Goal: Task Accomplishment & Management: Use online tool/utility

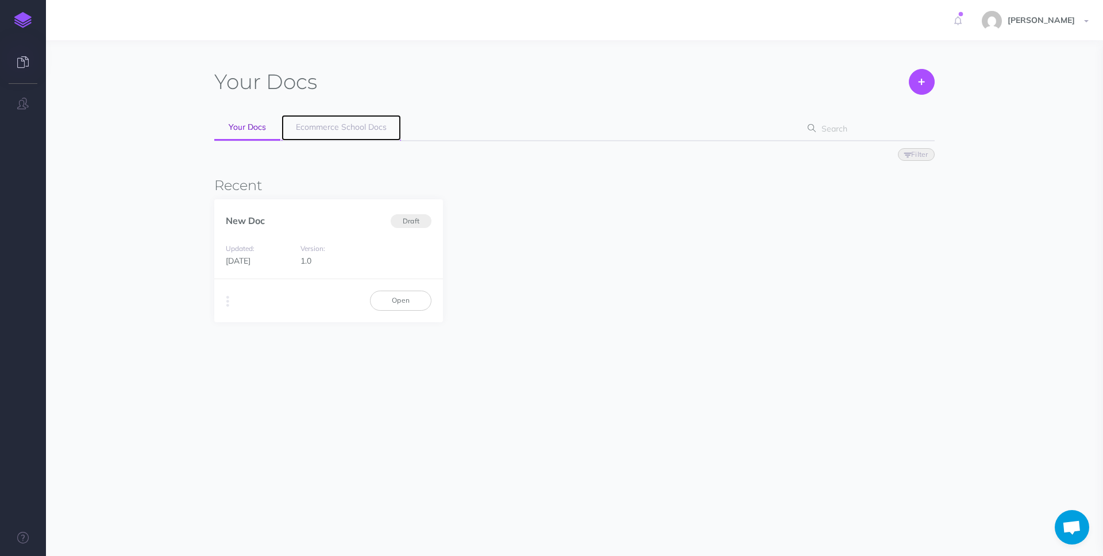
click at [350, 125] on span "Ecommerce School Docs" at bounding box center [341, 127] width 91 height 10
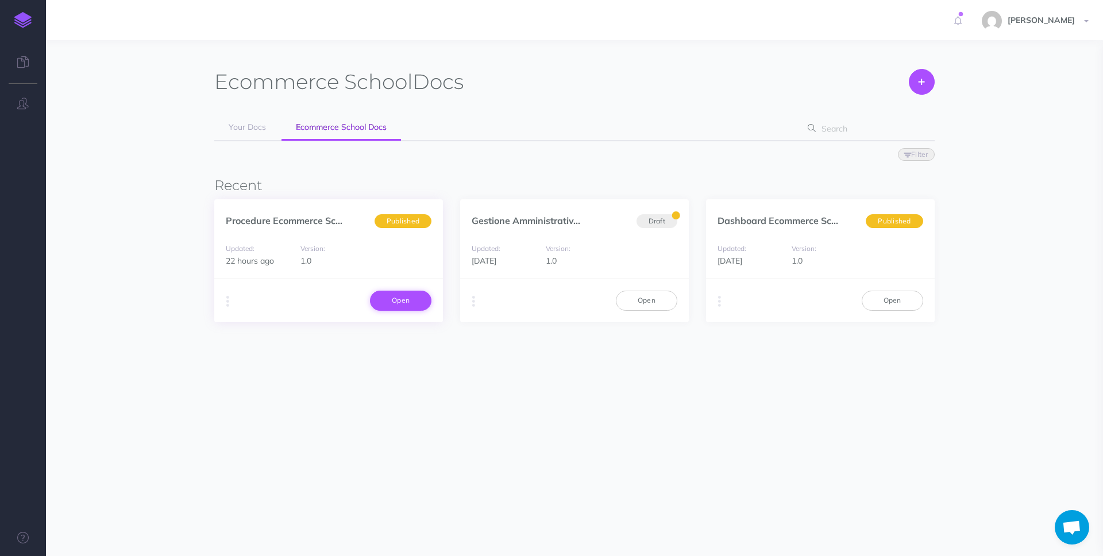
drag, startPoint x: 316, startPoint y: 251, endPoint x: 379, endPoint y: 309, distance: 85.8
click at [321, 255] on div "Version: 1.0" at bounding box center [329, 255] width 68 height 26
click at [392, 302] on link "Open" at bounding box center [400, 301] width 61 height 20
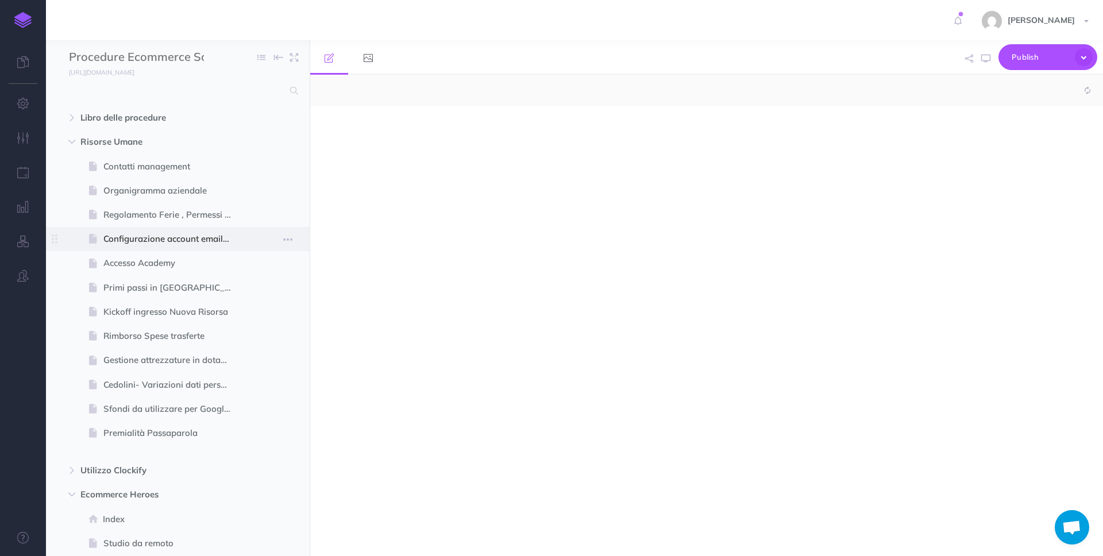
select select "null"
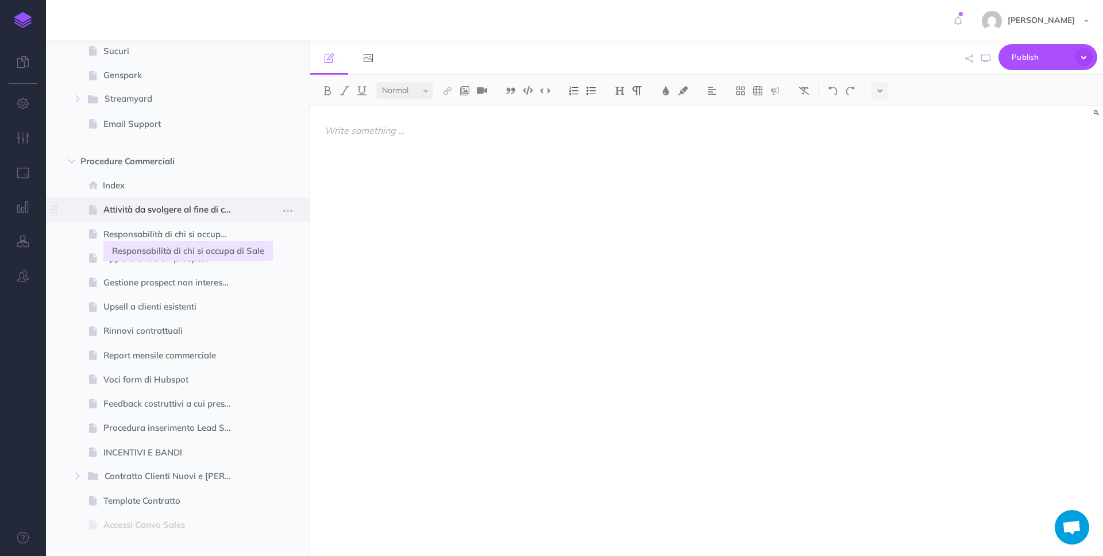
scroll to position [3418, 0]
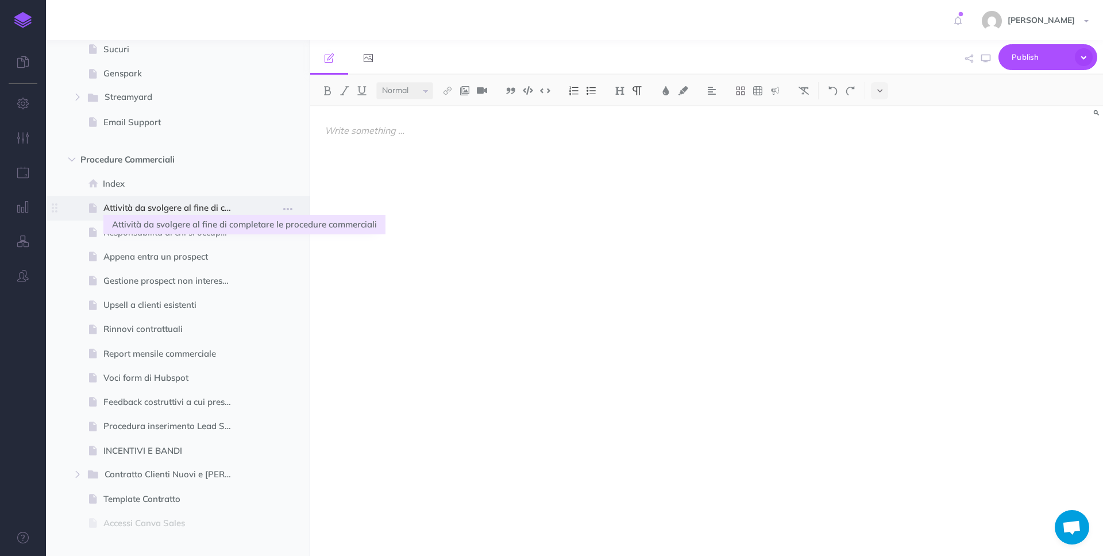
click at [196, 203] on span "Attività da svolgere al fine di completare le procedure commerciali" at bounding box center [171, 208] width 137 height 14
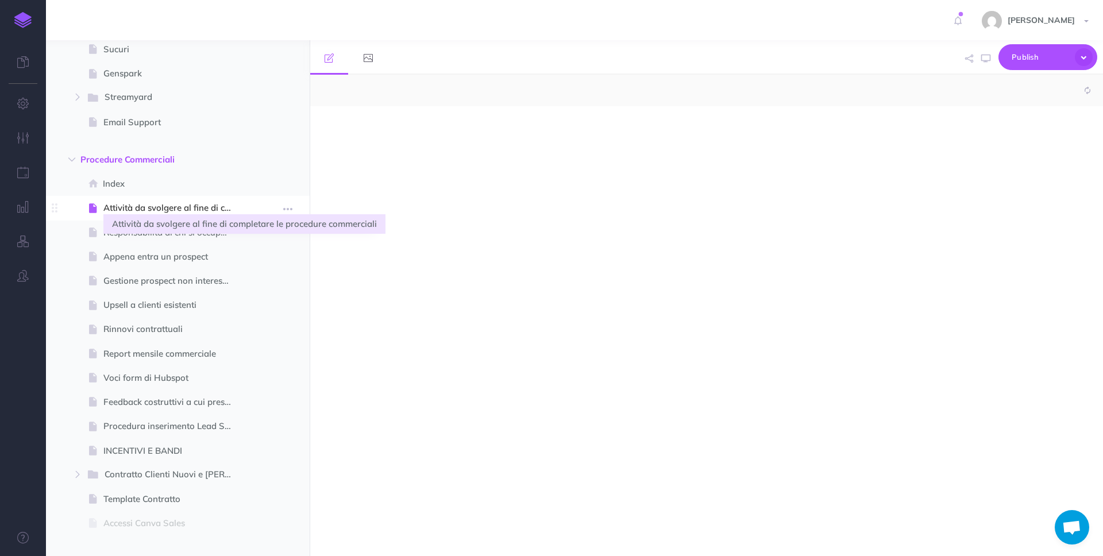
scroll to position [3418, 0]
select select "null"
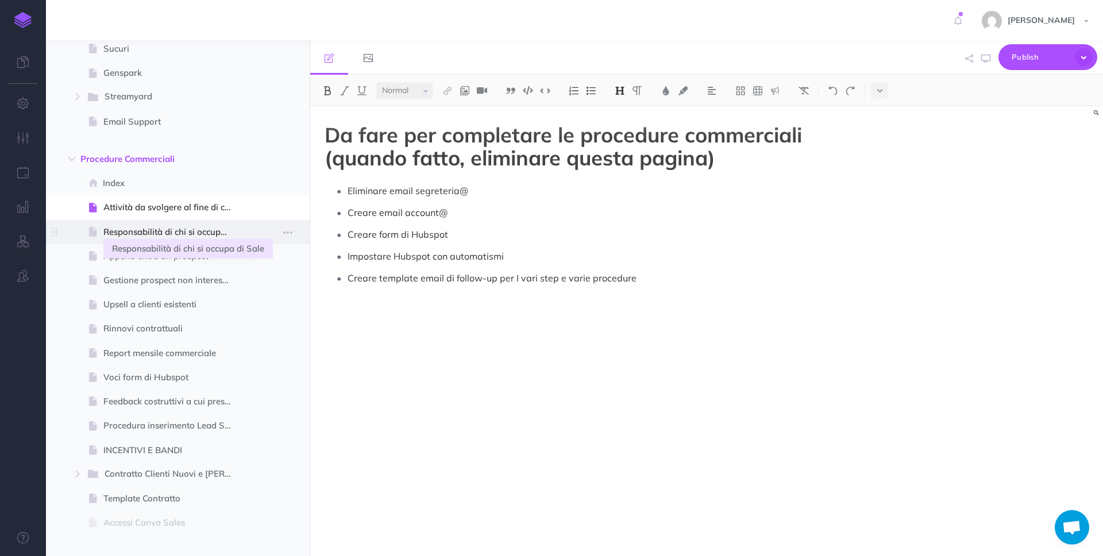
click at [208, 232] on span "Responsabilità di chi si occupa di Sale" at bounding box center [171, 232] width 137 height 14
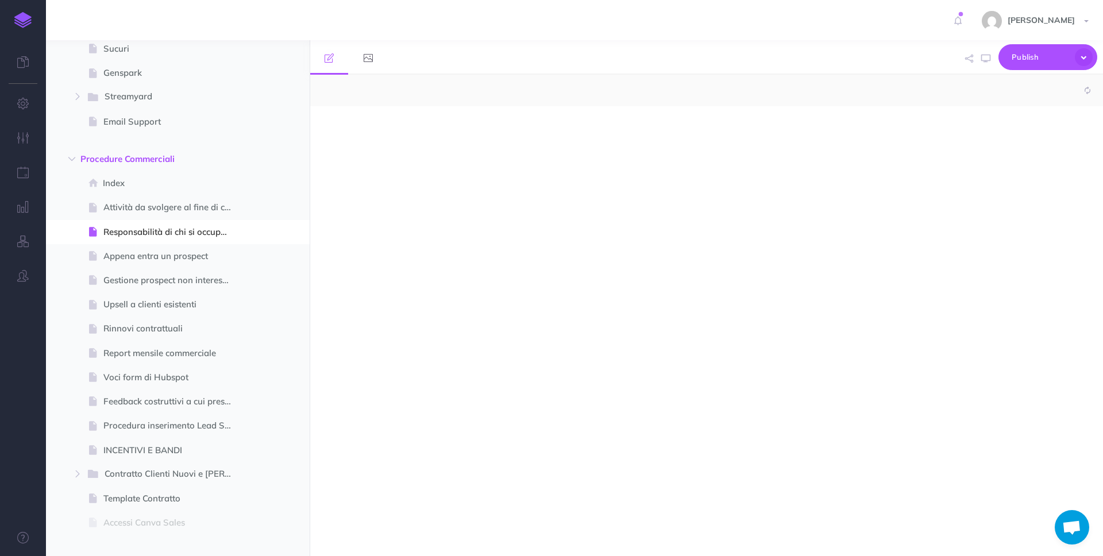
select select "null"
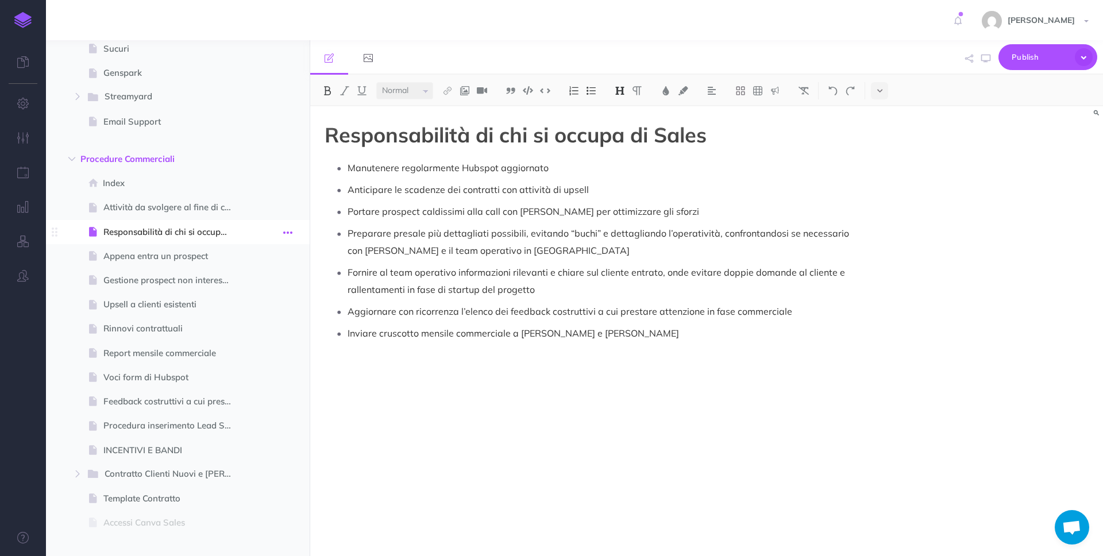
click at [291, 228] on icon "button" at bounding box center [287, 233] width 9 height 14
click at [268, 313] on link "Settings" at bounding box center [255, 309] width 86 height 19
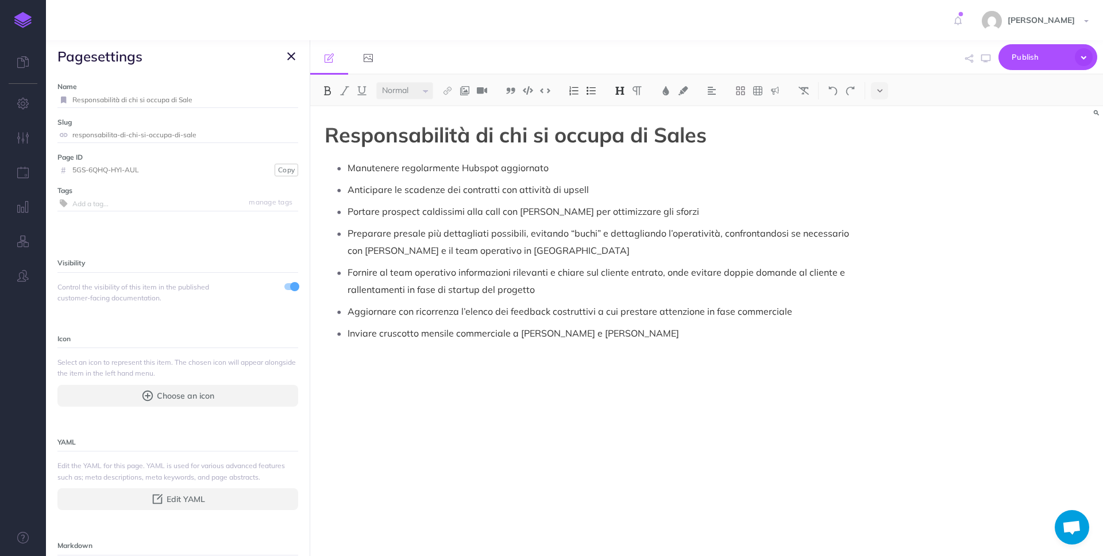
click at [211, 105] on input "Responsabilità di chi si occupa di Sale" at bounding box center [185, 99] width 226 height 15
type input "Responsabilità di chi si occupa di Sales"
click at [291, 99] on small "Save" at bounding box center [284, 99] width 15 height 9
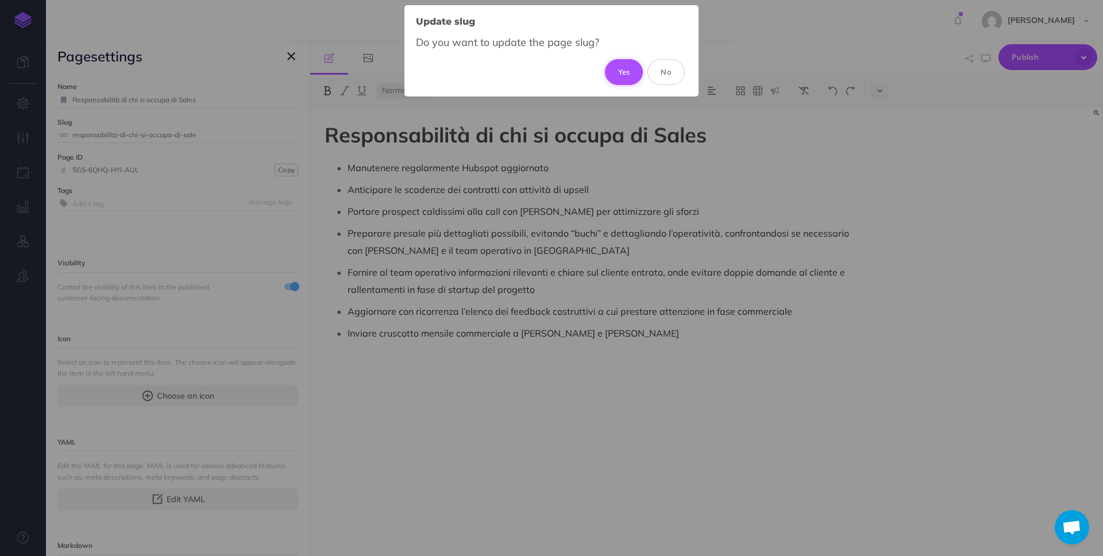
click at [626, 67] on button "Yes" at bounding box center [624, 71] width 38 height 25
type input "responsabilita-di-chi-si-occupa-di-sales"
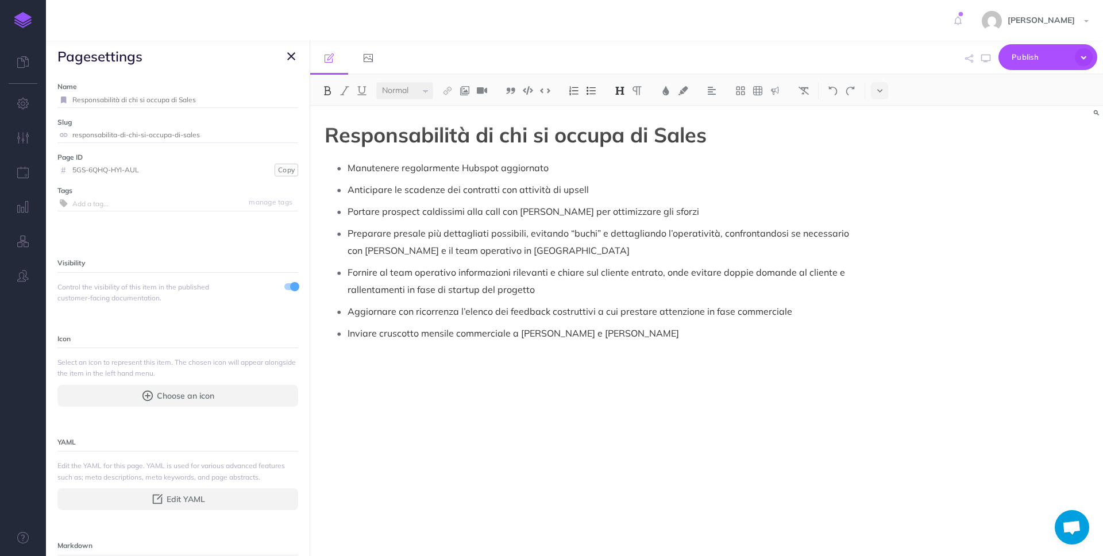
click at [294, 55] on icon "button" at bounding box center [291, 56] width 8 height 14
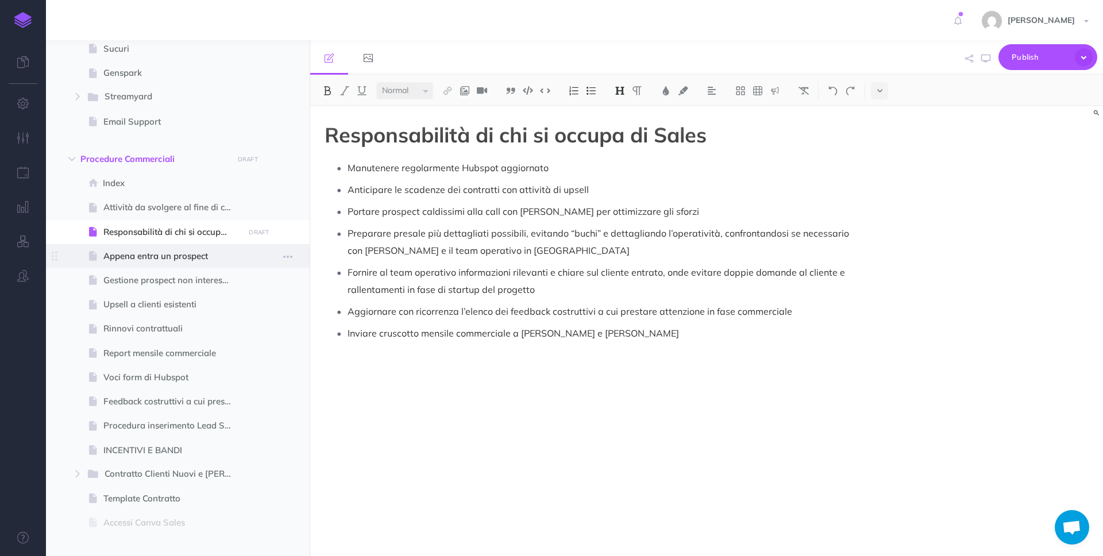
click at [167, 256] on span "Appena entra un prospect" at bounding box center [171, 256] width 137 height 14
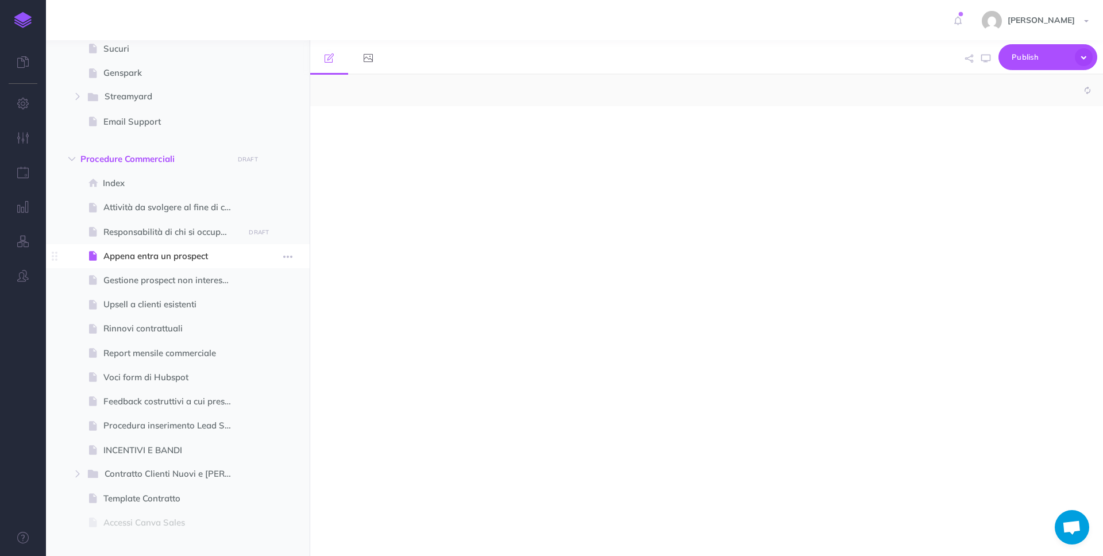
select select "null"
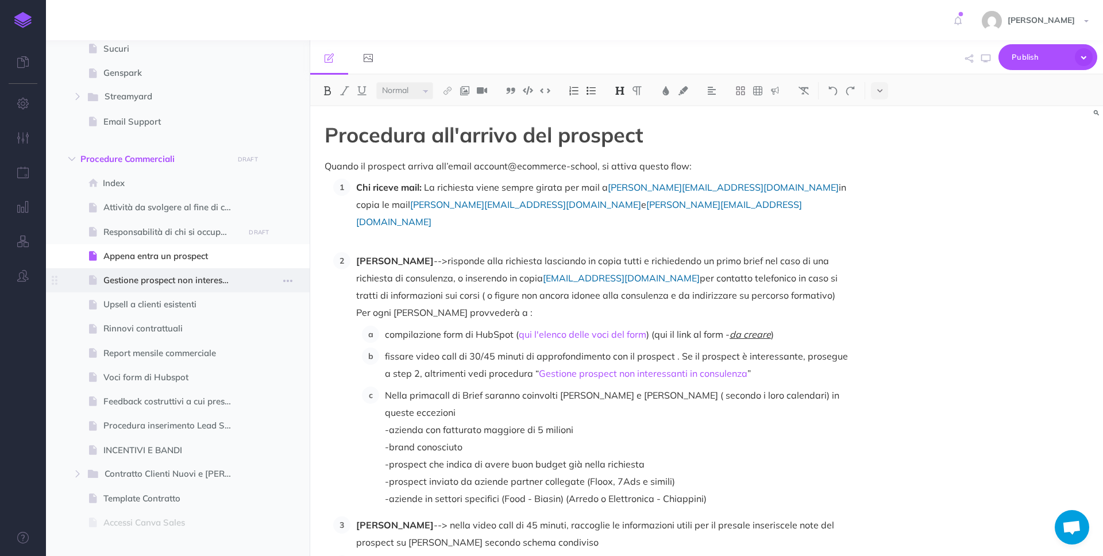
click at [175, 288] on span at bounding box center [178, 280] width 264 height 24
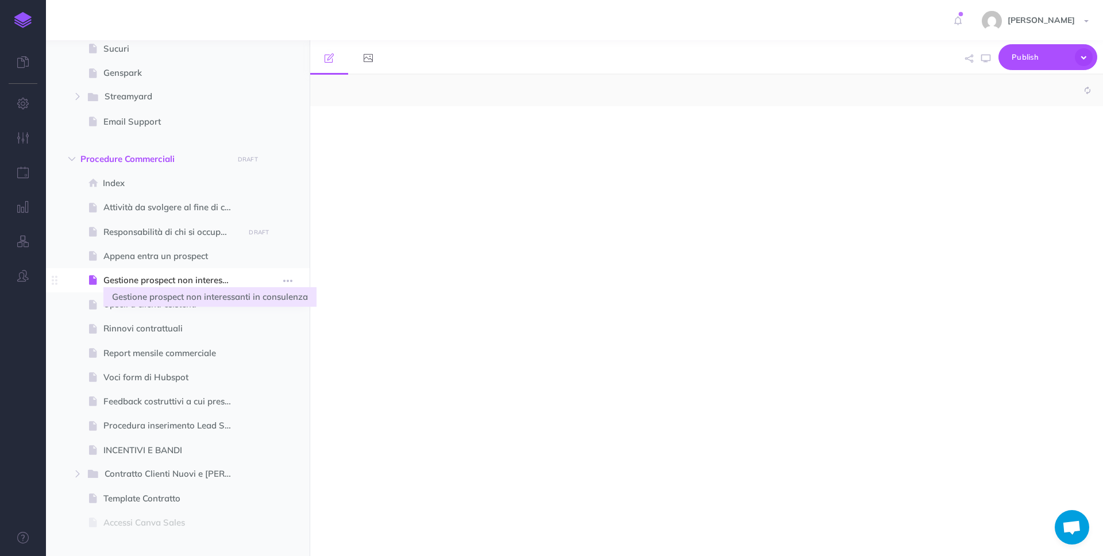
select select "null"
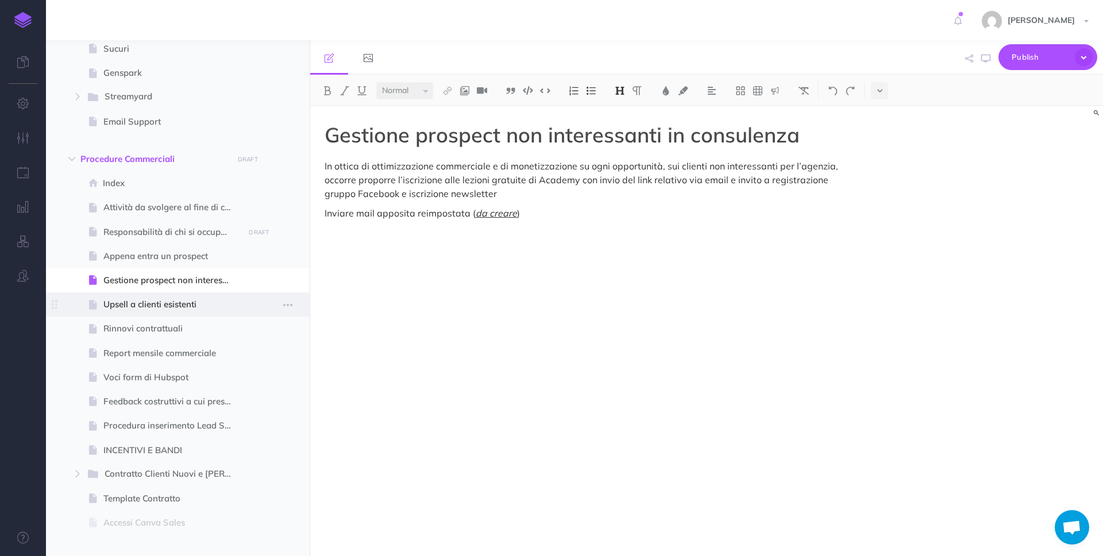
click at [167, 313] on span at bounding box center [178, 304] width 264 height 24
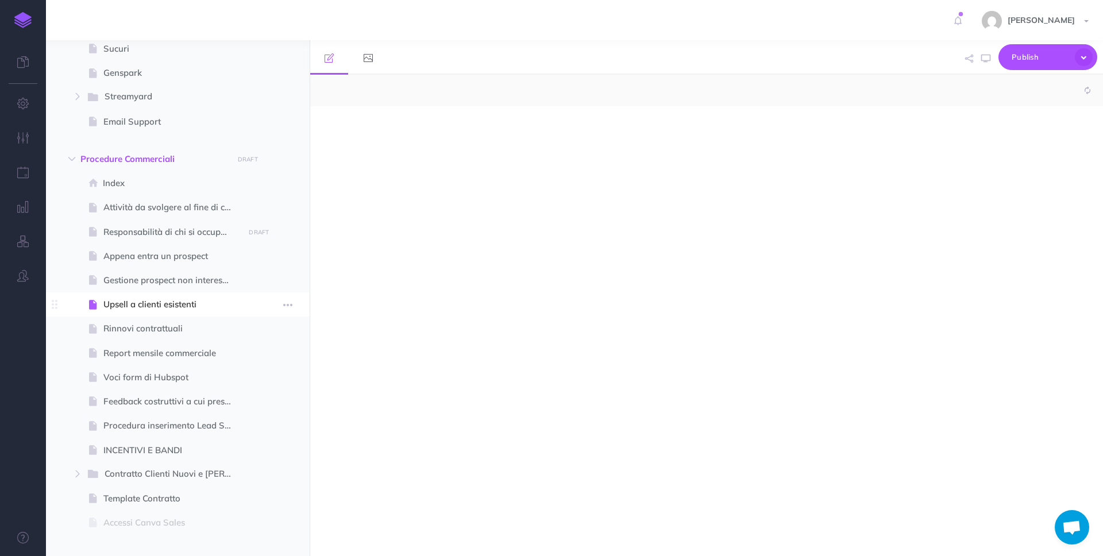
select select "null"
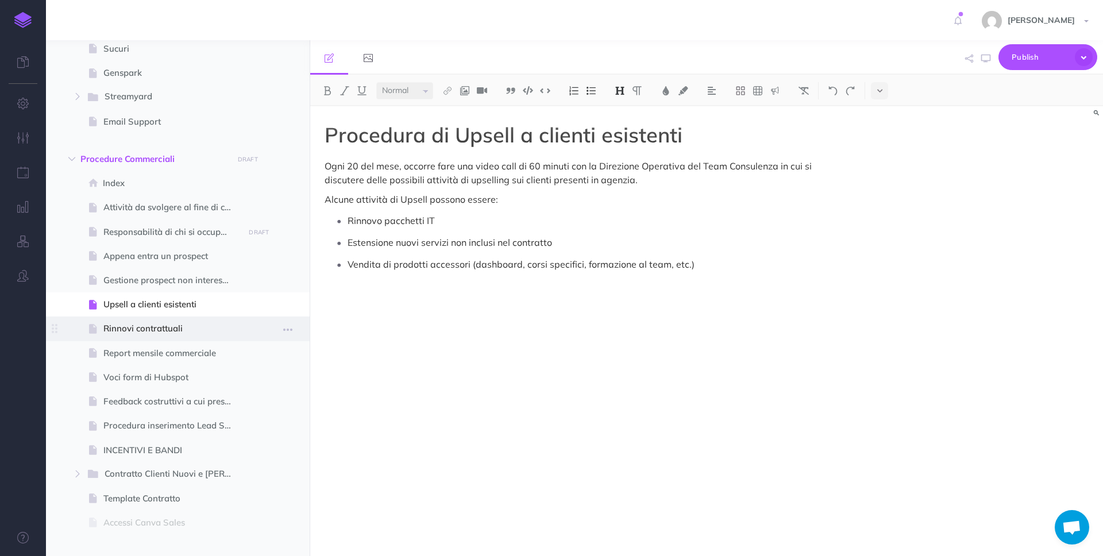
click at [163, 329] on span "Rinnovi contrattuali" at bounding box center [171, 329] width 137 height 14
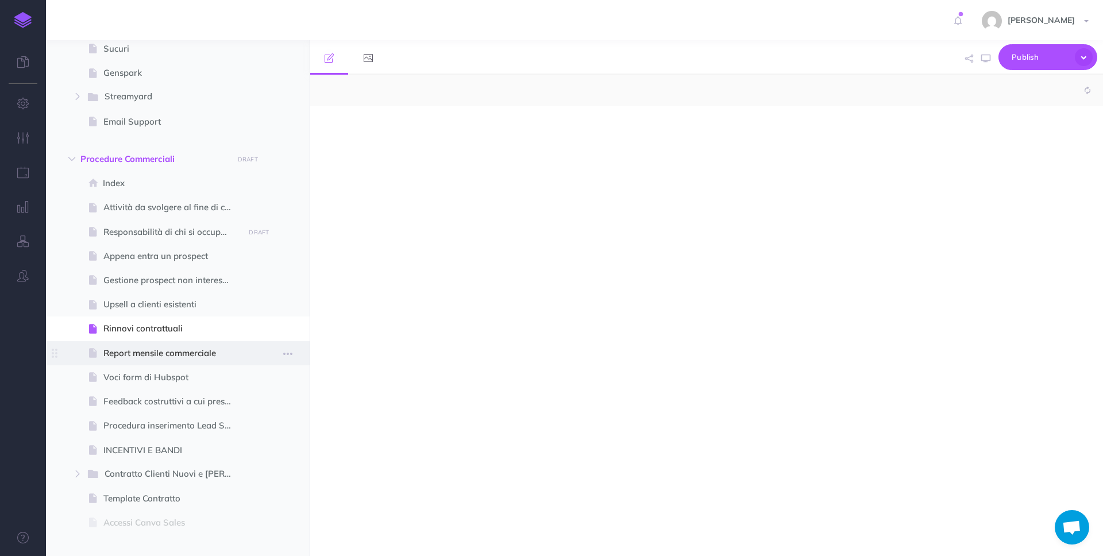
select select "null"
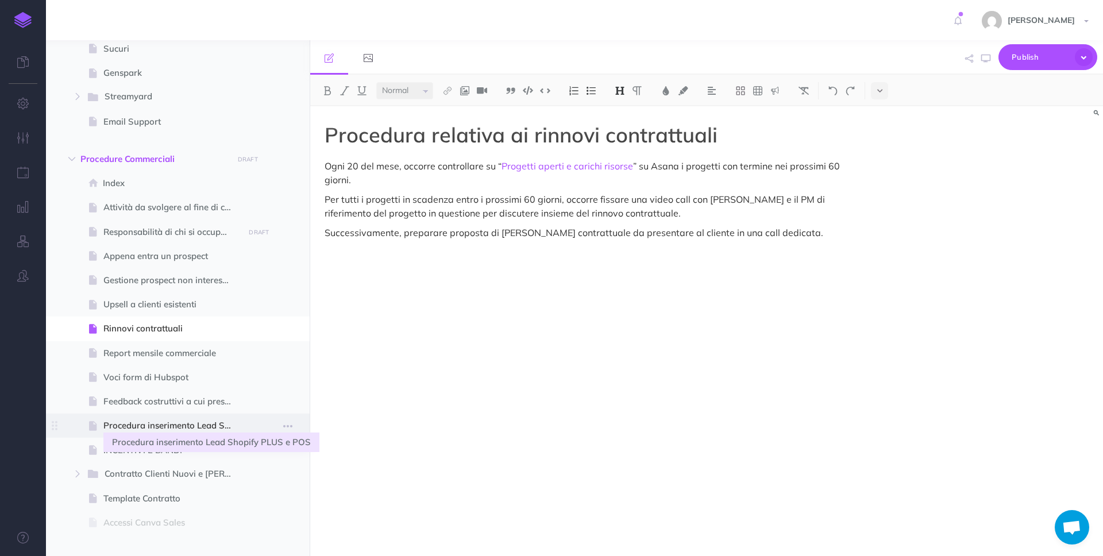
click at [193, 429] on span "Procedura inserimento Lead Shopify PLUS e POS" at bounding box center [171, 426] width 137 height 14
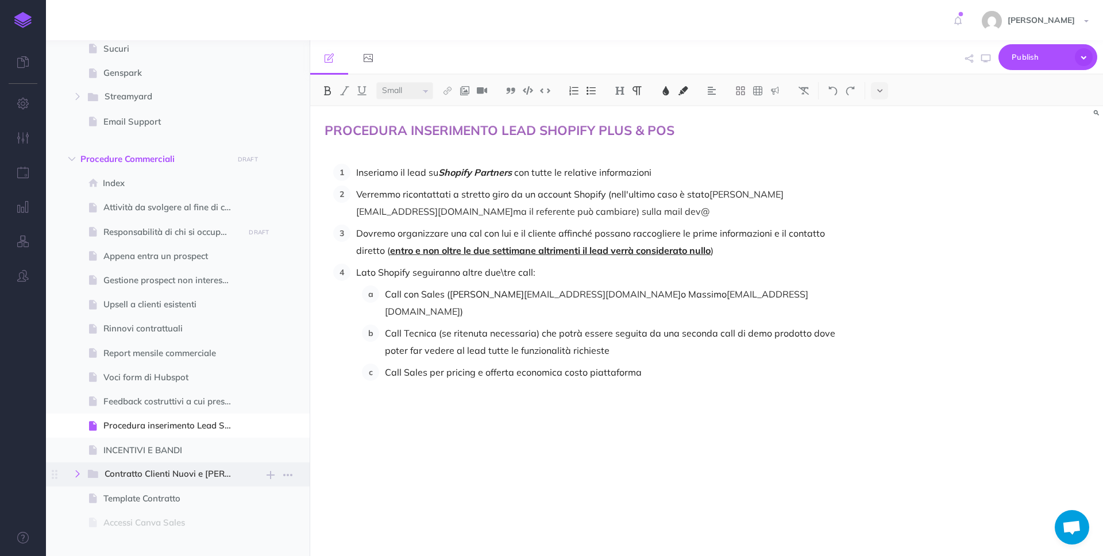
click at [78, 476] on icon "button" at bounding box center [77, 473] width 7 height 7
click at [163, 479] on span "Contratto Clienti Nuovi e [PERSON_NAME]" at bounding box center [173, 474] width 137 height 15
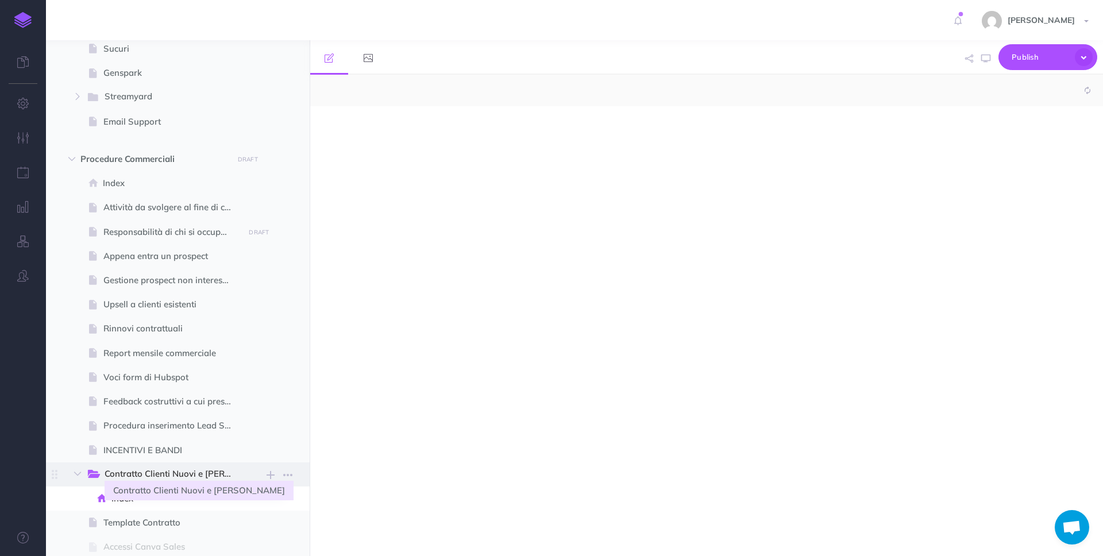
select select "null"
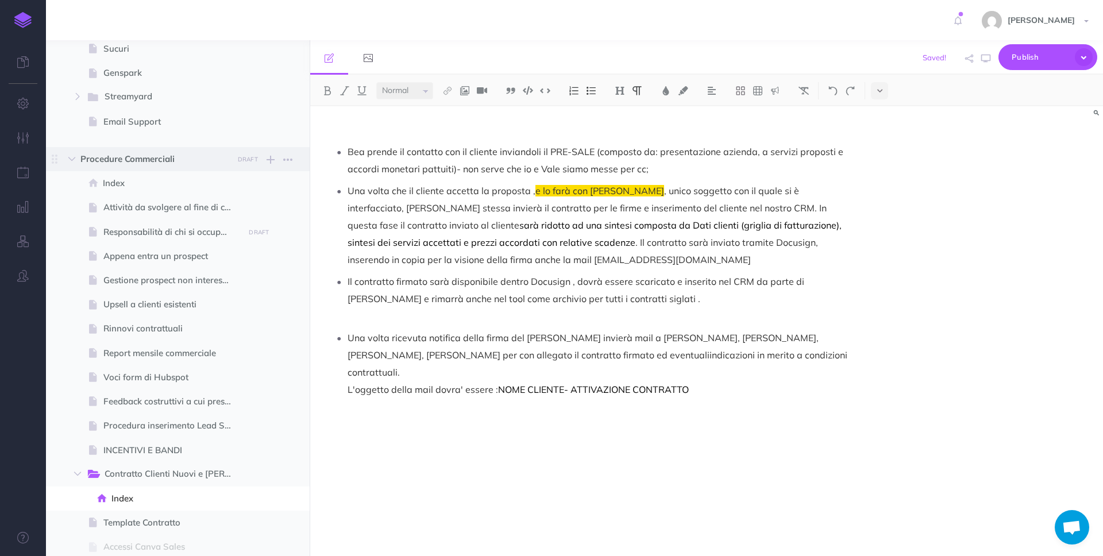
click at [145, 156] on span "Procedure Commerciali" at bounding box center [153, 159] width 146 height 14
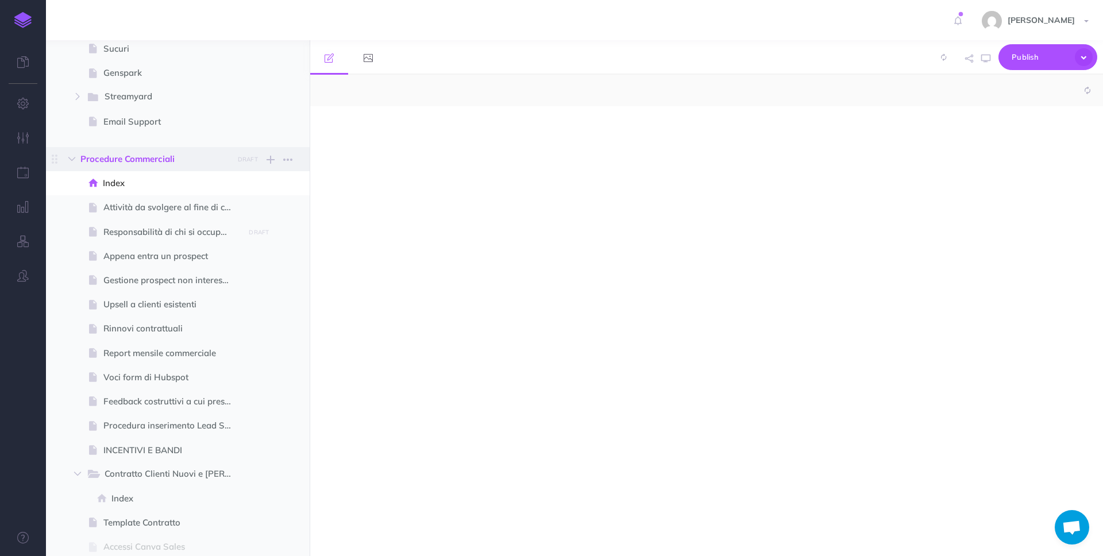
select select "null"
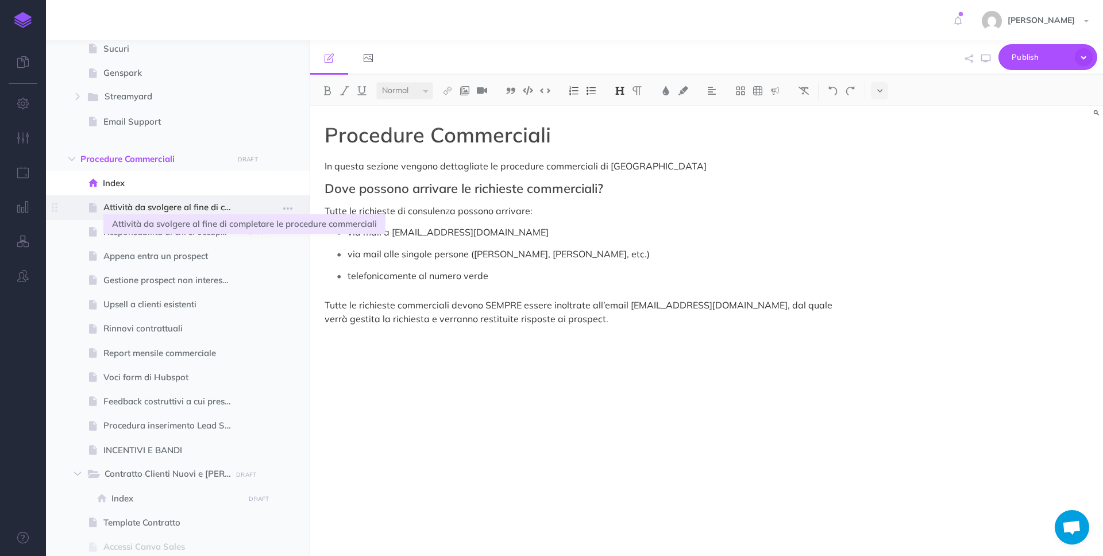
click at [202, 210] on span "Attività da svolgere al fine di completare le procedure commerciali" at bounding box center [171, 207] width 137 height 14
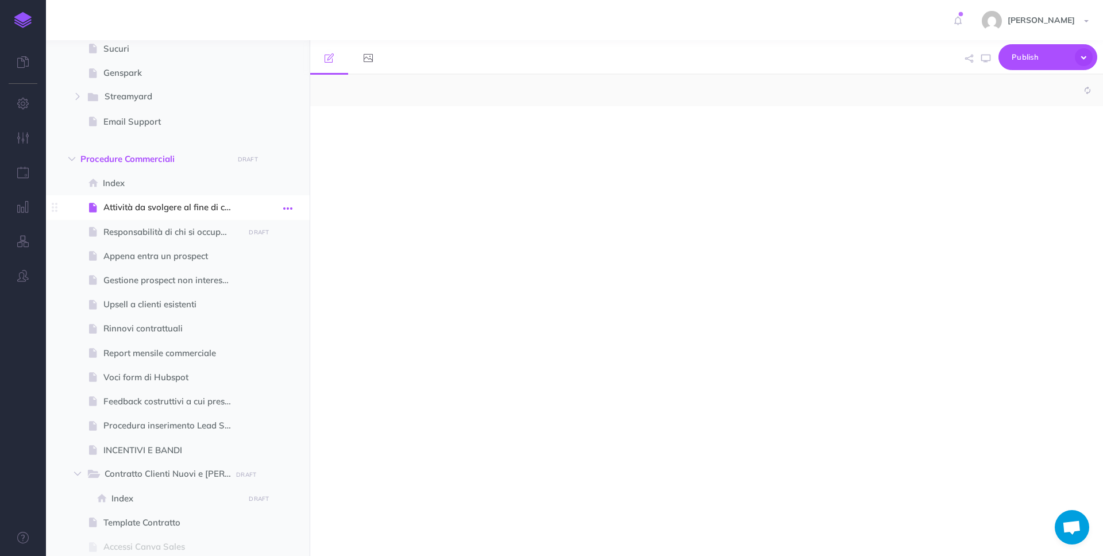
select select "null"
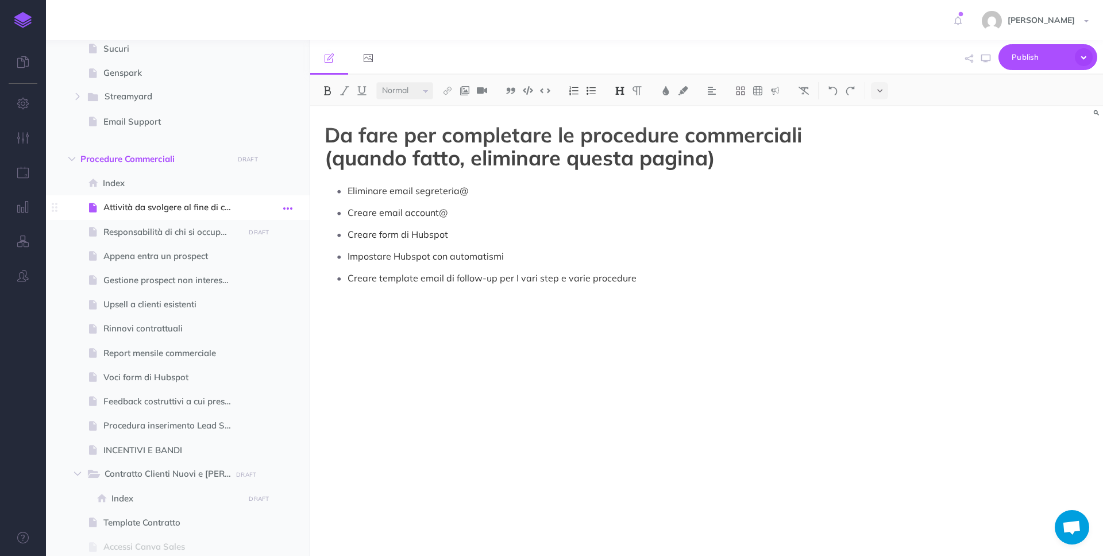
click at [288, 207] on icon "button" at bounding box center [287, 209] width 9 height 14
click at [276, 278] on link "Settings" at bounding box center [255, 285] width 86 height 19
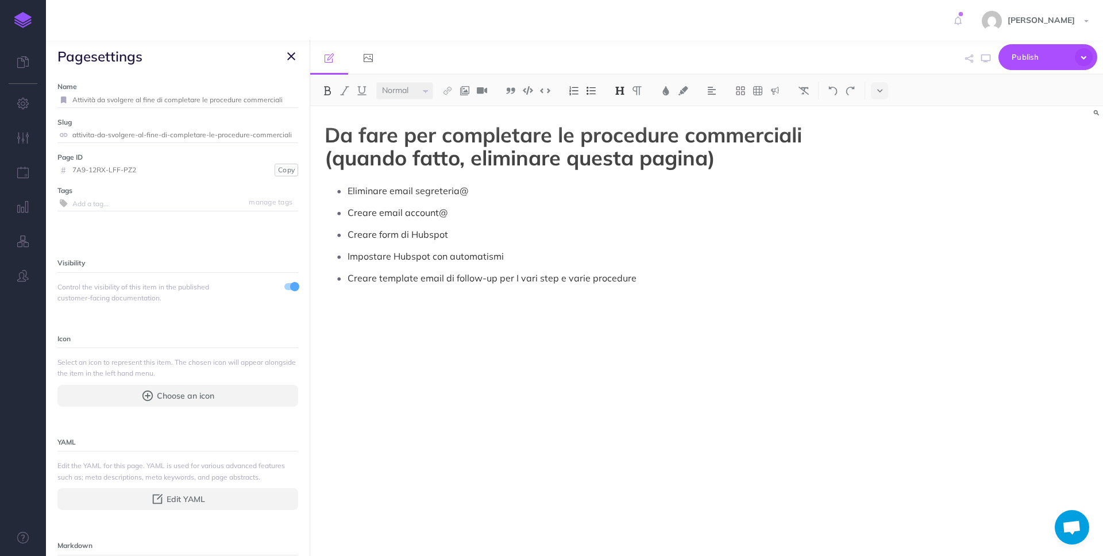
drag, startPoint x: 296, startPoint y: 95, endPoint x: 67, endPoint y: 101, distance: 228.7
click at [64, 98] on div "Attività da svolgere al fine di completare le procedure commerciali" at bounding box center [177, 99] width 241 height 15
drag, startPoint x: 72, startPoint y: 99, endPoint x: 320, endPoint y: 98, distance: 247.6
click at [319, 98] on div "Procedure Ecommerce School Collapse all Expand all Expand to root folders [URL]…" at bounding box center [574, 298] width 1057 height 516
type input "Flusso commerciale"
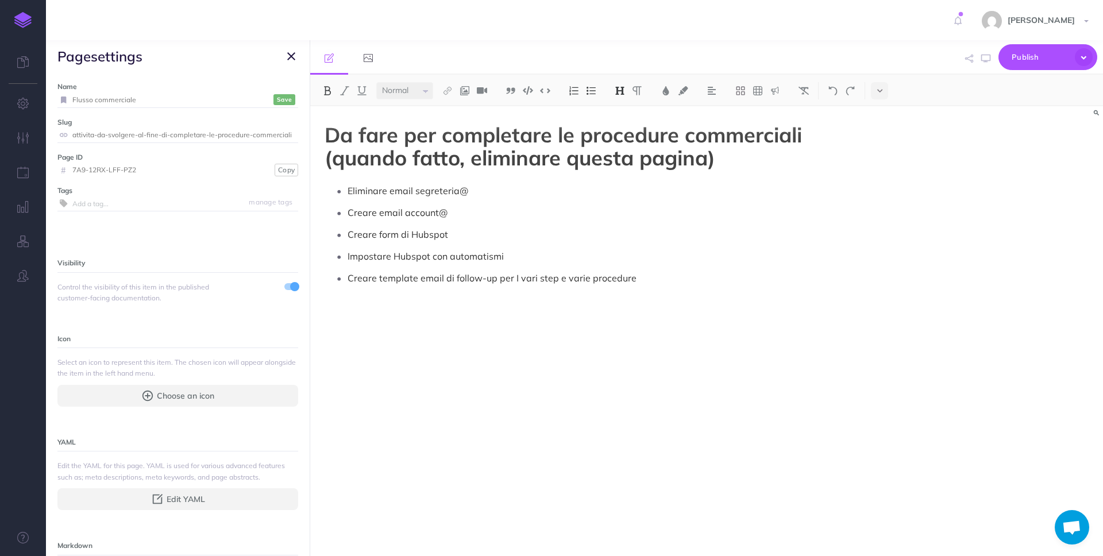
click at [288, 99] on small "Save" at bounding box center [284, 99] width 15 height 9
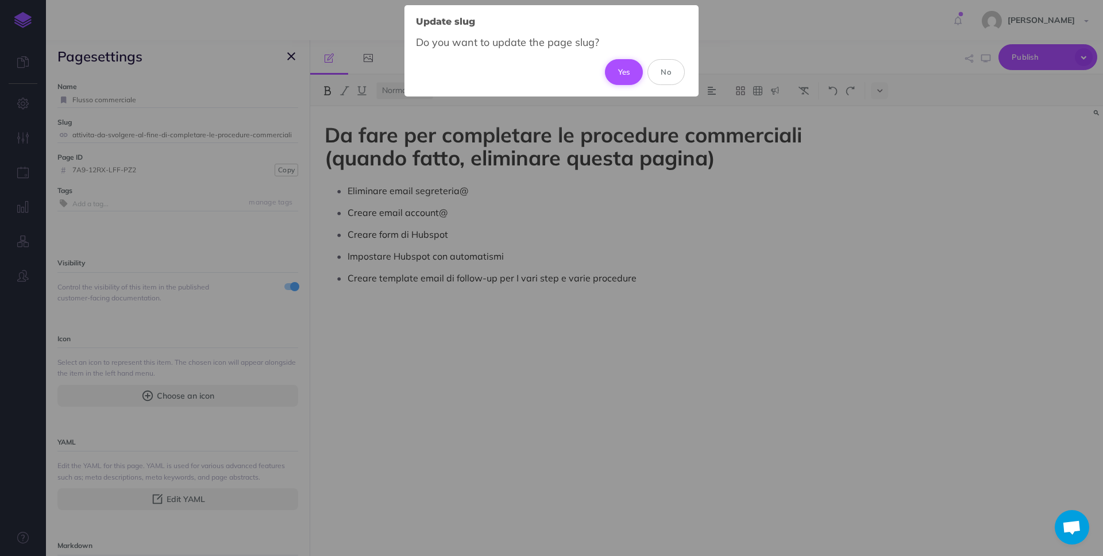
click at [624, 78] on button "Yes" at bounding box center [624, 71] width 38 height 25
type input "flusso-commerciale"
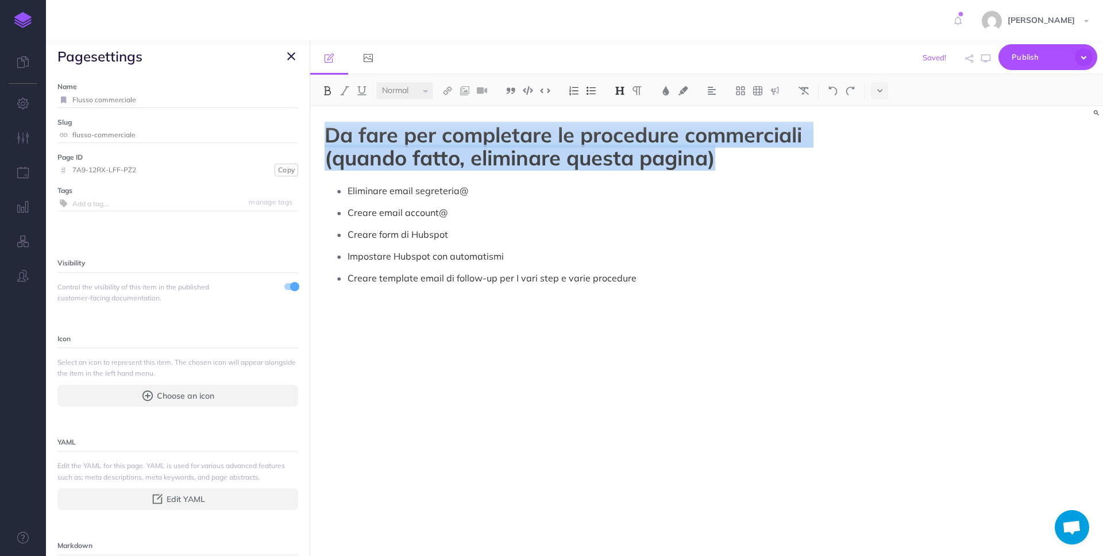
drag, startPoint x: 326, startPoint y: 134, endPoint x: 990, endPoint y: 166, distance: 664.8
click at [990, 166] on div "Da fare per completare le procedure commerciali (quando fatto, eliminare questa…" at bounding box center [706, 331] width 793 height 450
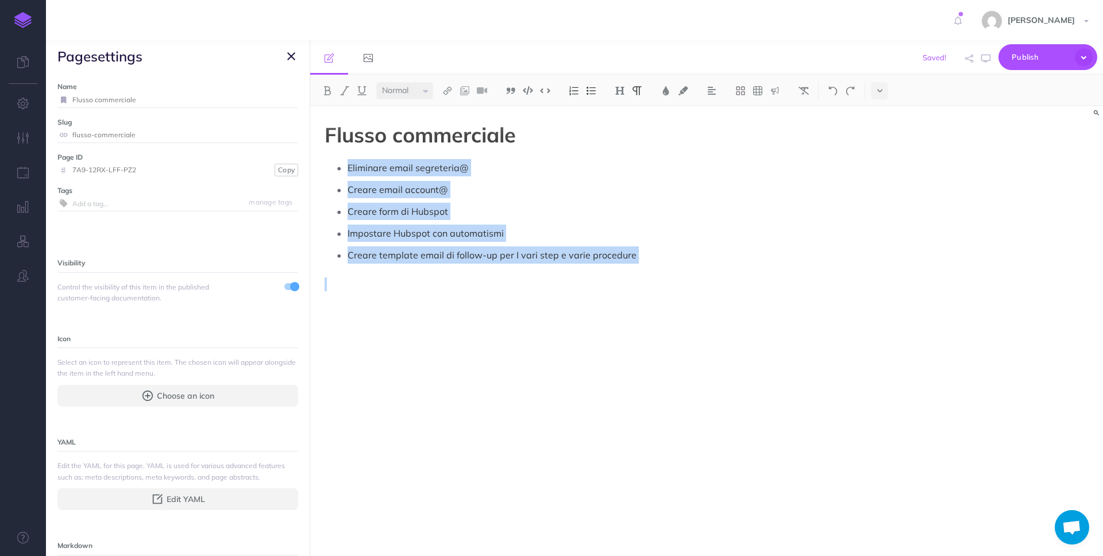
drag, startPoint x: 799, startPoint y: 264, endPoint x: 321, endPoint y: 169, distance: 487.8
click at [321, 169] on div "Flusso commerciale Eliminare email segreteria@ Creare email account@ Creare for…" at bounding box center [587, 325] width 555 height 438
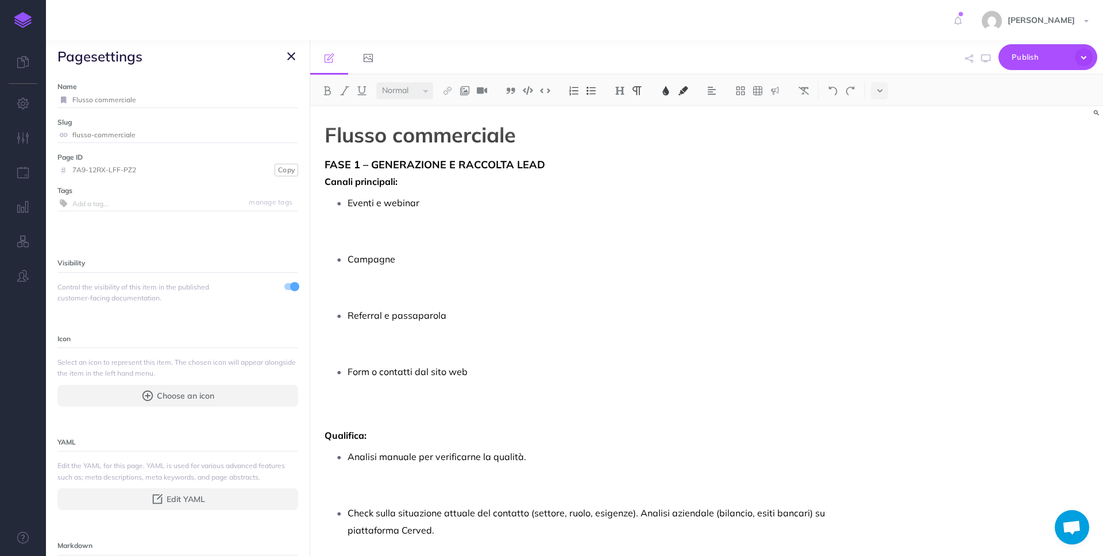
click at [530, 232] on p "Eventi e webinar" at bounding box center [599, 220] width 503 height 52
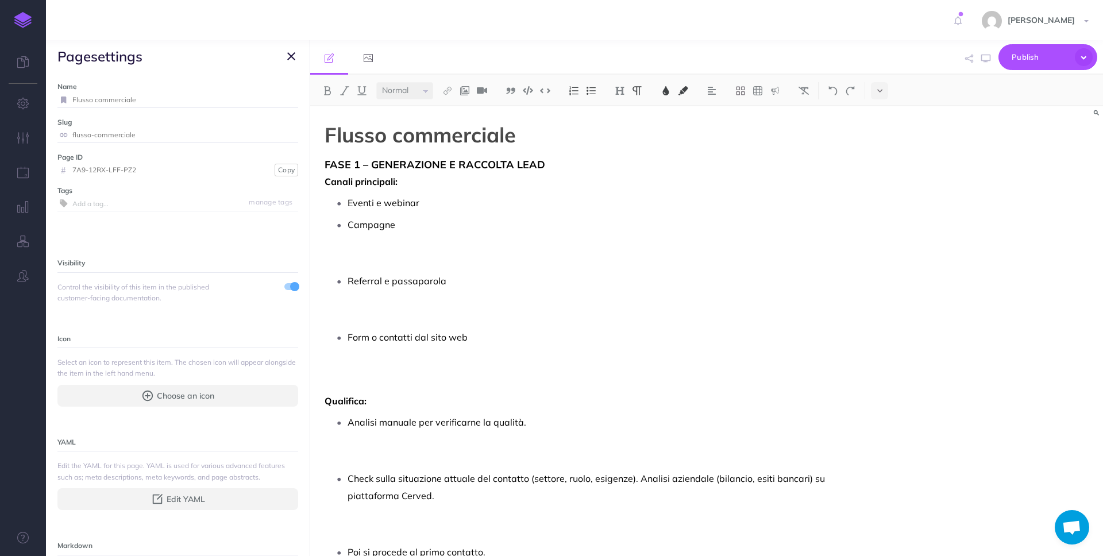
click at [425, 244] on p "Campagne" at bounding box center [599, 242] width 503 height 52
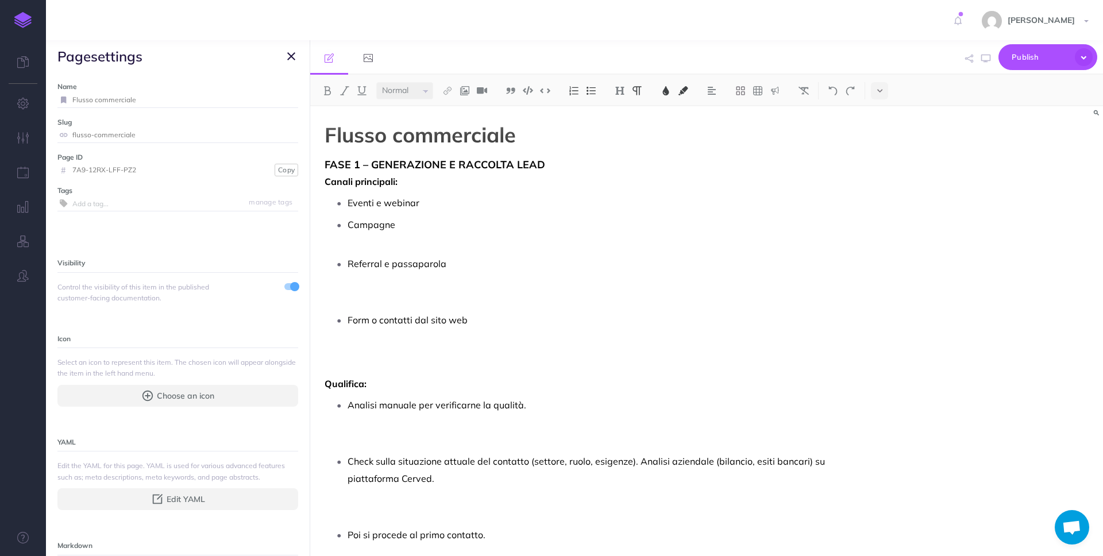
click at [404, 252] on ul "Eventi e webinar Campagne Referral e passaparola Form o contatti dal sito web" at bounding box center [590, 278] width 520 height 169
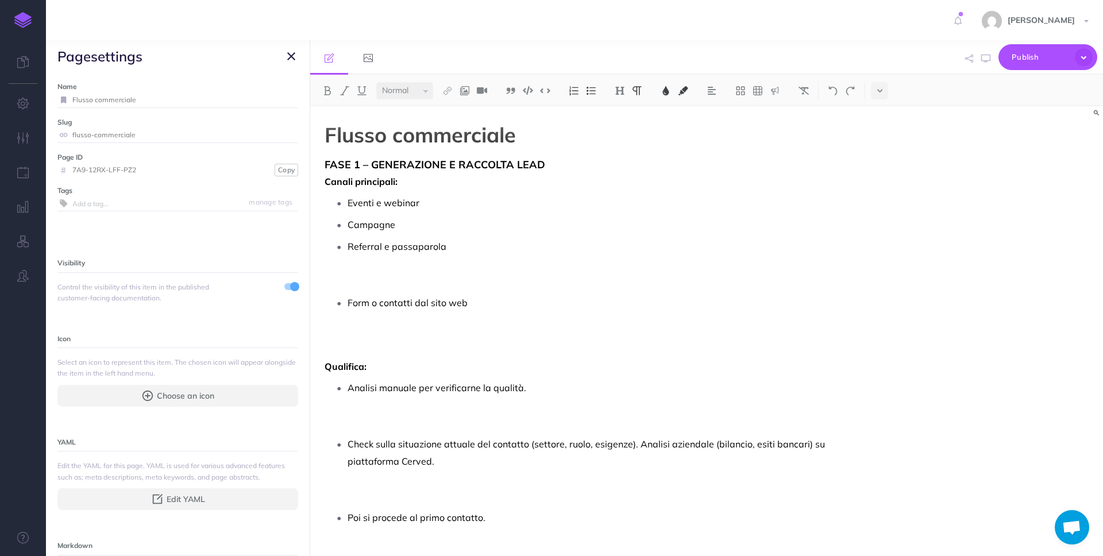
click at [392, 277] on p "Referral e passaparola" at bounding box center [599, 264] width 503 height 52
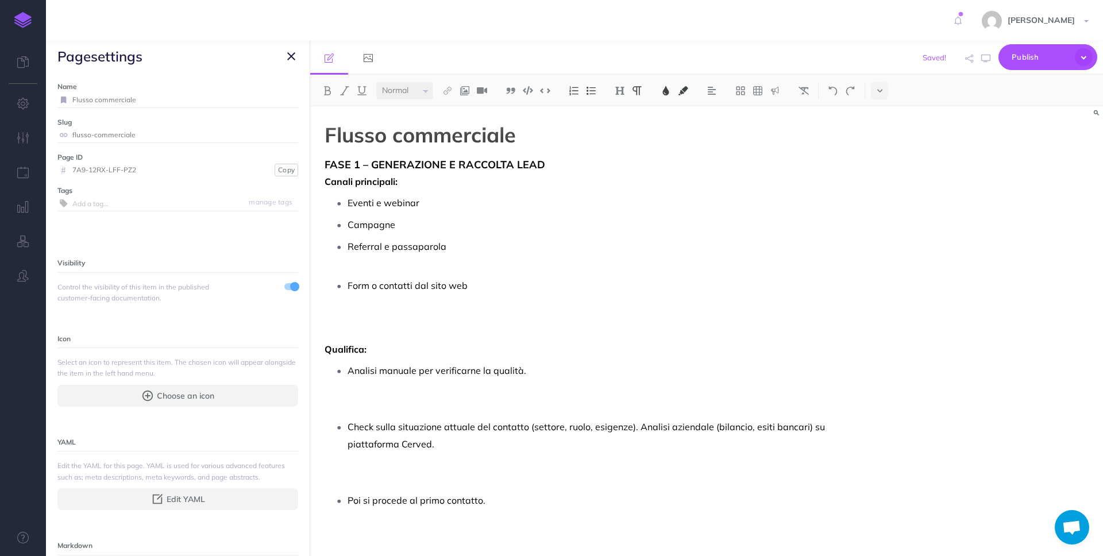
click at [392, 263] on p "Referral e passaparola" at bounding box center [599, 255] width 503 height 34
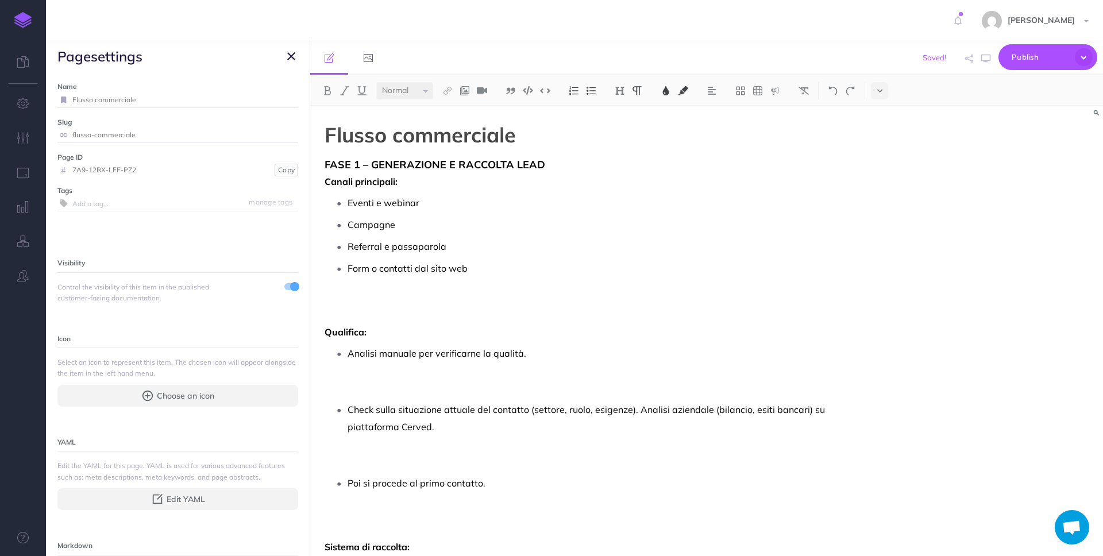
drag, startPoint x: 385, startPoint y: 306, endPoint x: 389, endPoint y: 323, distance: 17.6
click at [385, 306] on p "Form o contatti dal sito web" at bounding box center [599, 286] width 503 height 52
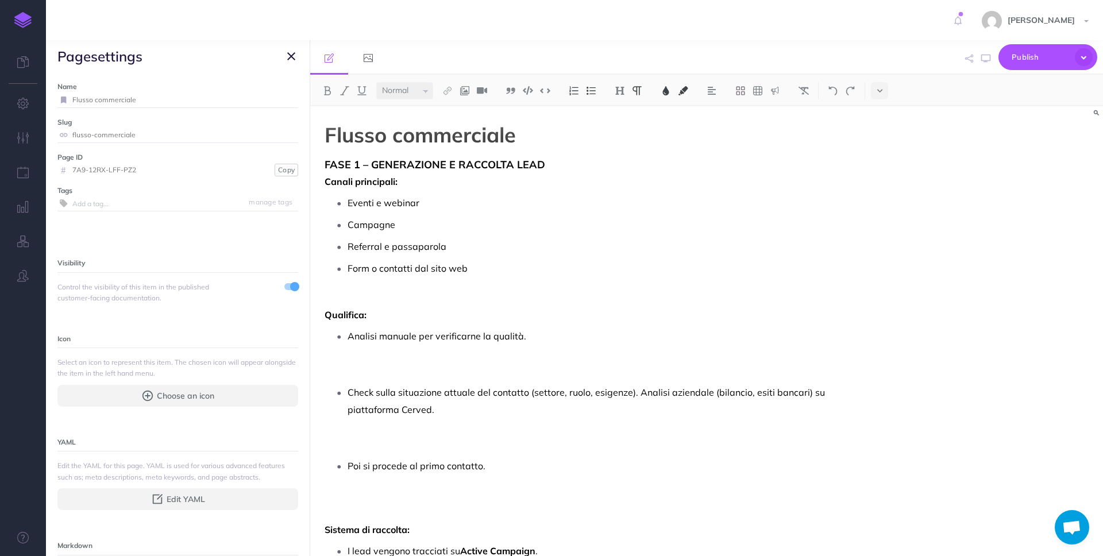
click at [367, 368] on p "Analisi manuale per verificarne la qualità." at bounding box center [599, 353] width 503 height 52
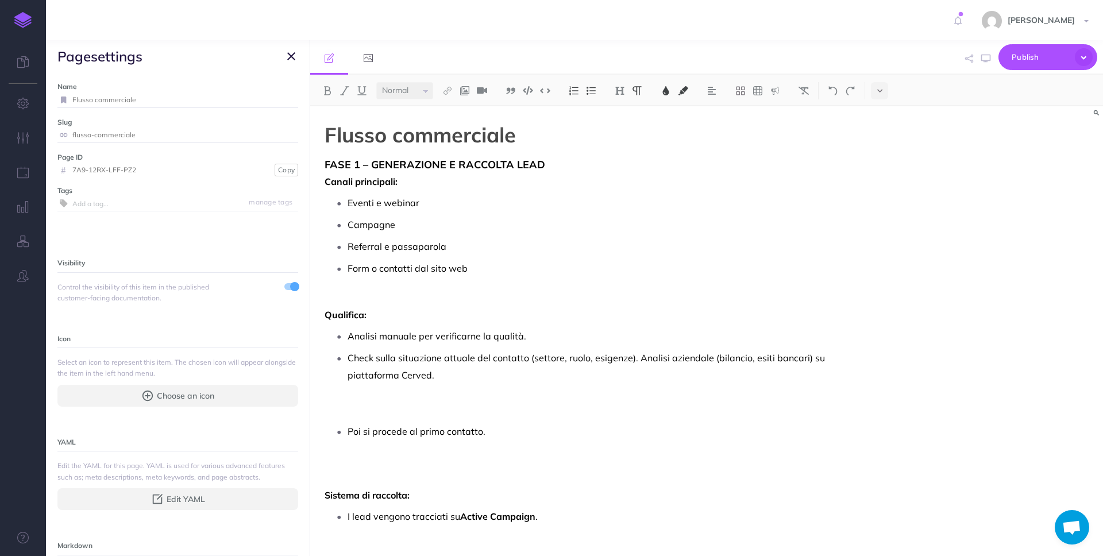
click at [389, 403] on p "Check sulla situazione attuale del contatto (settore, ruolo, esigenze). Analisi…" at bounding box center [599, 383] width 503 height 69
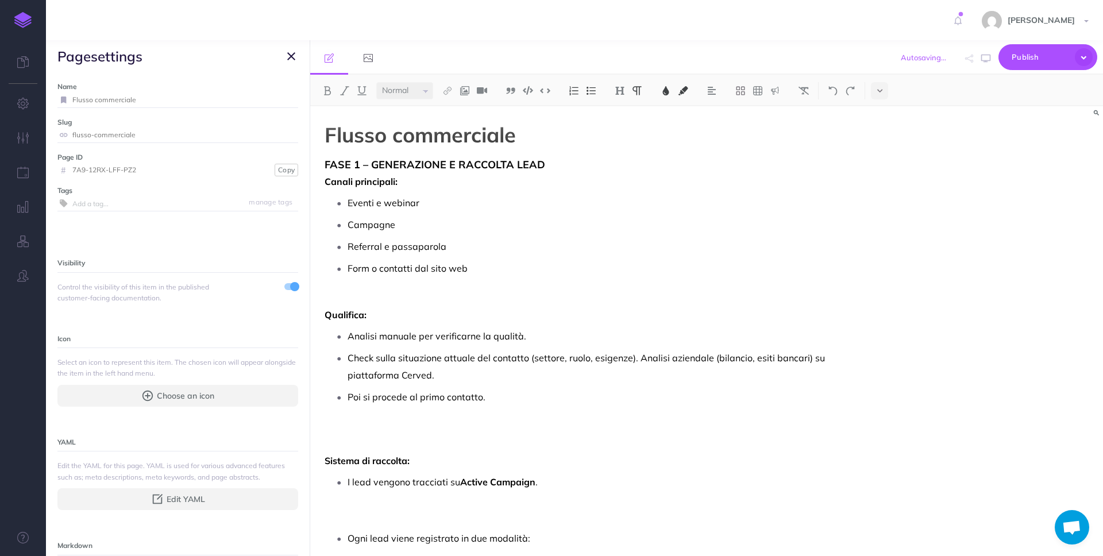
click at [413, 437] on p "Poi si procede al primo contatto." at bounding box center [599, 414] width 503 height 52
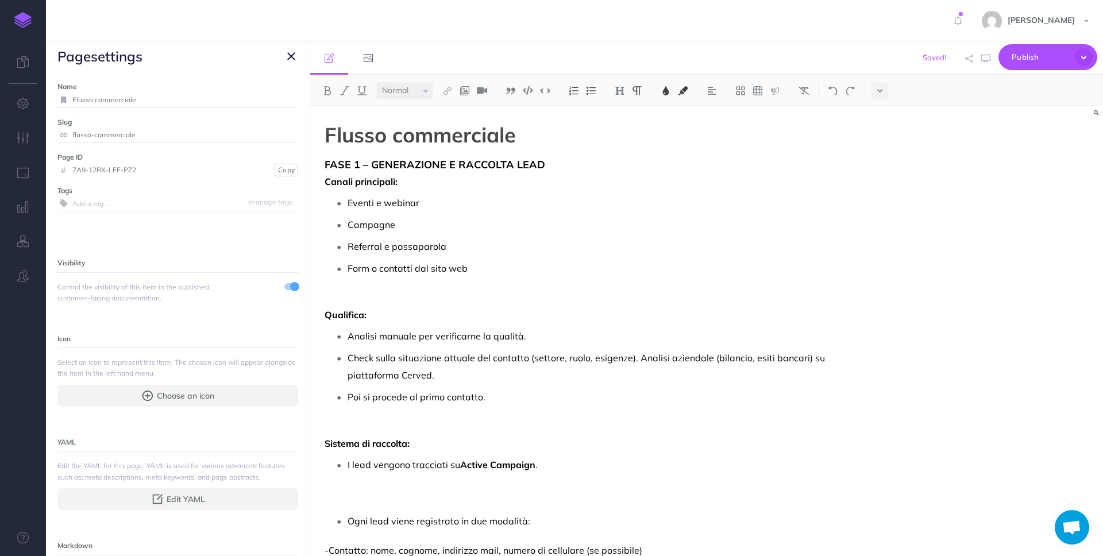
click at [450, 506] on p "I lead vengono tracciati su Active Campaign ." at bounding box center [599, 482] width 503 height 52
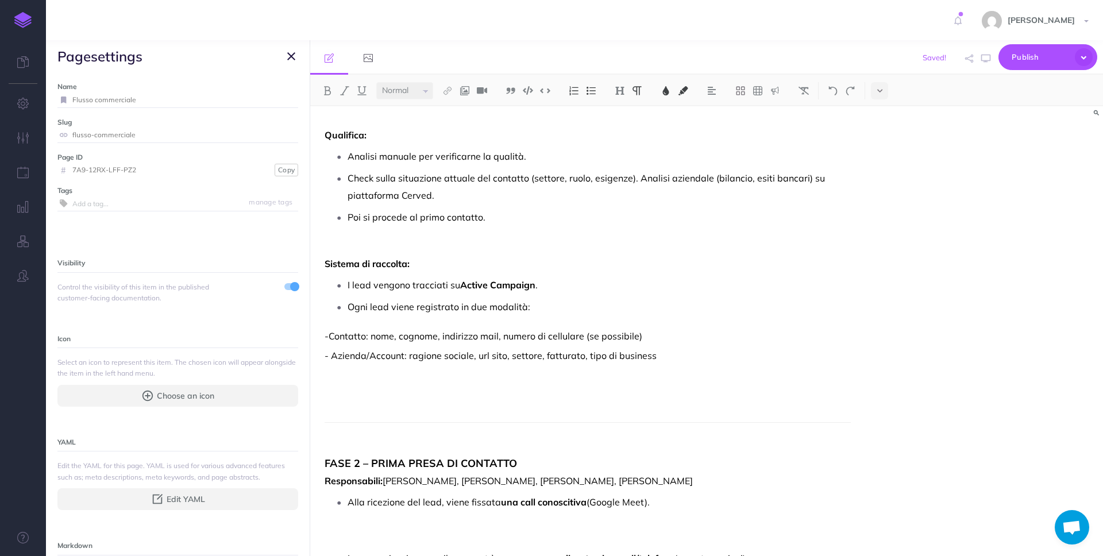
scroll to position [188, 0]
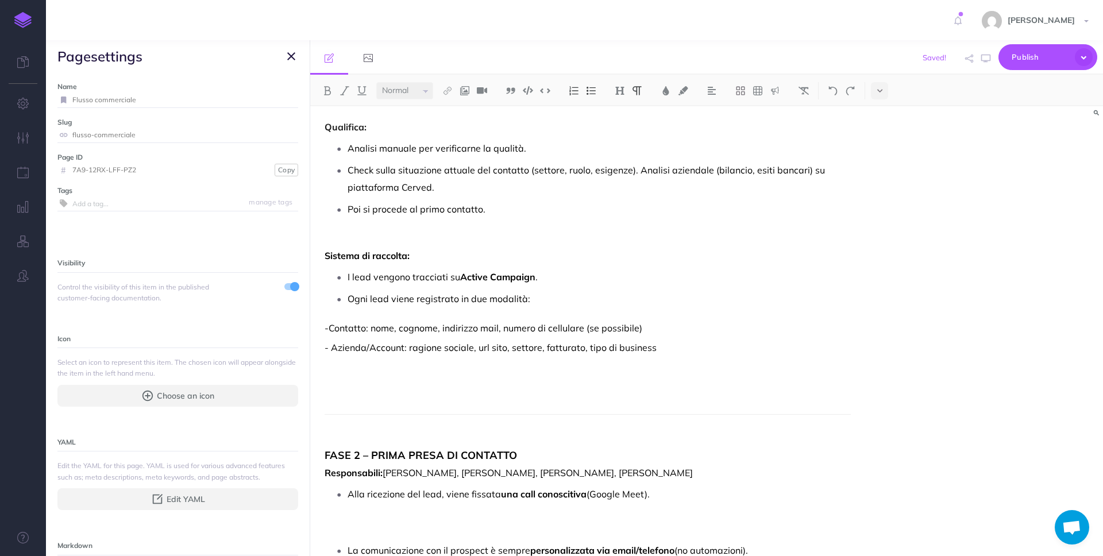
click at [450, 392] on p at bounding box center [588, 395] width 526 height 14
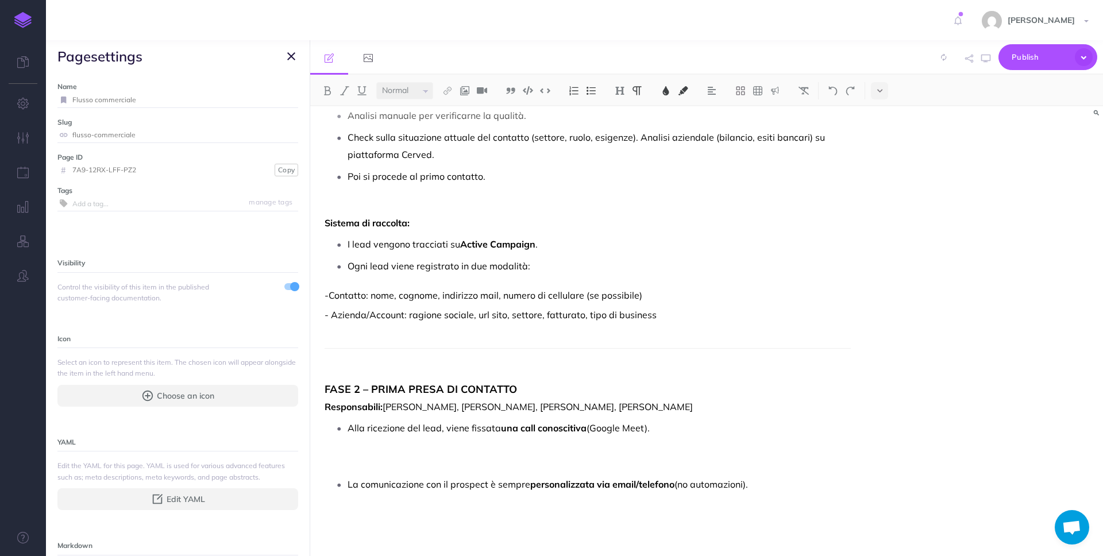
scroll to position [252, 0]
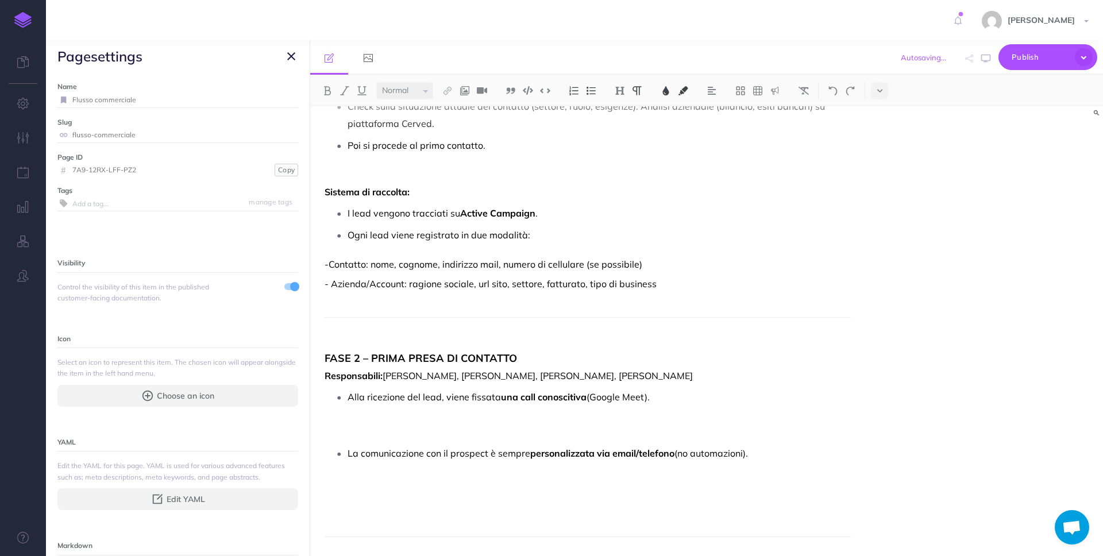
click at [483, 435] on p "Alla ricezione del lead, viene fissata una call conoscitiva (Google Meet)." at bounding box center [599, 414] width 503 height 52
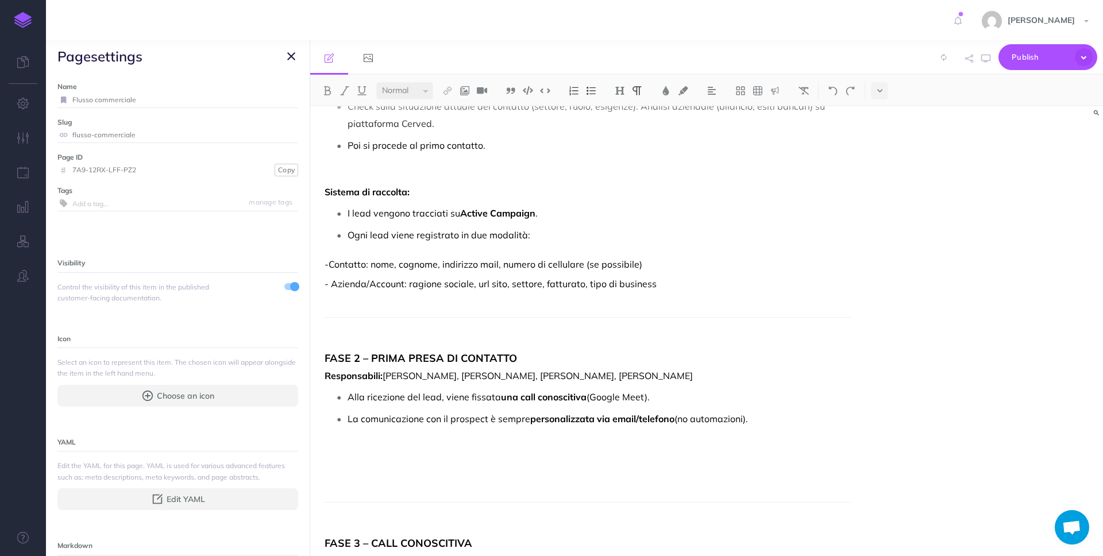
click at [456, 484] on p at bounding box center [588, 483] width 526 height 14
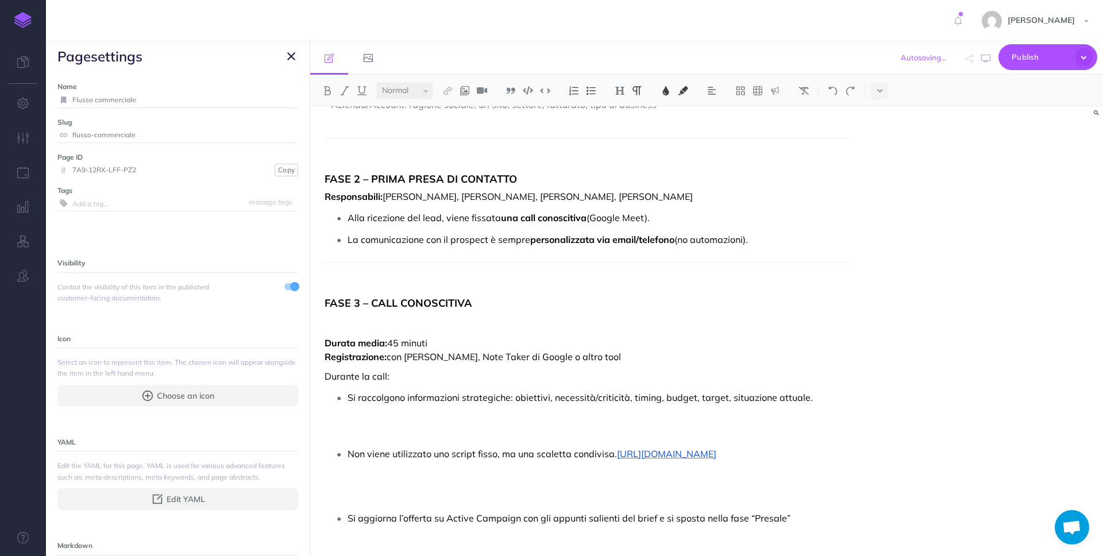
scroll to position [431, 0]
click at [425, 427] on p "Si raccolgono informazioni strategiche: obiettivi, necessità/criticità, timing,…" at bounding box center [599, 414] width 503 height 52
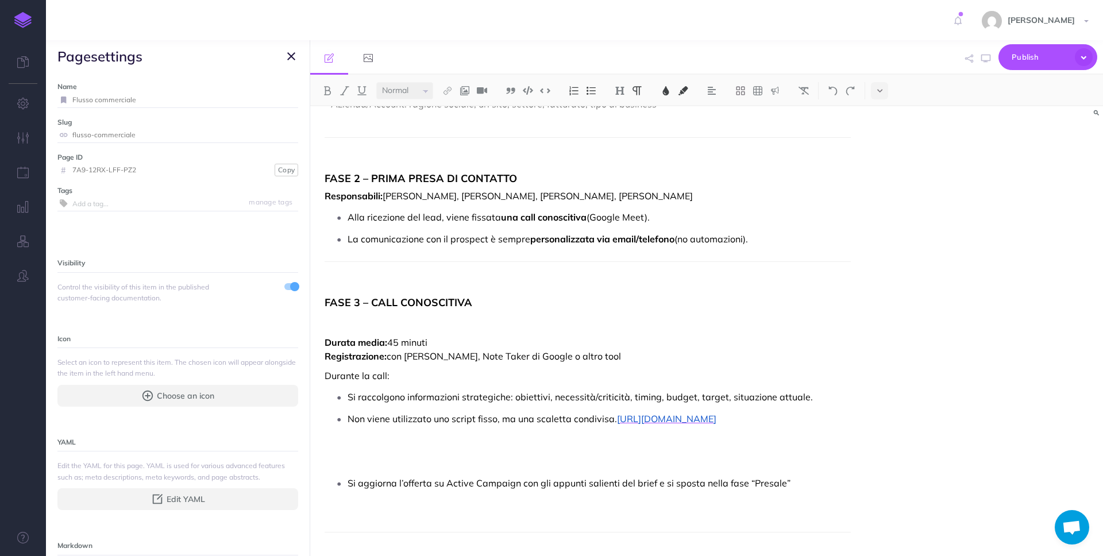
click at [427, 465] on p at bounding box center [588, 455] width 526 height 28
click at [434, 466] on p at bounding box center [599, 449] width 503 height 34
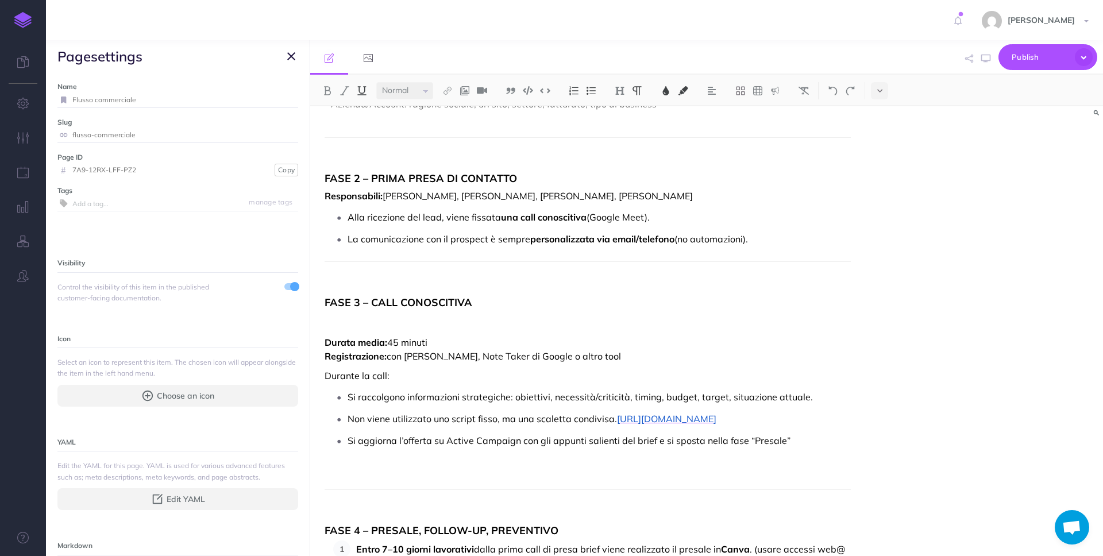
scroll to position [454, 0]
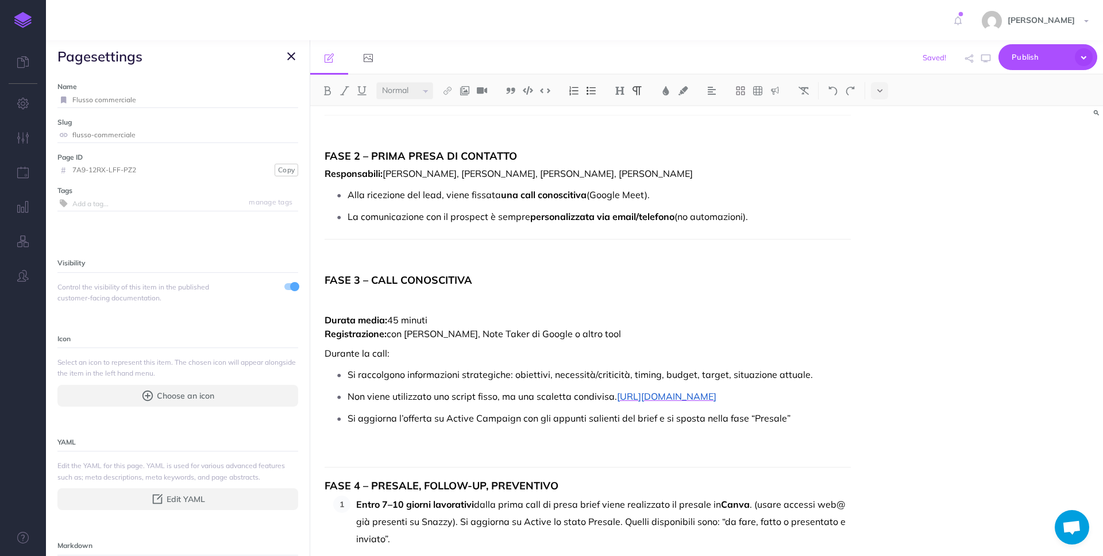
click at [436, 454] on p at bounding box center [588, 448] width 526 height 14
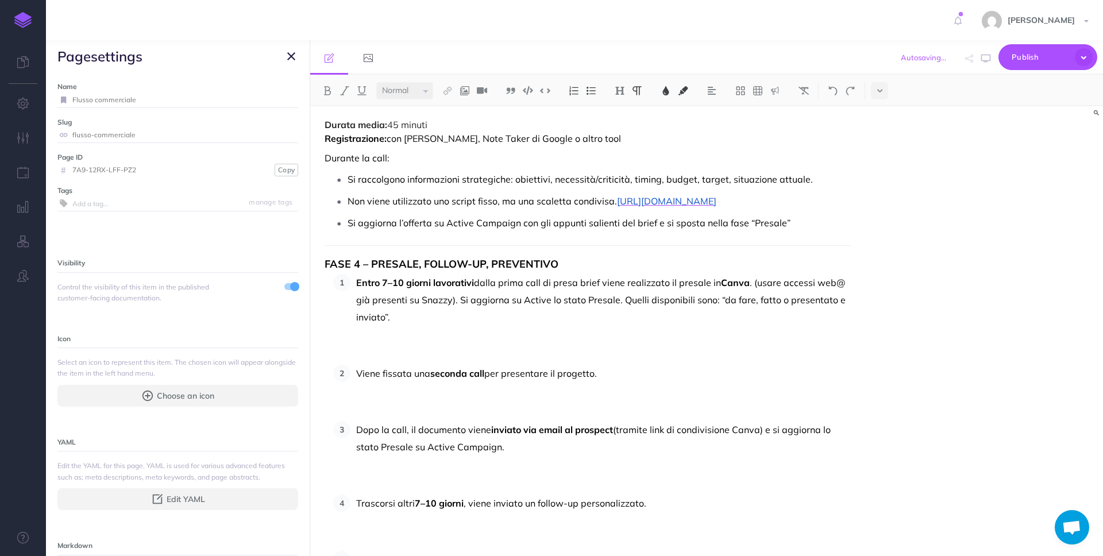
scroll to position [650, 0]
click at [437, 359] on p "Entro 7–10 giorni lavorativi dalla prima call di presa brief viene realizzato i…" at bounding box center [603, 316] width 495 height 86
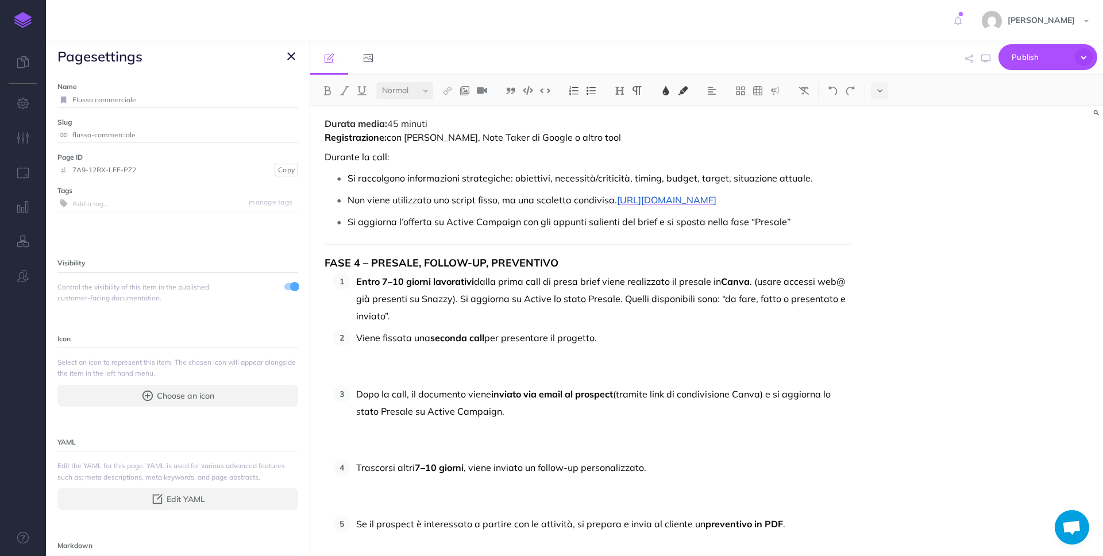
click at [437, 381] on p "Viene fissata una seconda call per presentare il progetto." at bounding box center [603, 355] width 495 height 52
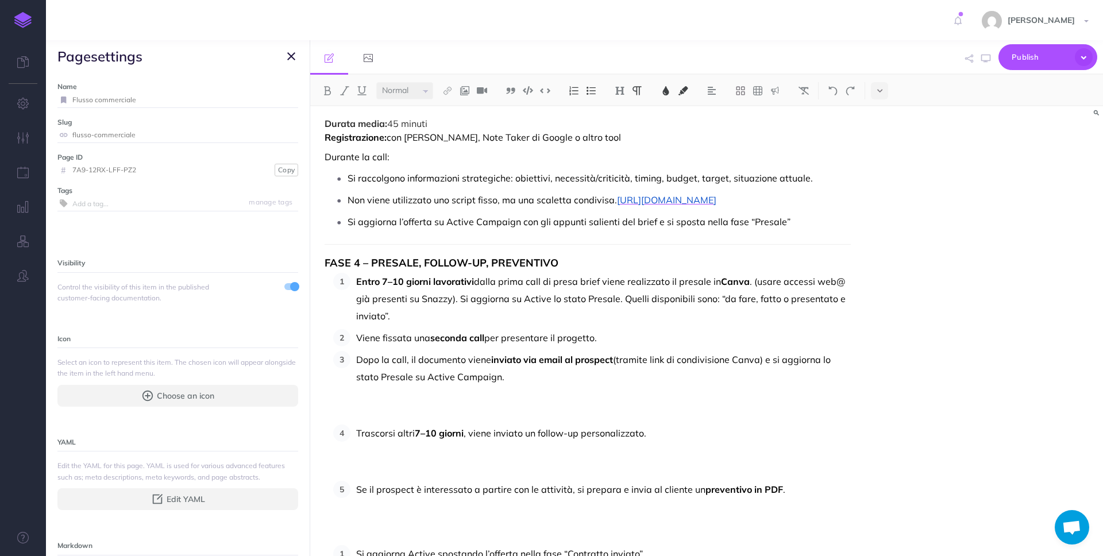
click at [429, 420] on p "Dopo la call, il documento viene inviato via email al prospect (tramite link di…" at bounding box center [603, 385] width 495 height 69
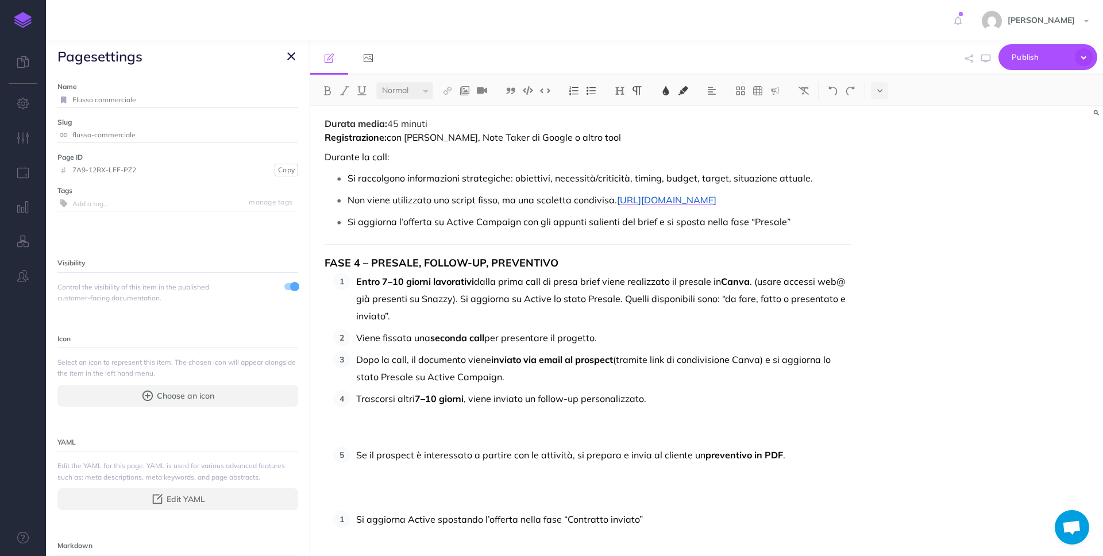
click at [430, 442] on p "Trascorsi altri 7–10 giorni , viene inviato un follow-up personalizzato." at bounding box center [603, 416] width 495 height 52
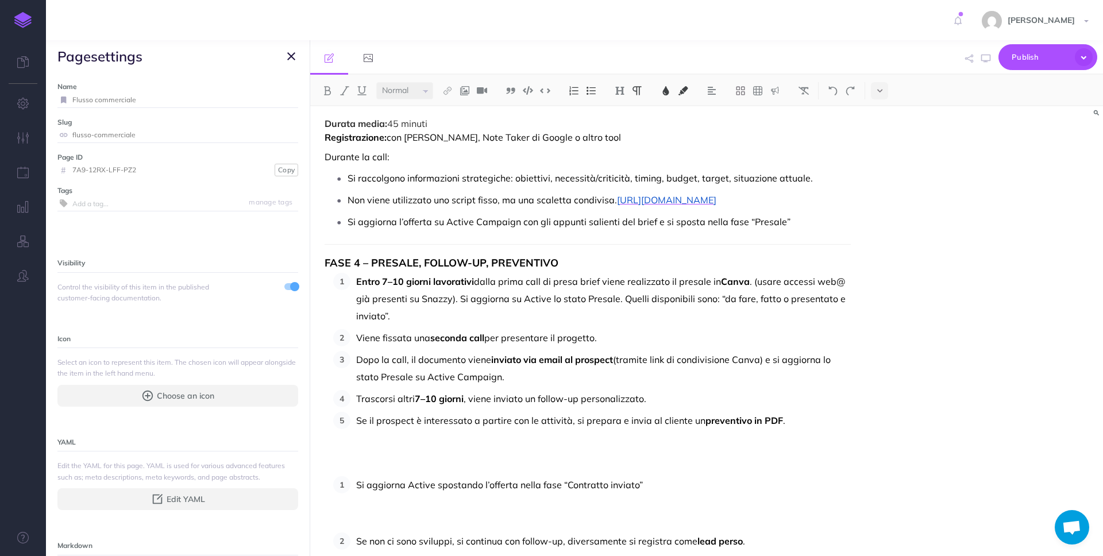
click at [427, 470] on p at bounding box center [588, 457] width 526 height 28
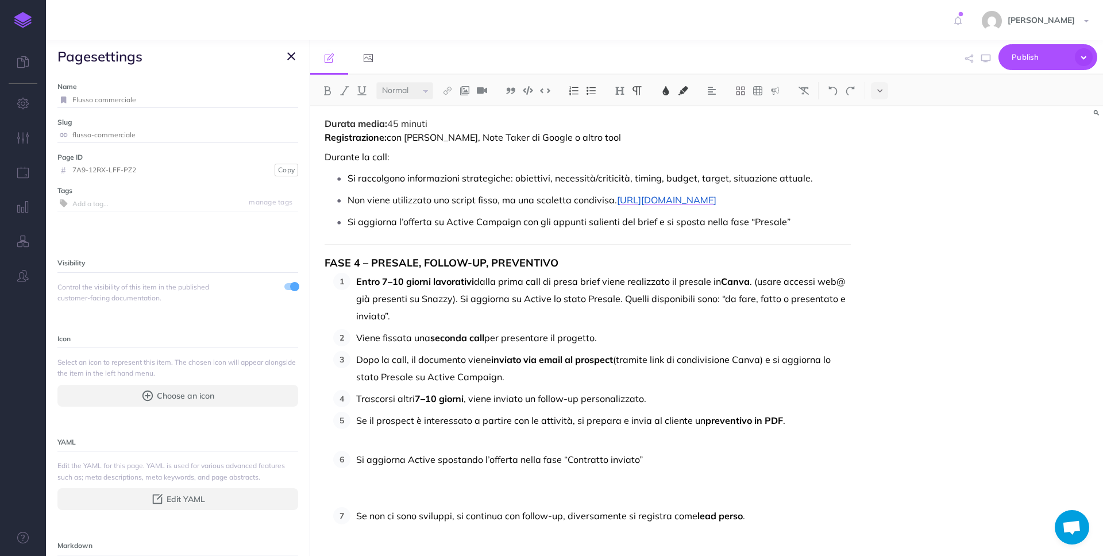
click at [393, 446] on p "Se il prospect è interessato a partire con le attività, si prepara e invia al c…" at bounding box center [603, 429] width 495 height 34
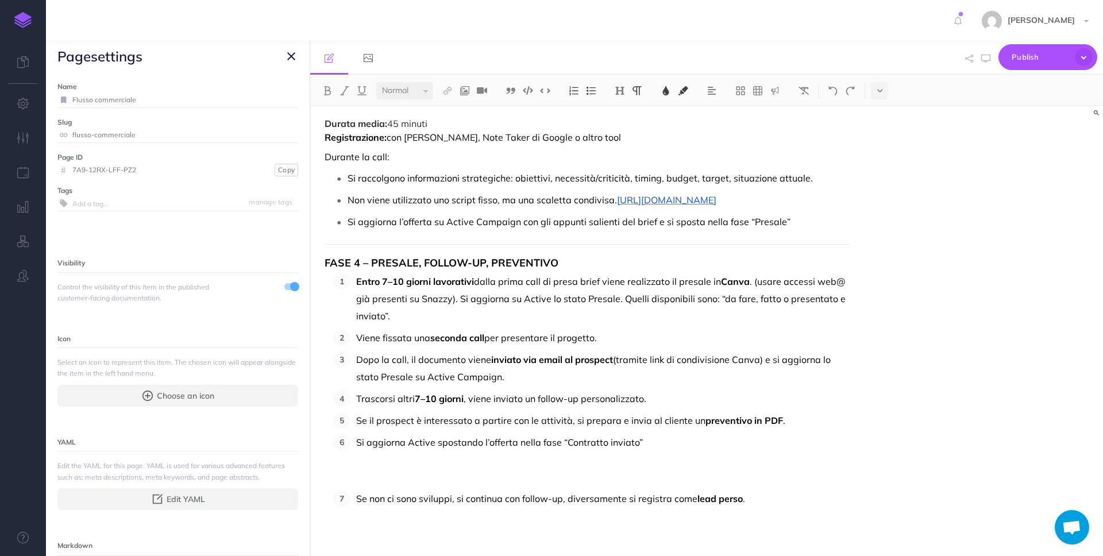
click at [389, 485] on p "Si aggiorna Active spostando l’offerta nella fase “Contratto inviato”" at bounding box center [603, 460] width 495 height 52
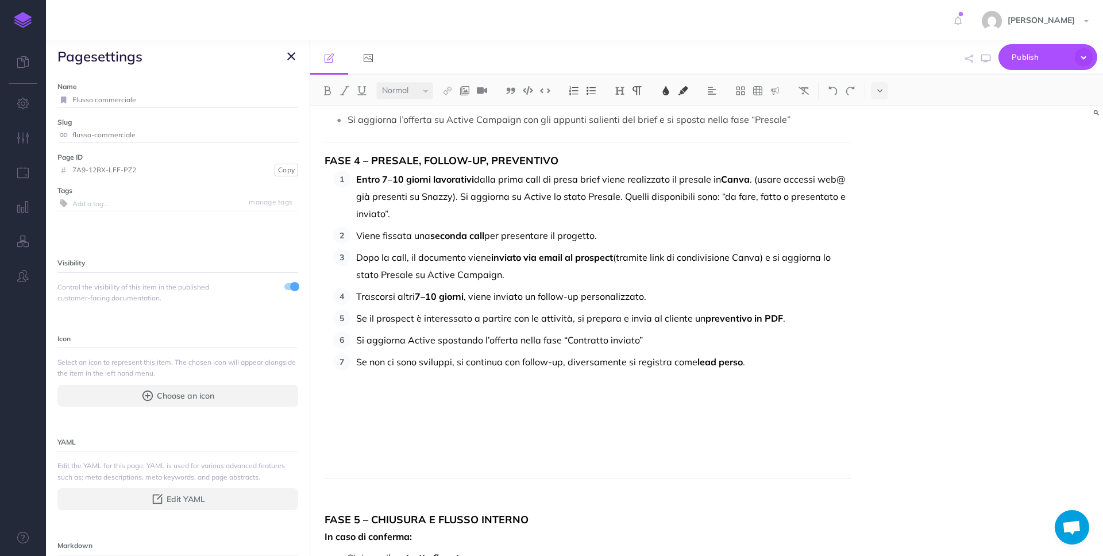
scroll to position [792, 0]
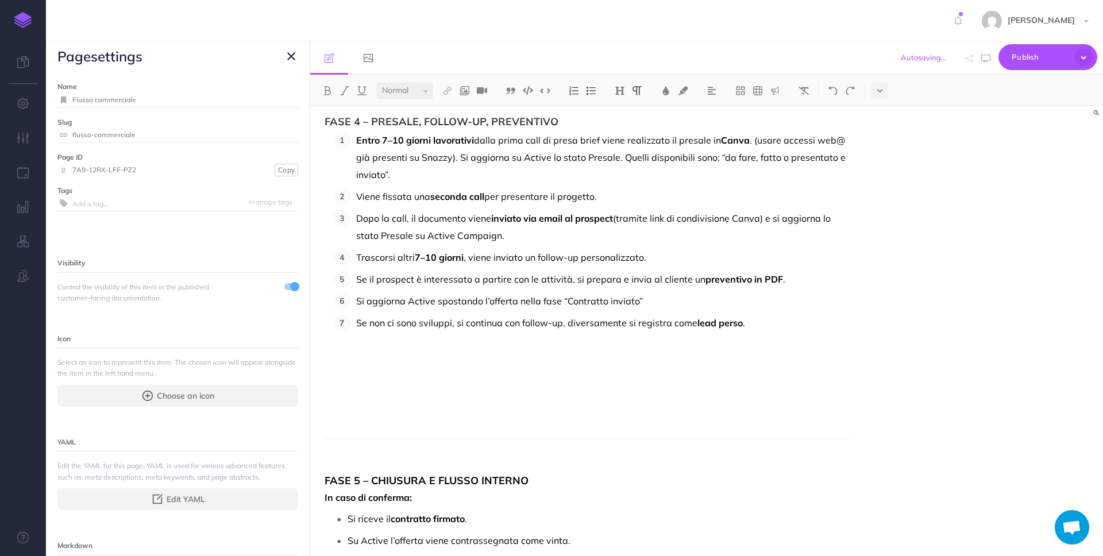
click at [419, 427] on p at bounding box center [588, 420] width 526 height 14
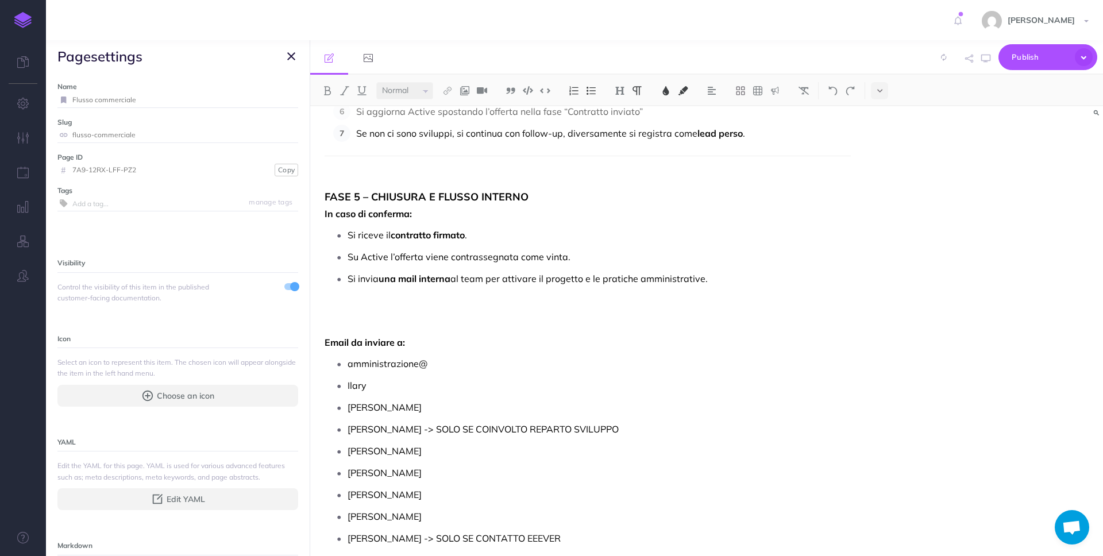
scroll to position [1047, 0]
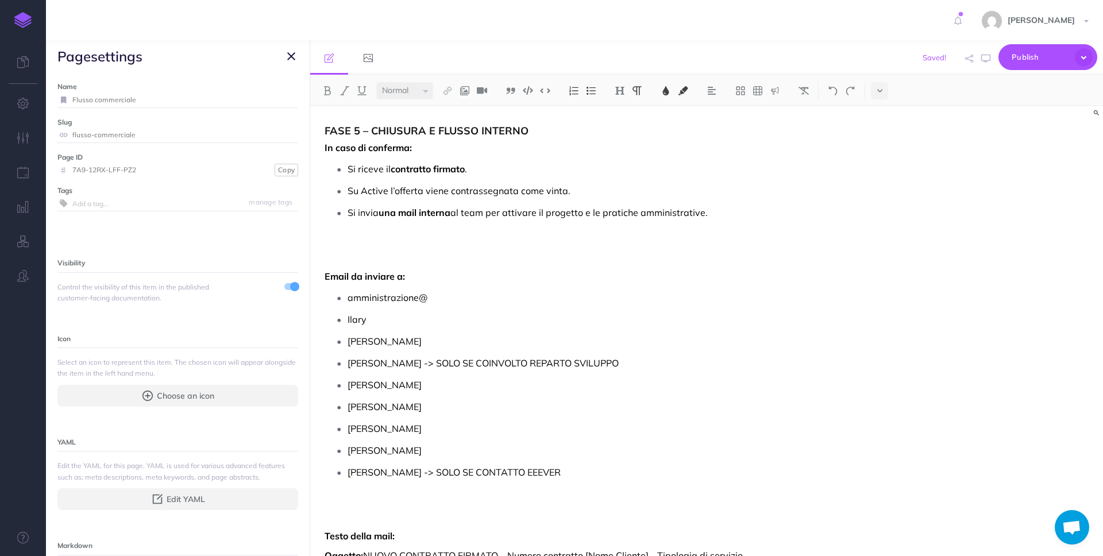
click at [403, 256] on p "Si invia una mail interna al team per attivare il progetto e le pratiche ammini…" at bounding box center [599, 230] width 503 height 52
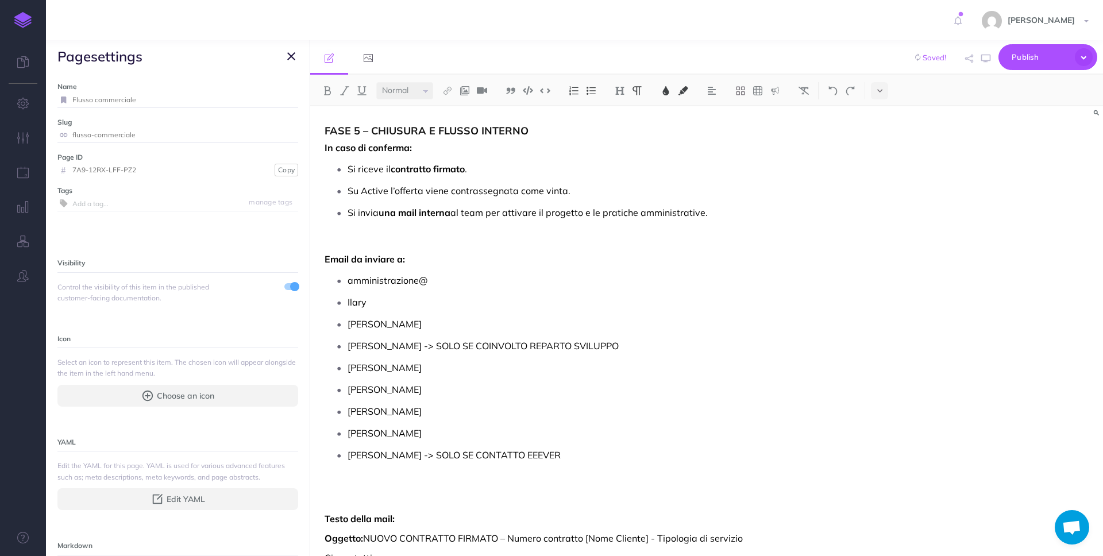
click at [395, 498] on p "[PERSON_NAME] -> SOLO SE CONTATTO EEEVER" at bounding box center [599, 472] width 503 height 52
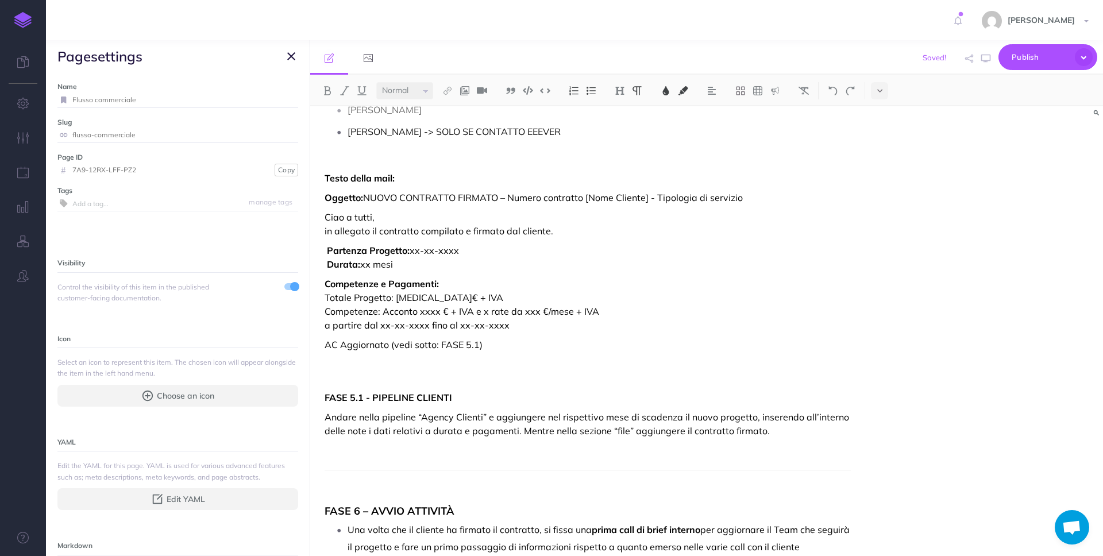
scroll to position [1492, 0]
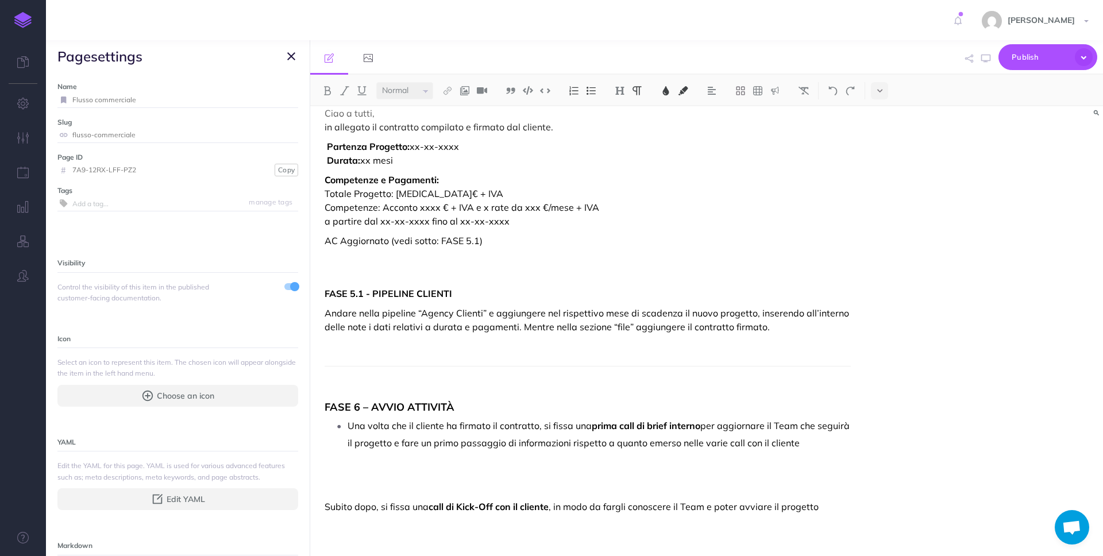
click at [392, 474] on p "Una volta che il cliente ha firmato il contratto, si fissa una prima call di br…" at bounding box center [599, 451] width 503 height 69
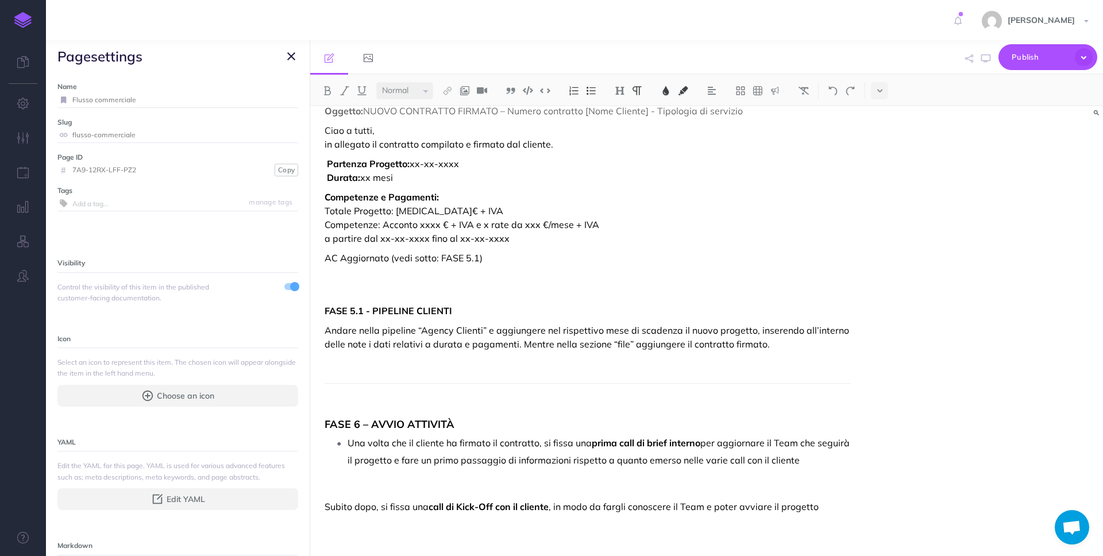
click at [290, 59] on icon "button" at bounding box center [291, 56] width 8 height 14
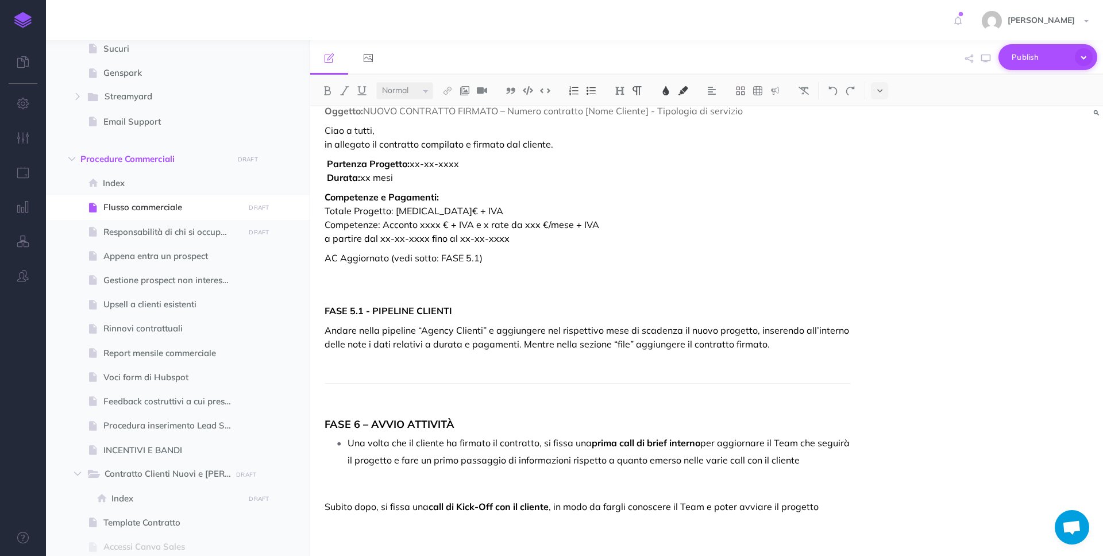
click at [1037, 53] on span "Publish" at bounding box center [1040, 57] width 57 height 18
click at [1016, 146] on p "Publish all draft items, making them visible to authenticated users." at bounding box center [1028, 160] width 115 height 31
click at [155, 182] on span "Index" at bounding box center [172, 183] width 138 height 14
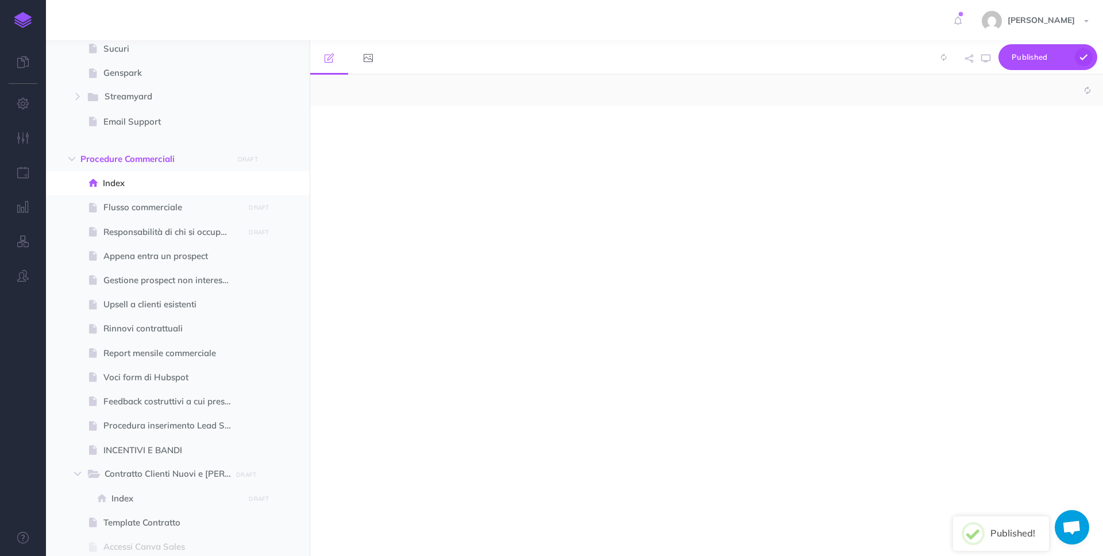
select select "null"
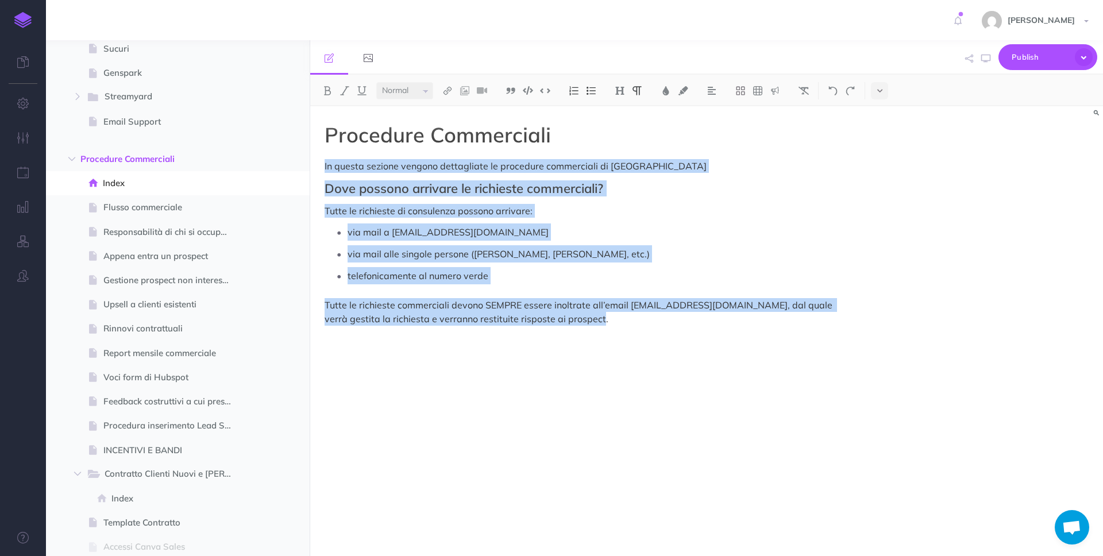
drag, startPoint x: 673, startPoint y: 324, endPoint x: 319, endPoint y: 160, distance: 389.9
click at [319, 160] on div "Procedure Commerciali In questa sezione vengono dettagliate le procedure commer…" at bounding box center [587, 325] width 555 height 438
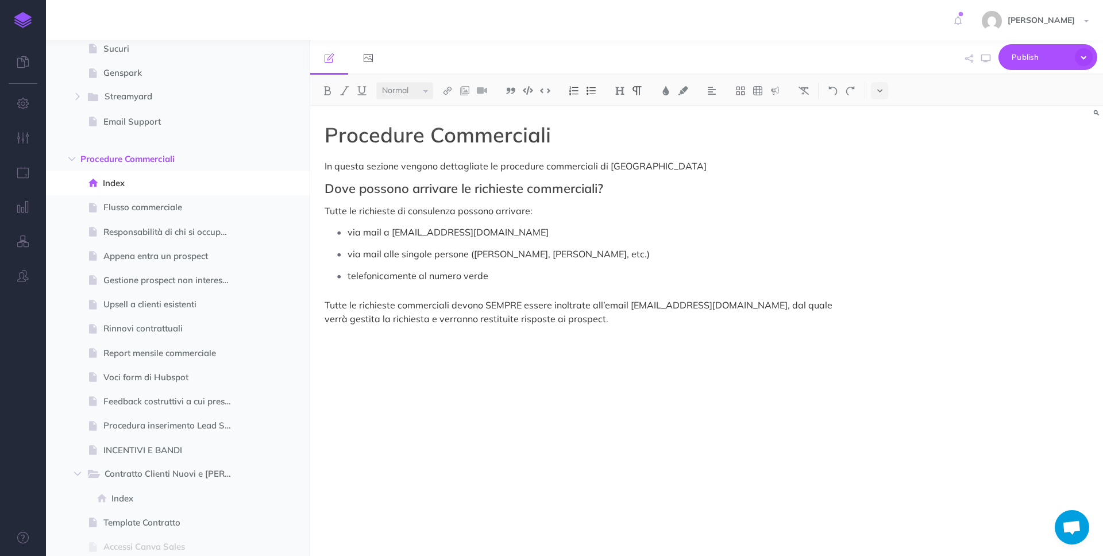
drag, startPoint x: 784, startPoint y: 288, endPoint x: 764, endPoint y: 281, distance: 20.7
click at [784, 288] on div "Procedure Commerciali In questa sezione vengono dettagliate le procedure commer…" at bounding box center [587, 325] width 555 height 438
drag, startPoint x: 634, startPoint y: 305, endPoint x: 755, endPoint y: 300, distance: 120.7
click at [755, 300] on p "Tutte le richieste commerciali devono SEMPRE essere inoltrate all’email [EMAIL_…" at bounding box center [588, 312] width 526 height 28
click at [1028, 57] on span "Publish" at bounding box center [1040, 57] width 57 height 18
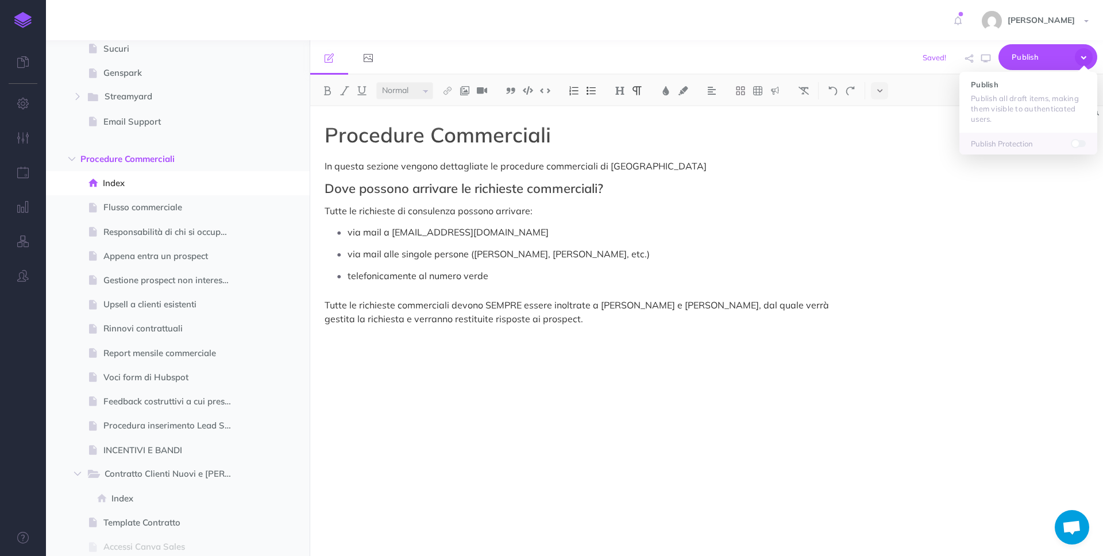
drag, startPoint x: 996, startPoint y: 108, endPoint x: 612, endPoint y: 49, distance: 388.2
click at [988, 106] on p "Publish all draft items, making them visible to authenticated users." at bounding box center [1028, 108] width 115 height 31
click at [151, 223] on span at bounding box center [178, 232] width 264 height 24
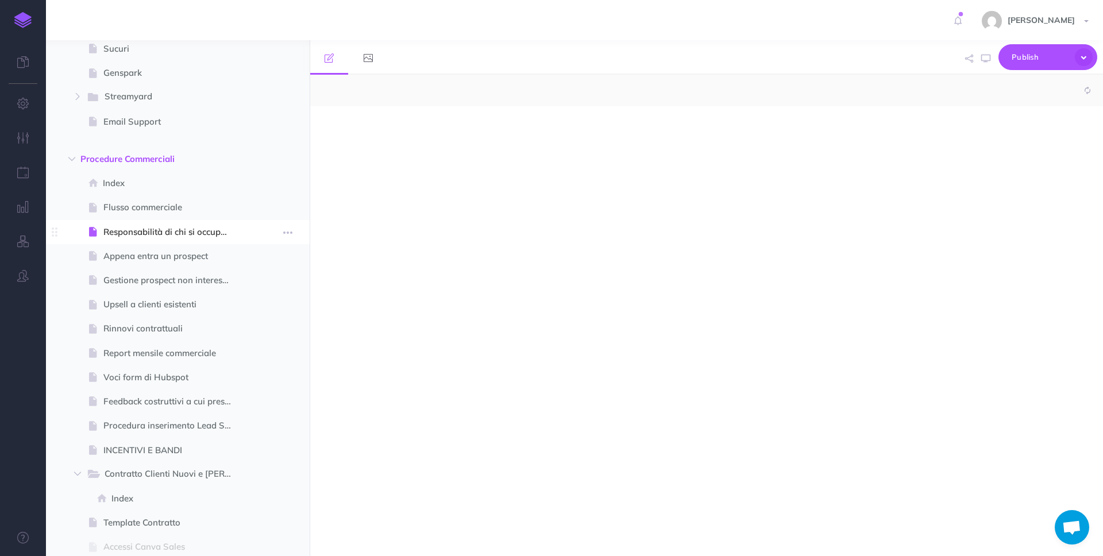
select select "null"
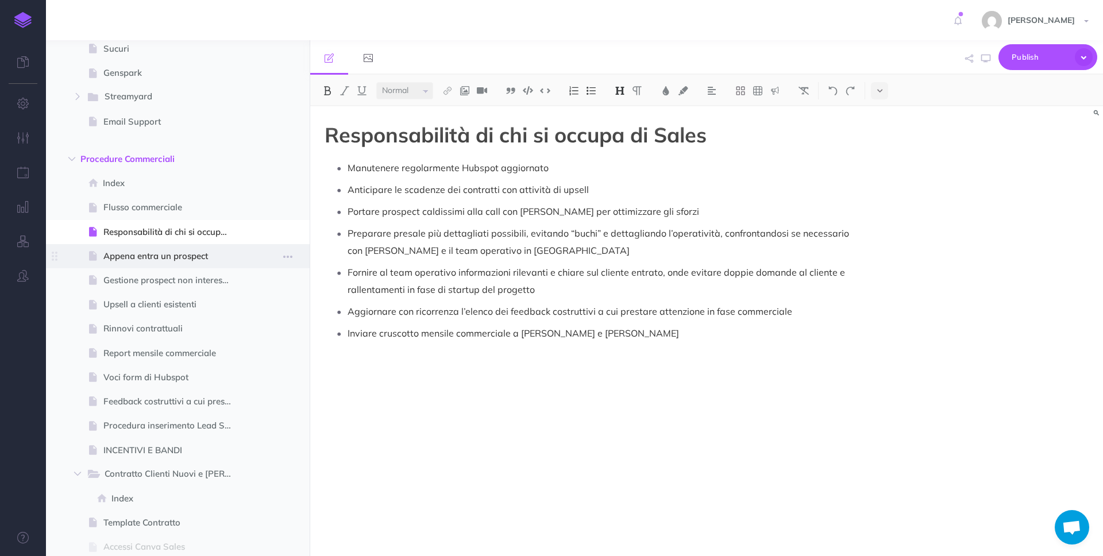
click at [152, 257] on span "Appena entra un prospect" at bounding box center [171, 256] width 137 height 14
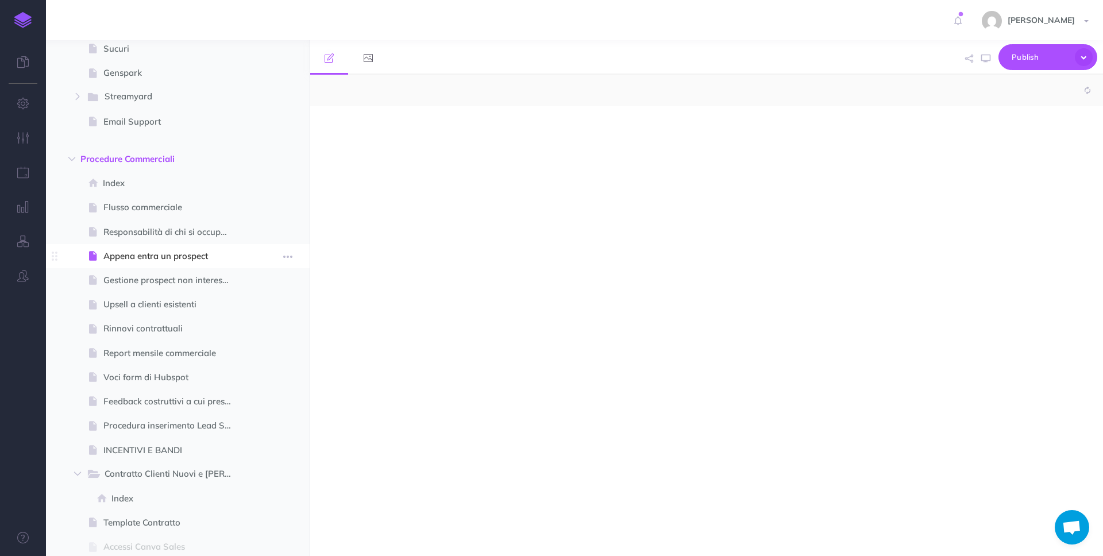
select select "null"
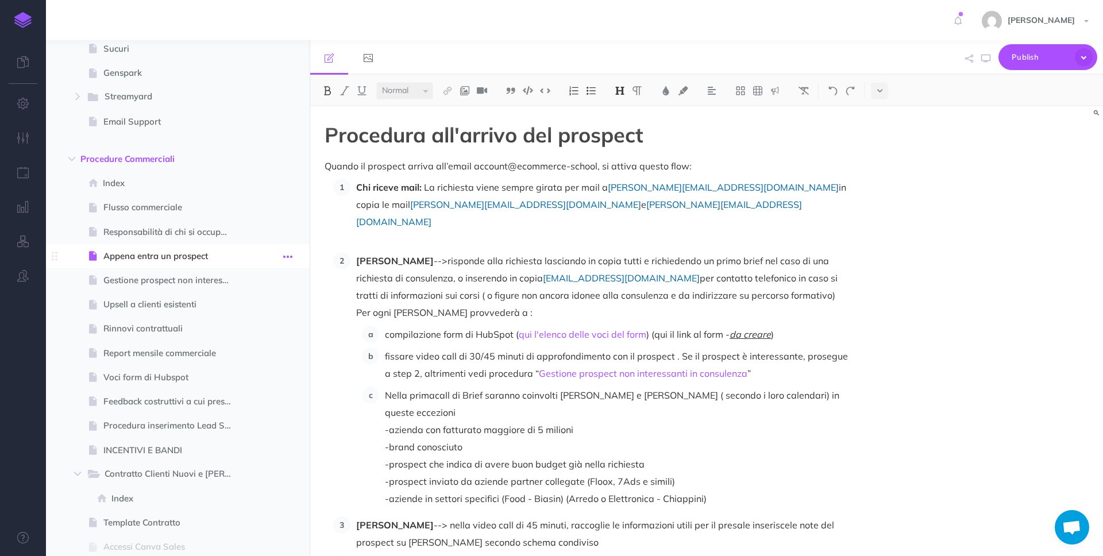
click at [288, 256] on icon "button" at bounding box center [287, 257] width 9 height 14
click at [272, 331] on link "Settings" at bounding box center [255, 334] width 86 height 19
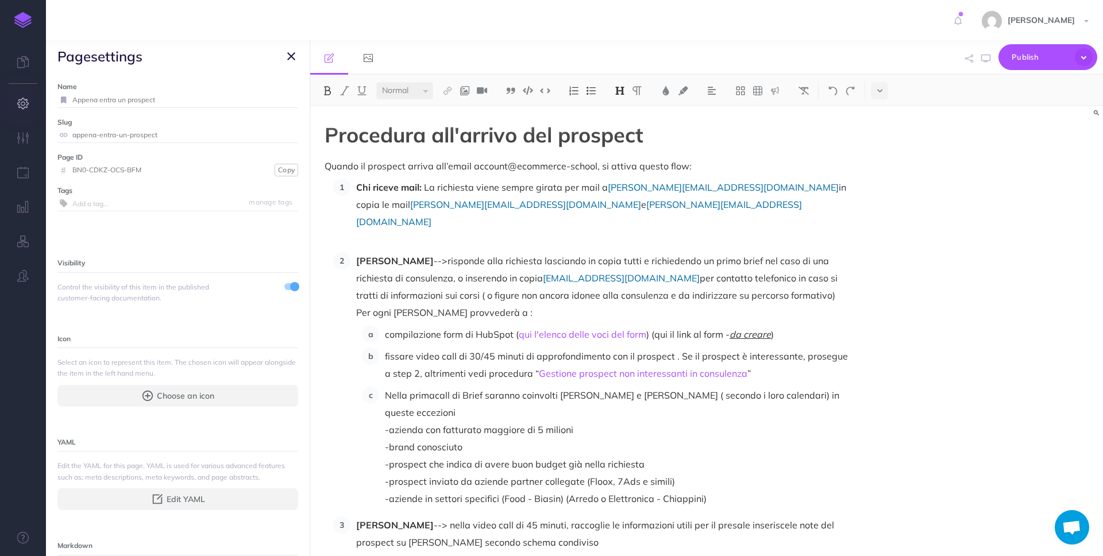
drag, startPoint x: 59, startPoint y: 100, endPoint x: 16, endPoint y: 98, distance: 43.1
click at [46, 98] on div "Toggle Navigation [PERSON_NAME] Settings Account Settings Teams Create Team Eco…" at bounding box center [574, 278] width 1057 height 556
type input "Monitoraggio e CRM"
click at [287, 96] on small "Save" at bounding box center [284, 99] width 15 height 9
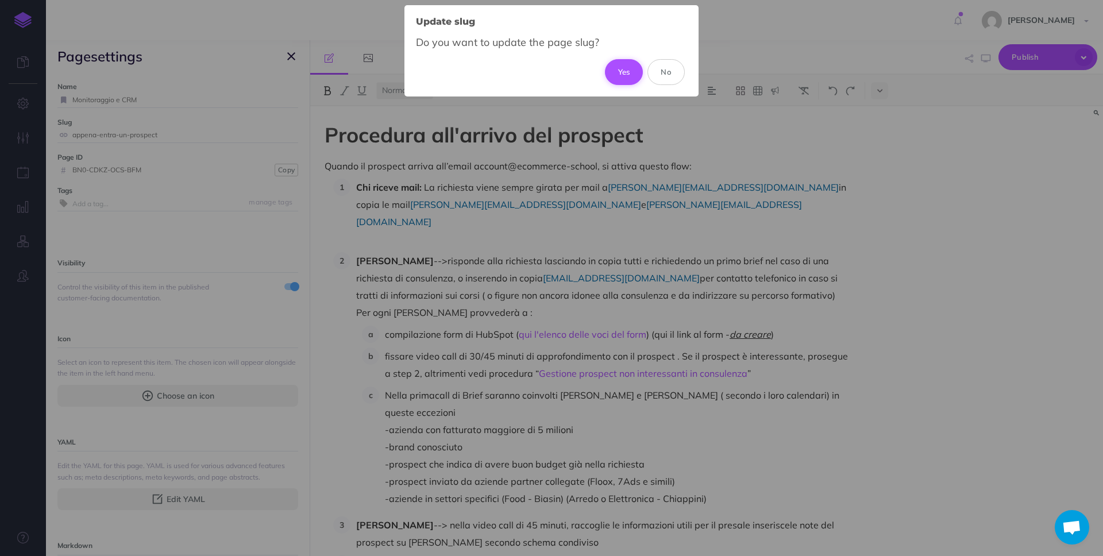
click at [633, 72] on button "Yes" at bounding box center [624, 71] width 38 height 25
type input "monitoraggio-e-crm"
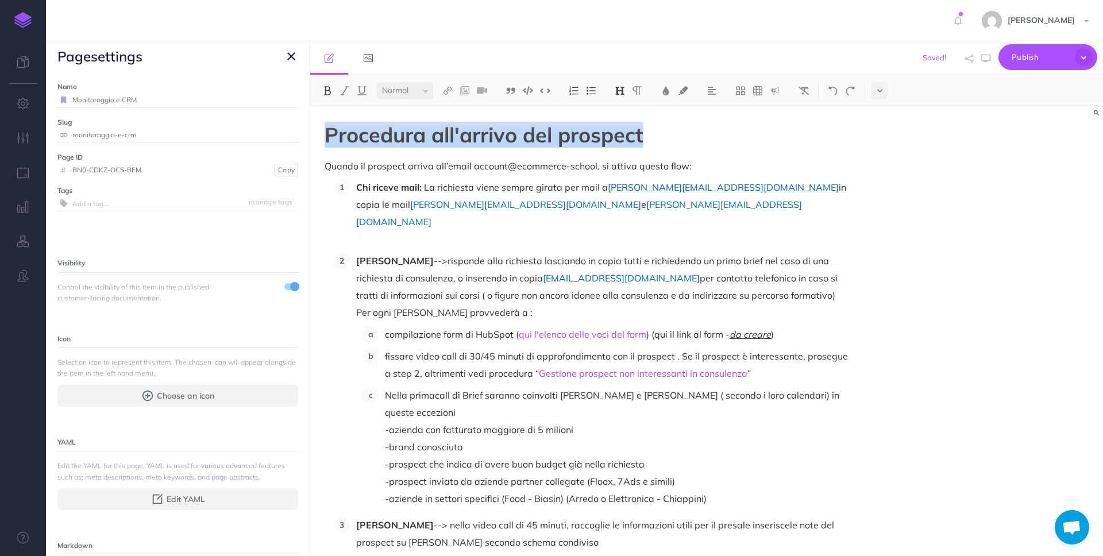
drag, startPoint x: 522, startPoint y: 129, endPoint x: 318, endPoint y: 122, distance: 204.6
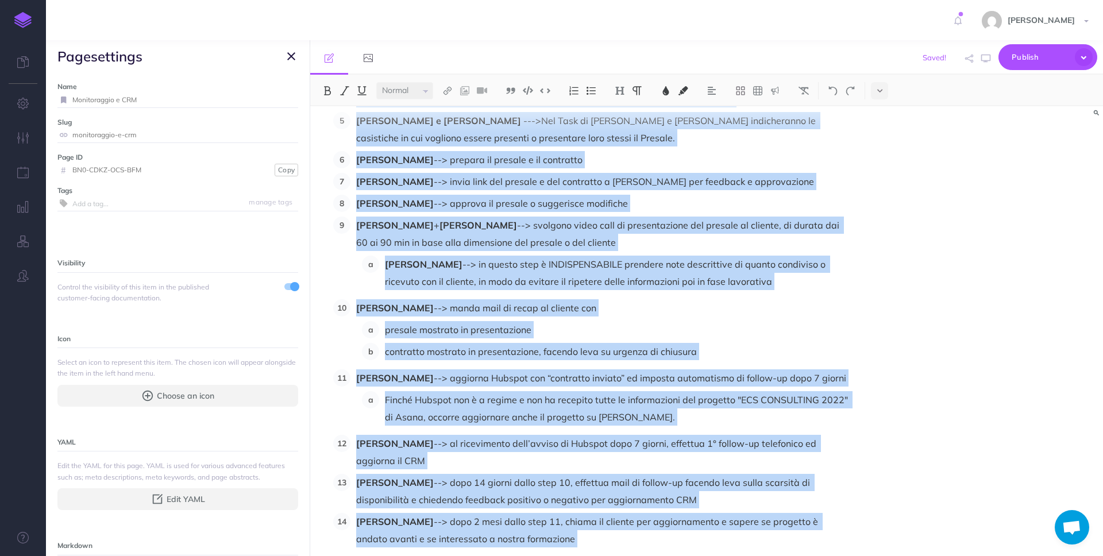
scroll to position [526, 0]
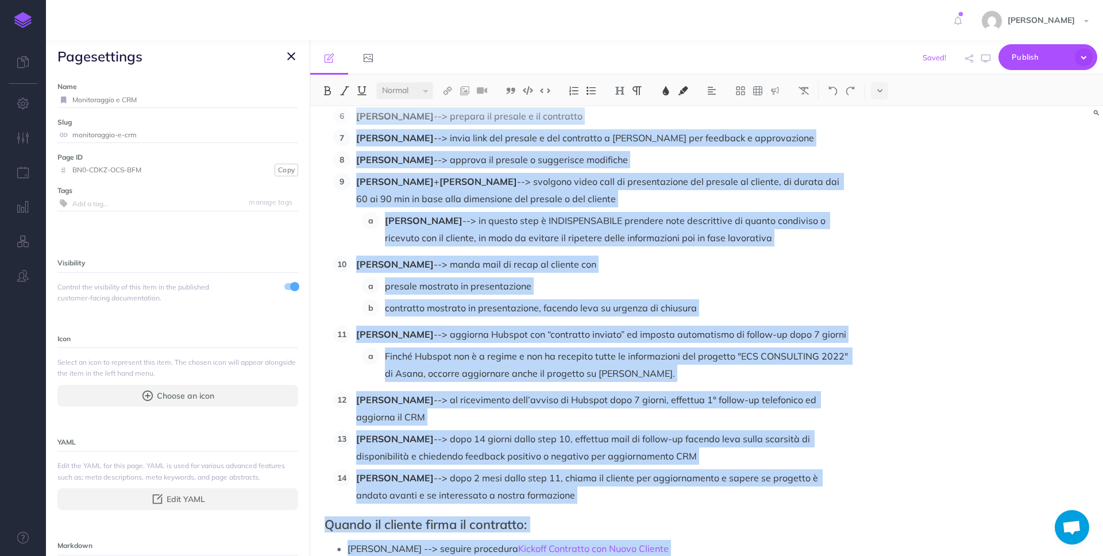
drag, startPoint x: 323, startPoint y: 167, endPoint x: 796, endPoint y: 556, distance: 611.8
click at [796, 556] on div "Monitoraggio e CRM Quando il prospect arriva all’email account@ecommerce-school…" at bounding box center [587, 94] width 555 height 1028
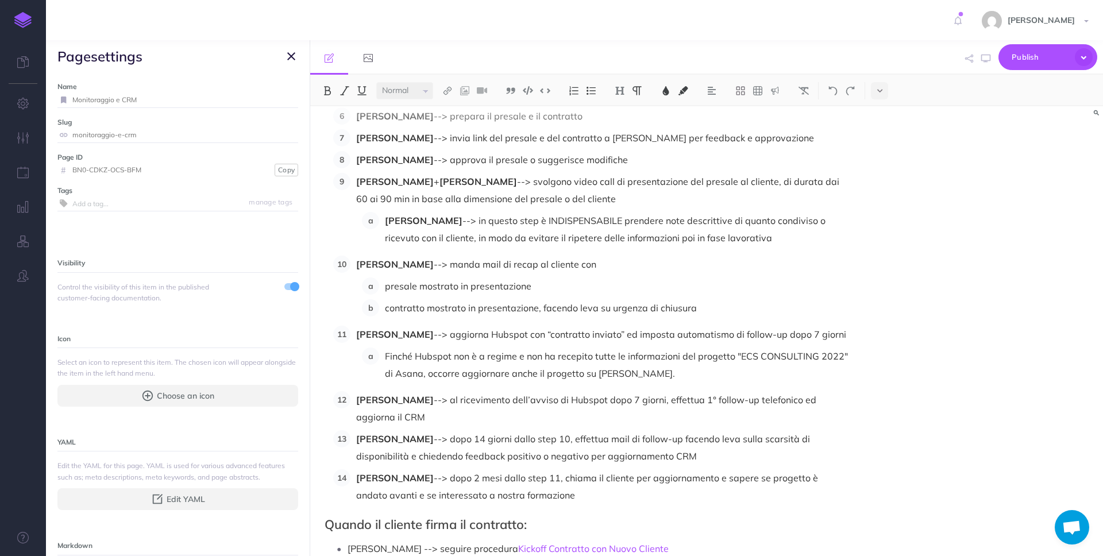
scroll to position [0, 0]
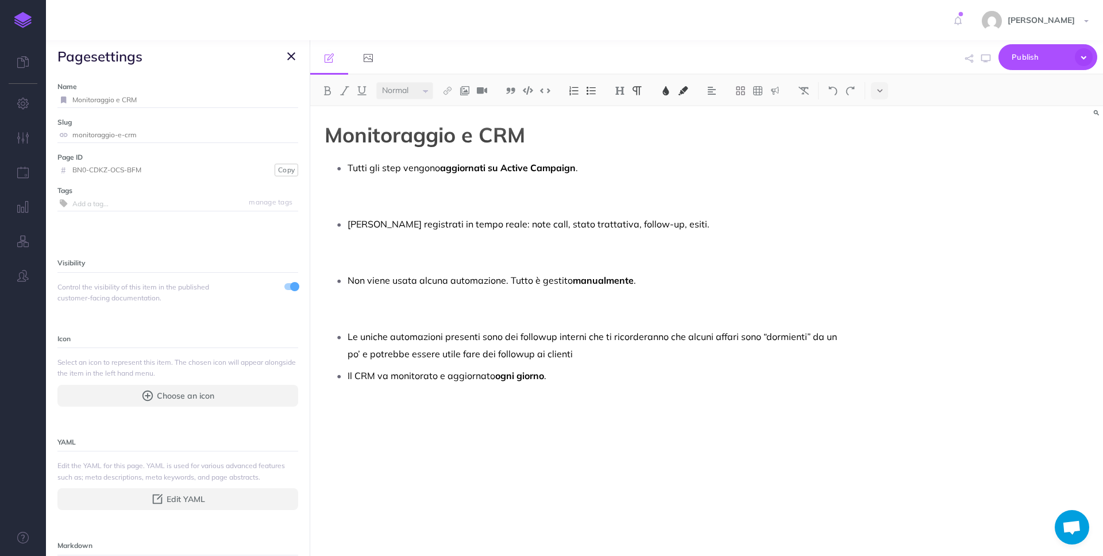
click at [500, 202] on p "Tutti gli step vengono aggiornati su Active Campaign ." at bounding box center [599, 185] width 503 height 52
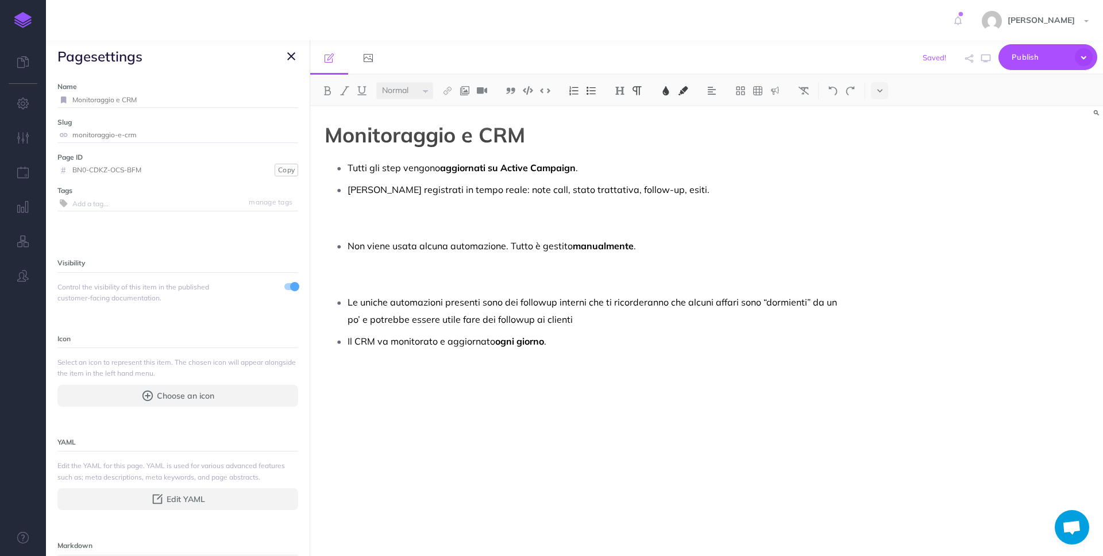
click at [473, 233] on ul "Tutti gli step vengono aggiornati su Active Campaign . [PERSON_NAME] registrati…" at bounding box center [590, 254] width 520 height 191
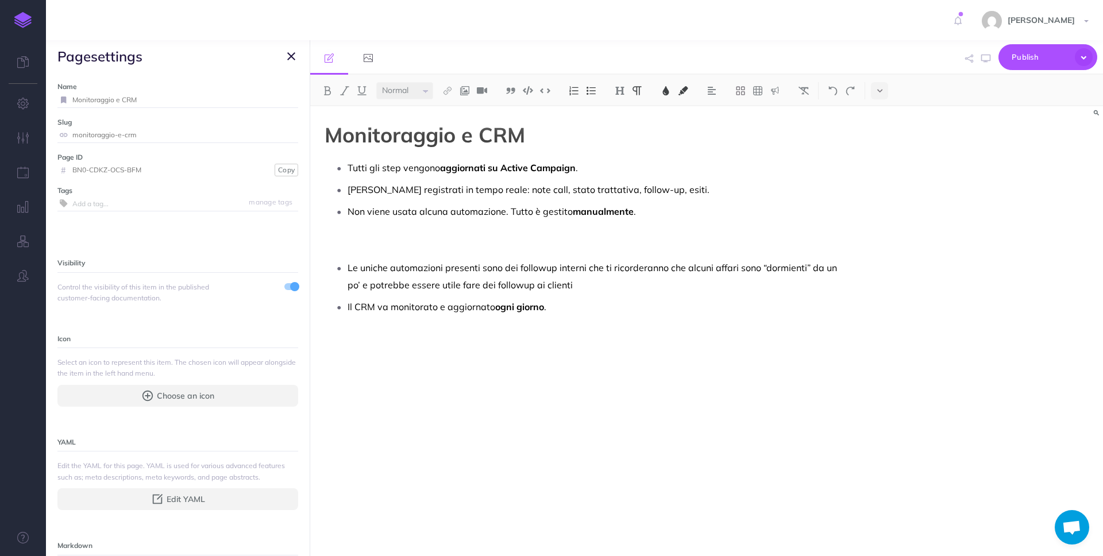
click at [451, 244] on p "Non viene usata alcuna automazione. Tutto è gestito manualmente ." at bounding box center [599, 229] width 503 height 52
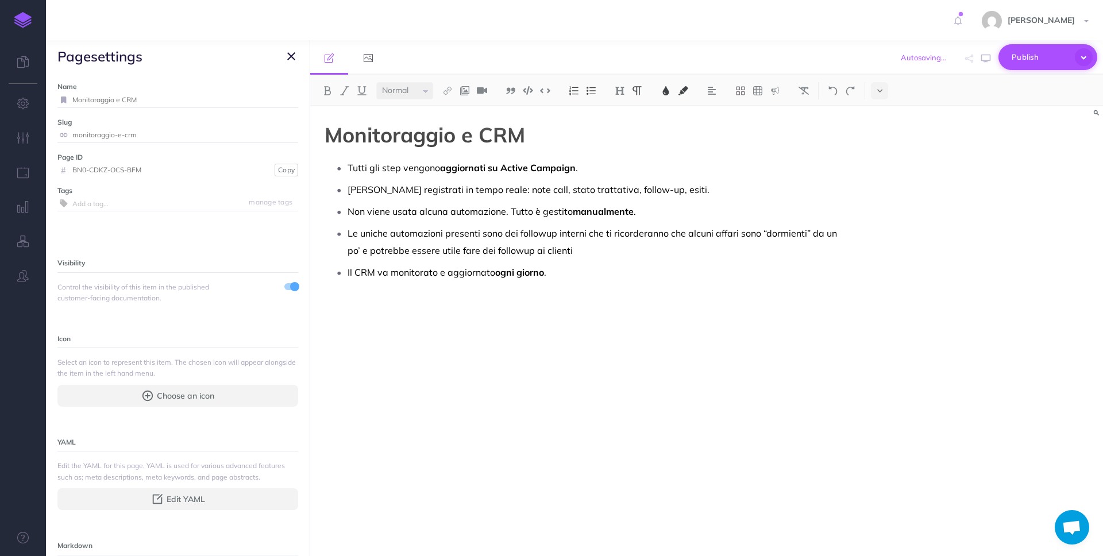
click at [1055, 52] on span "Publish" at bounding box center [1040, 57] width 57 height 18
click at [1006, 137] on h4 "Publish" at bounding box center [1028, 136] width 115 height 8
click at [286, 56] on button "button" at bounding box center [291, 56] width 14 height 14
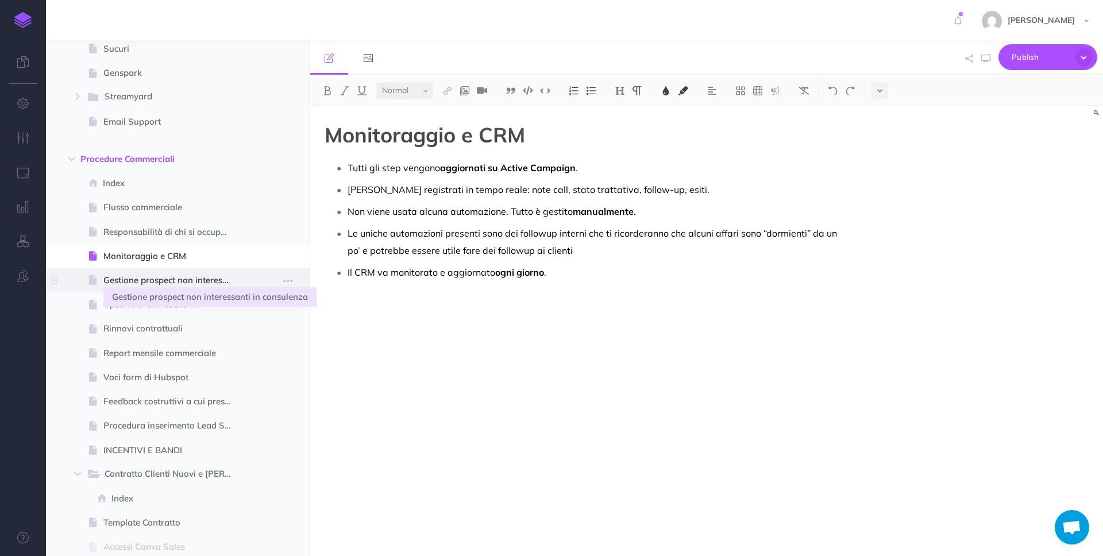
click at [182, 281] on span "Gestione prospect non interessanti in consulenza" at bounding box center [171, 280] width 137 height 14
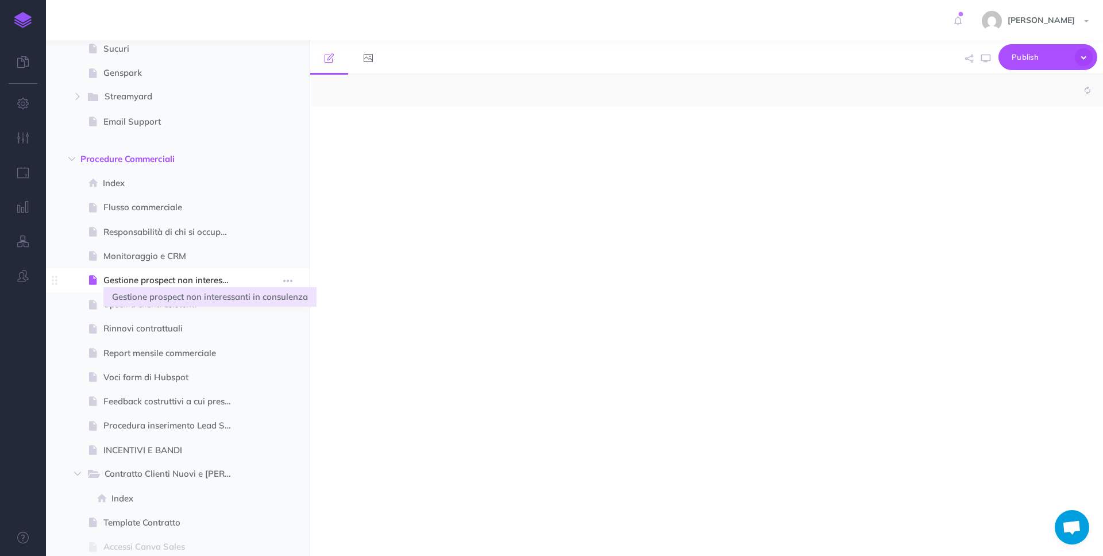
select select "null"
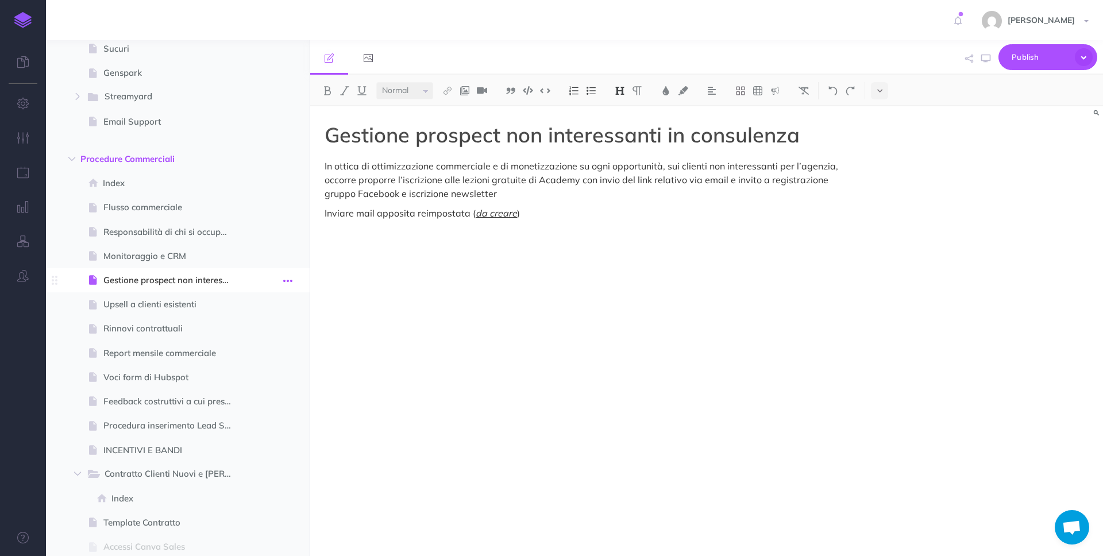
click at [284, 279] on icon "button" at bounding box center [287, 281] width 9 height 14
click at [269, 356] on link "Settings" at bounding box center [255, 358] width 86 height 19
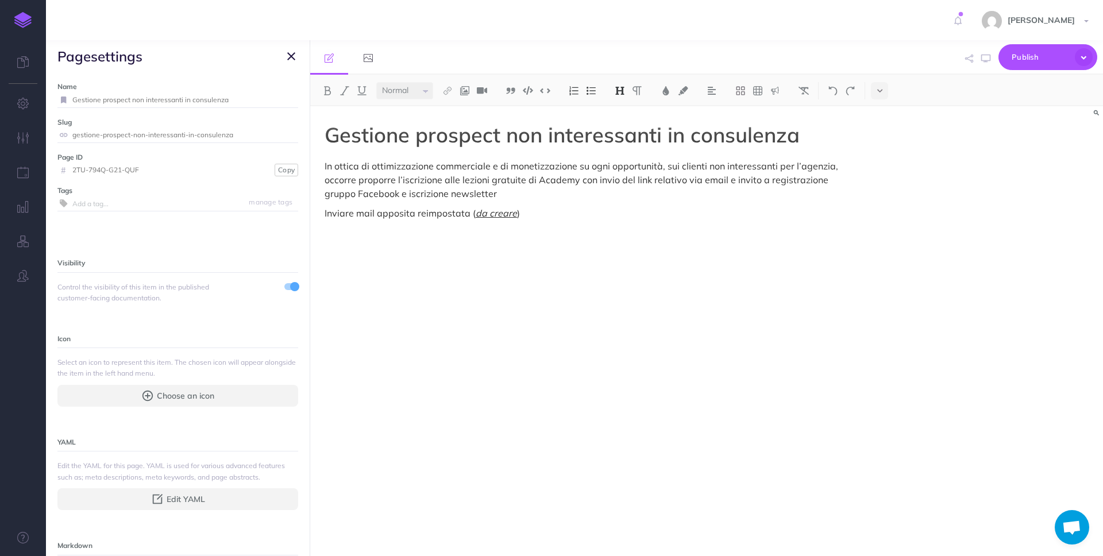
drag, startPoint x: 248, startPoint y: 100, endPoint x: 57, endPoint y: 90, distance: 191.0
click at [57, 90] on div "Name Gestione prospect non interessanti in consulenza Save" at bounding box center [177, 94] width 241 height 26
type input "Scadenze e [PERSON_NAME]"
click at [290, 96] on small "Save" at bounding box center [284, 99] width 15 height 9
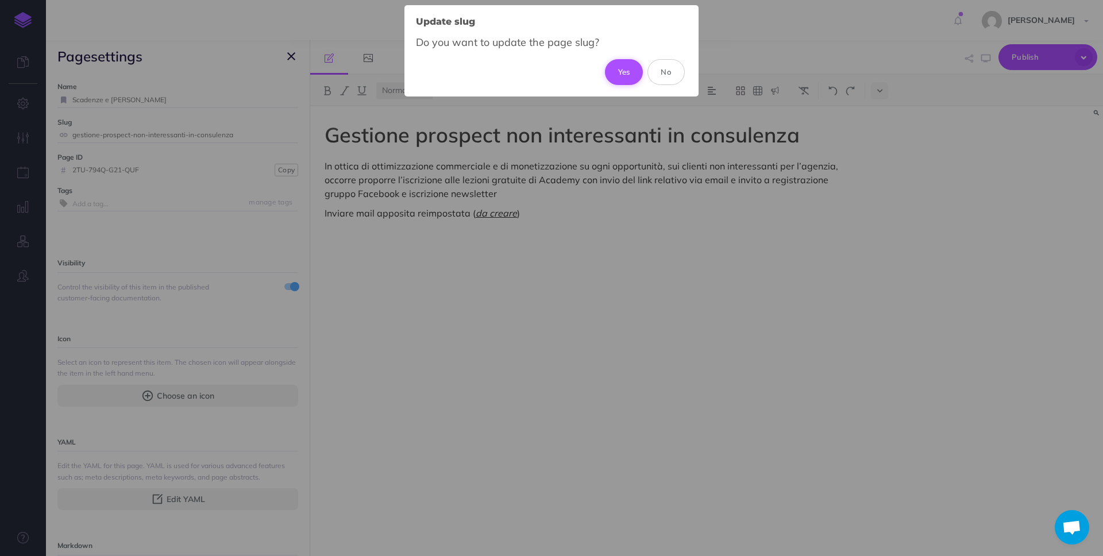
click at [630, 74] on button "Yes" at bounding box center [624, 71] width 38 height 25
type input "scadenze-e-rinnovi"
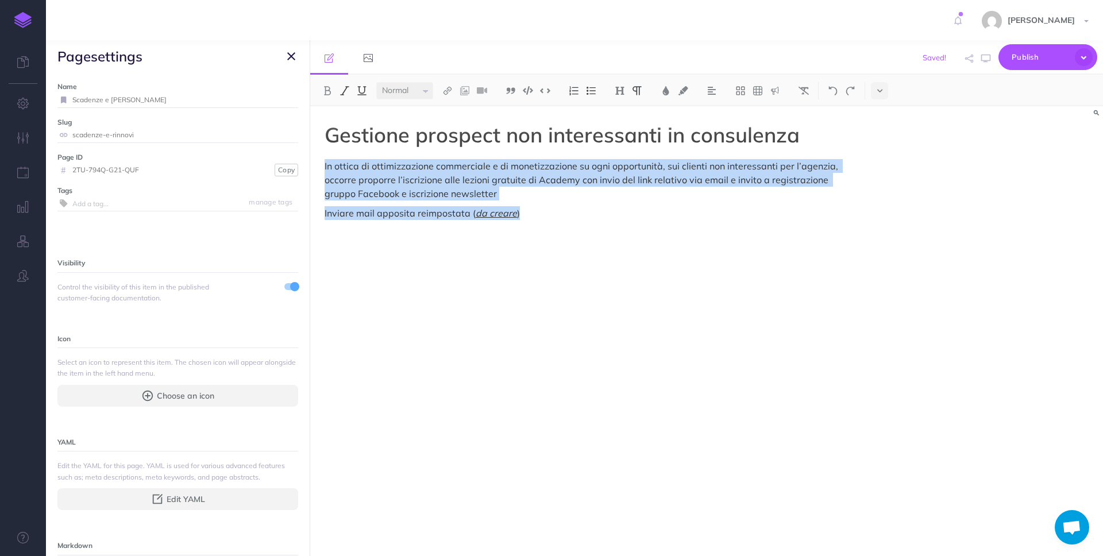
drag, startPoint x: 395, startPoint y: 195, endPoint x: 317, endPoint y: 169, distance: 82.8
click at [306, 169] on div "Procedure Ecommerce School Collapse all Expand all Expand to root folders [URL]…" at bounding box center [574, 298] width 1057 height 516
paste div
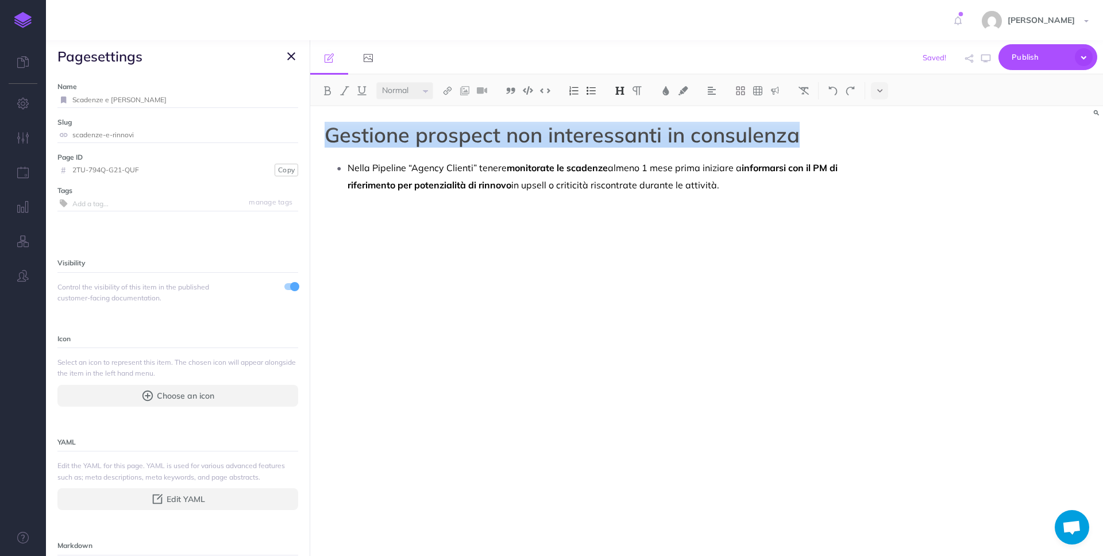
drag, startPoint x: 781, startPoint y: 142, endPoint x: 147, endPoint y: 115, distance: 634.8
click at [147, 115] on div "Procedure Ecommerce School Collapse all Expand all Expand to root folders [URL]…" at bounding box center [574, 298] width 1057 height 516
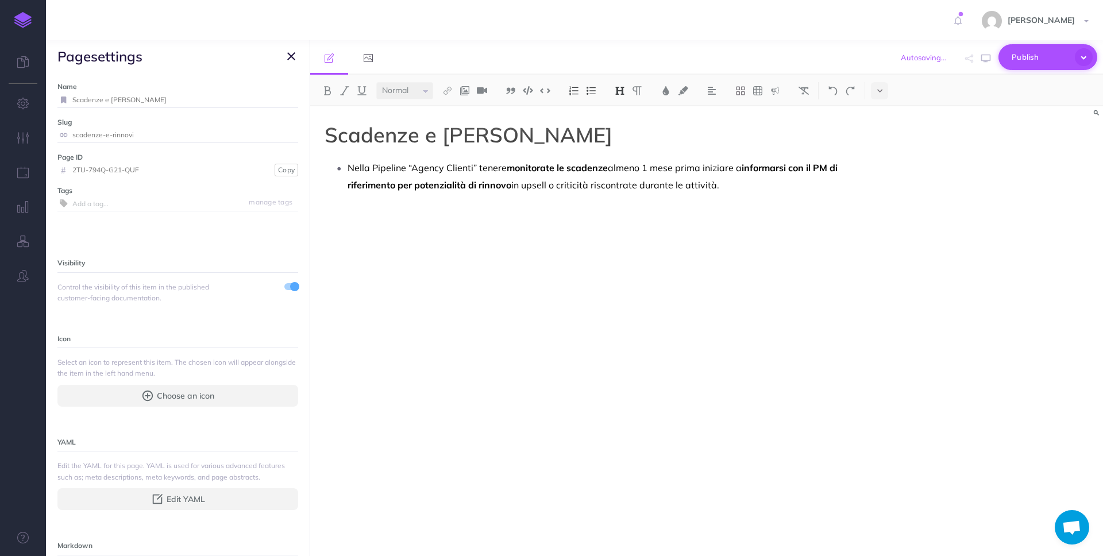
click at [1009, 52] on button "Publish" at bounding box center [1047, 57] width 99 height 26
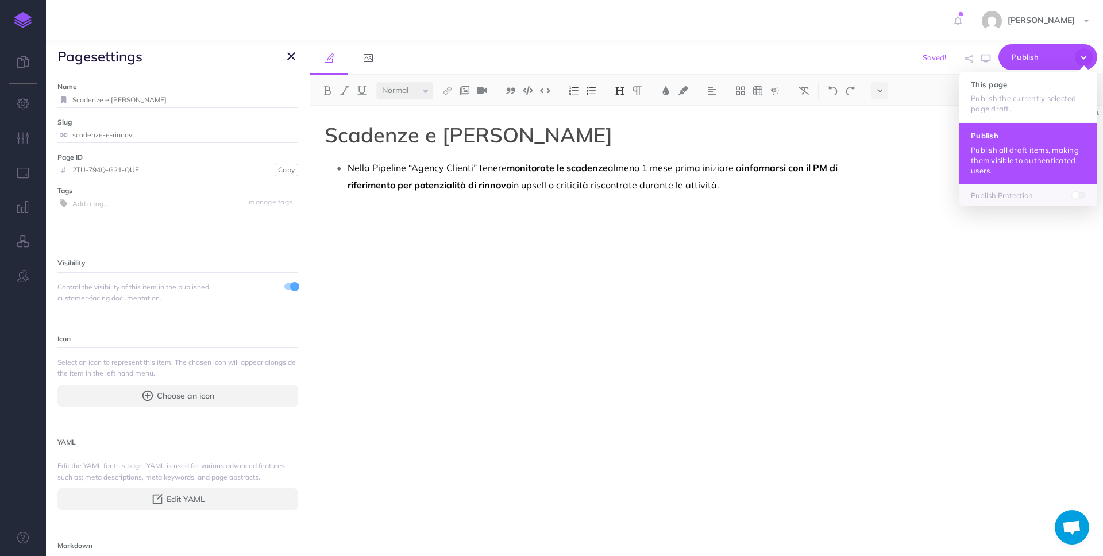
click at [998, 138] on h4 "Publish" at bounding box center [1028, 136] width 115 height 8
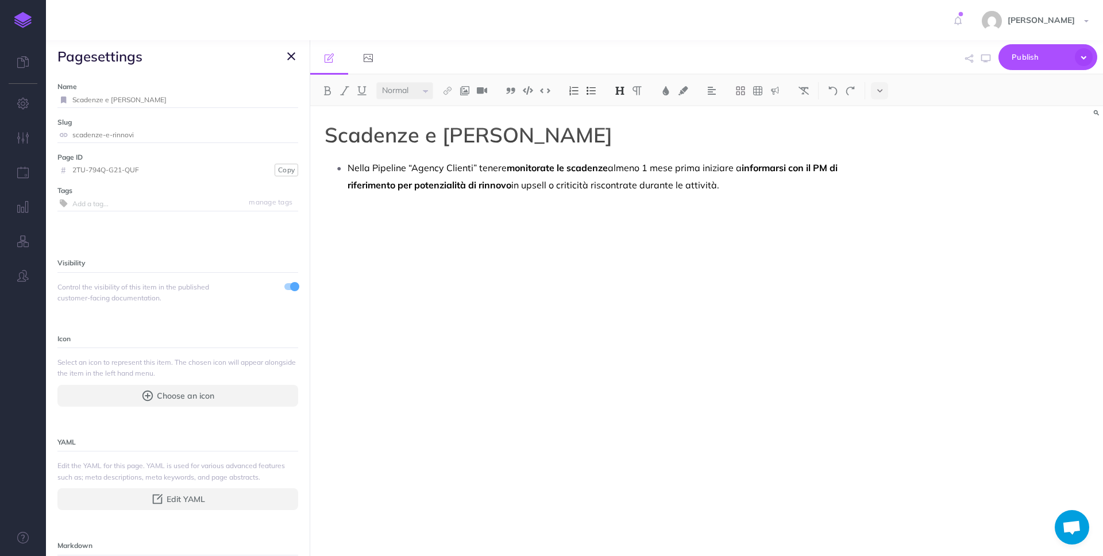
click at [291, 53] on icon "button" at bounding box center [291, 56] width 8 height 14
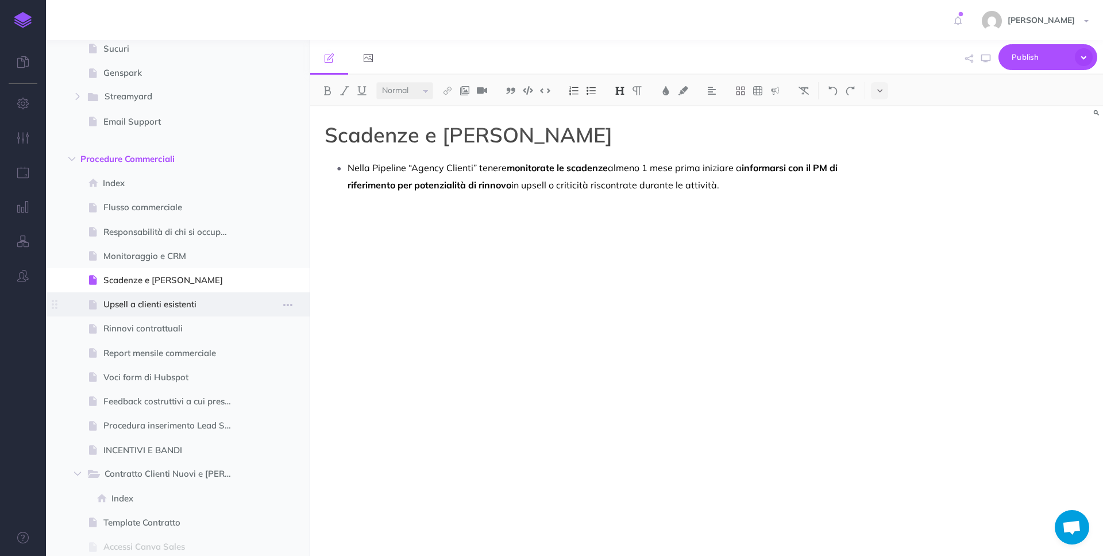
click at [199, 304] on span "Upsell a clienti esistenti" at bounding box center [171, 305] width 137 height 14
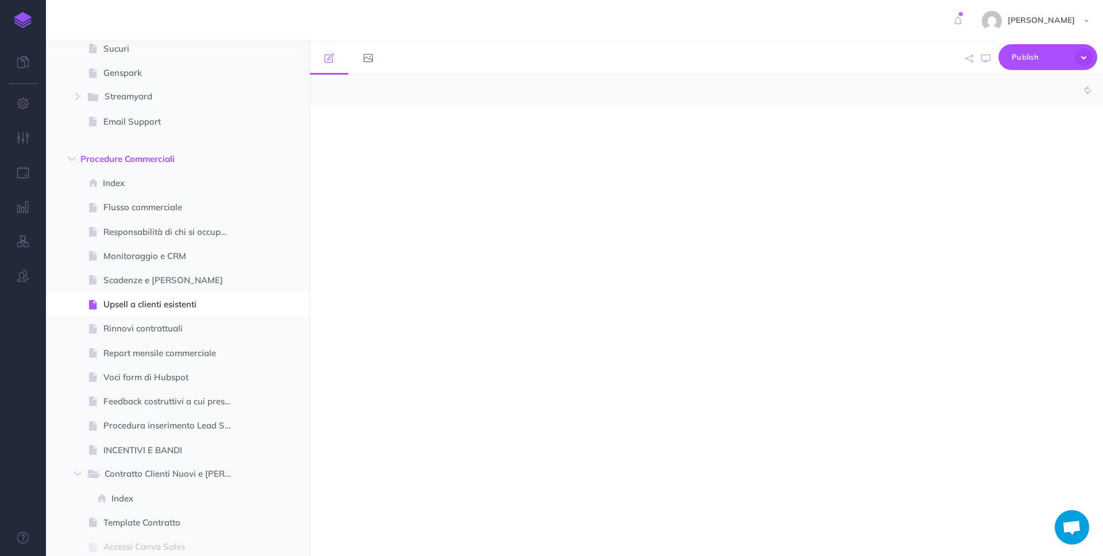
select select "null"
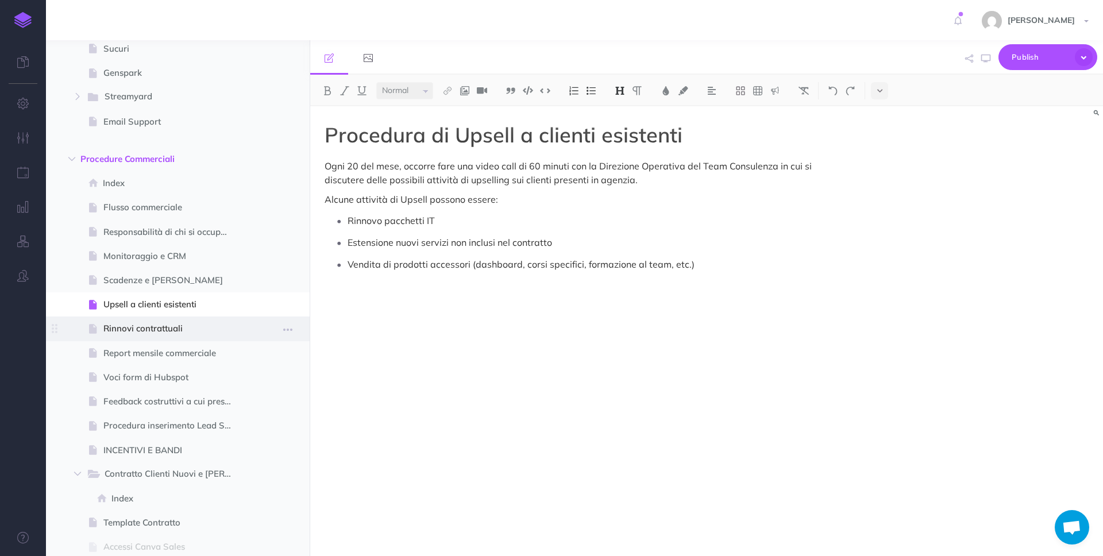
click at [133, 335] on span "Rinnovi contrattuali" at bounding box center [171, 329] width 137 height 14
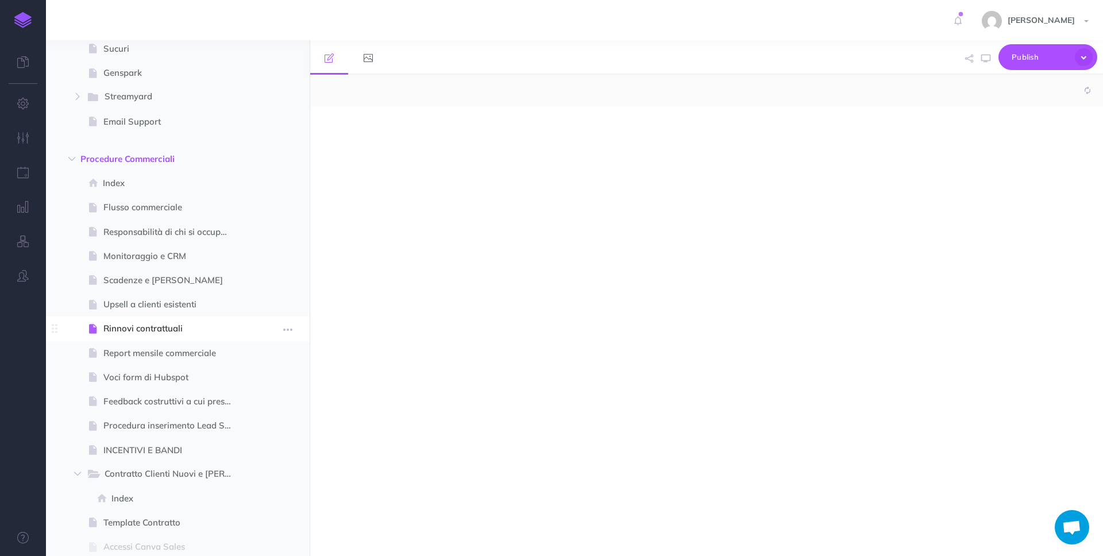
select select "null"
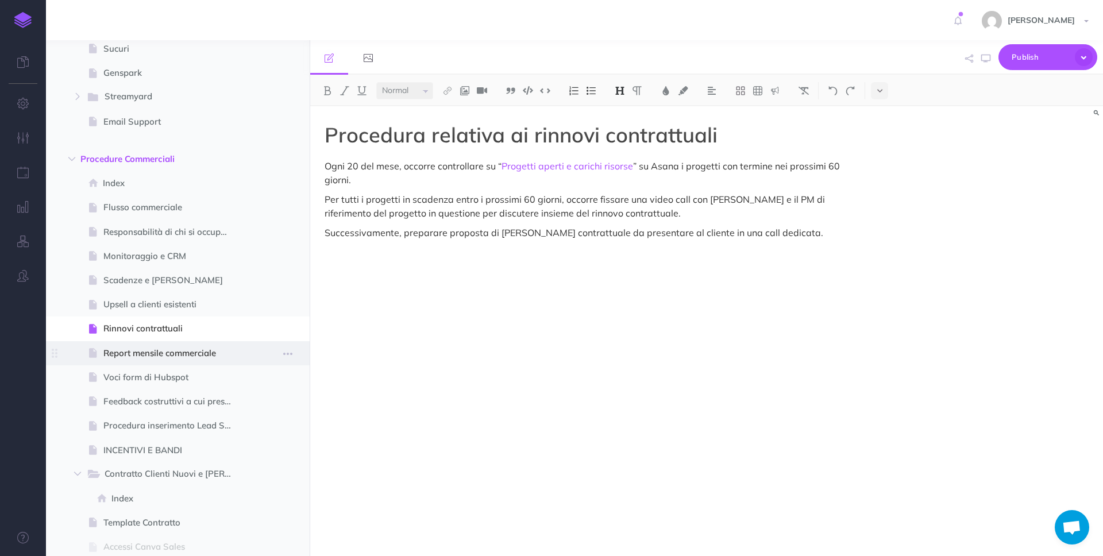
click at [187, 357] on span "Report mensile commerciale" at bounding box center [171, 353] width 137 height 14
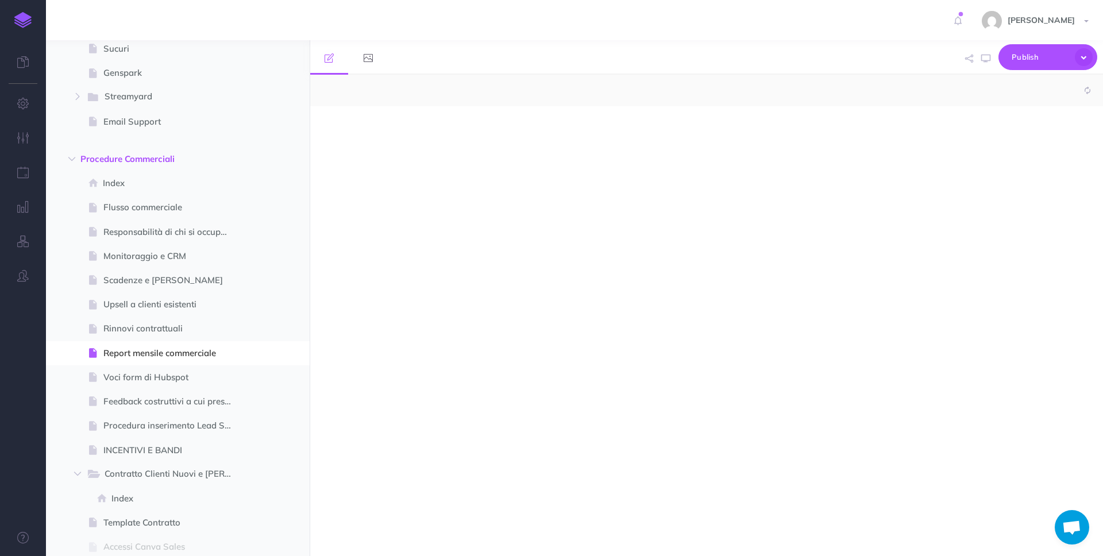
select select "null"
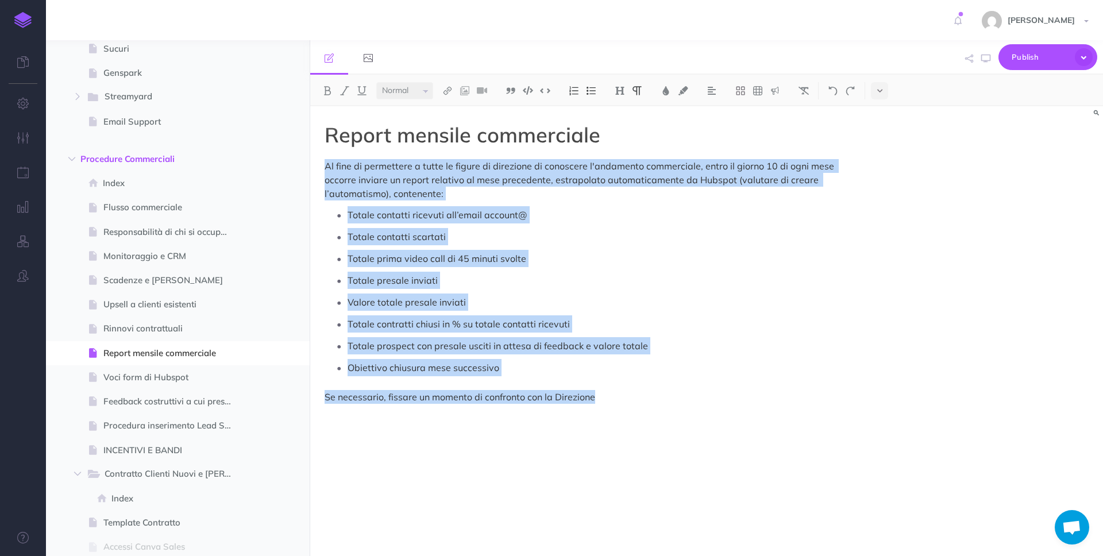
drag, startPoint x: 323, startPoint y: 168, endPoint x: 830, endPoint y: 430, distance: 570.9
click at [830, 430] on div "Report mensile commerciale Al fine di permettere a tutte le figure di direzione…" at bounding box center [587, 325] width 555 height 438
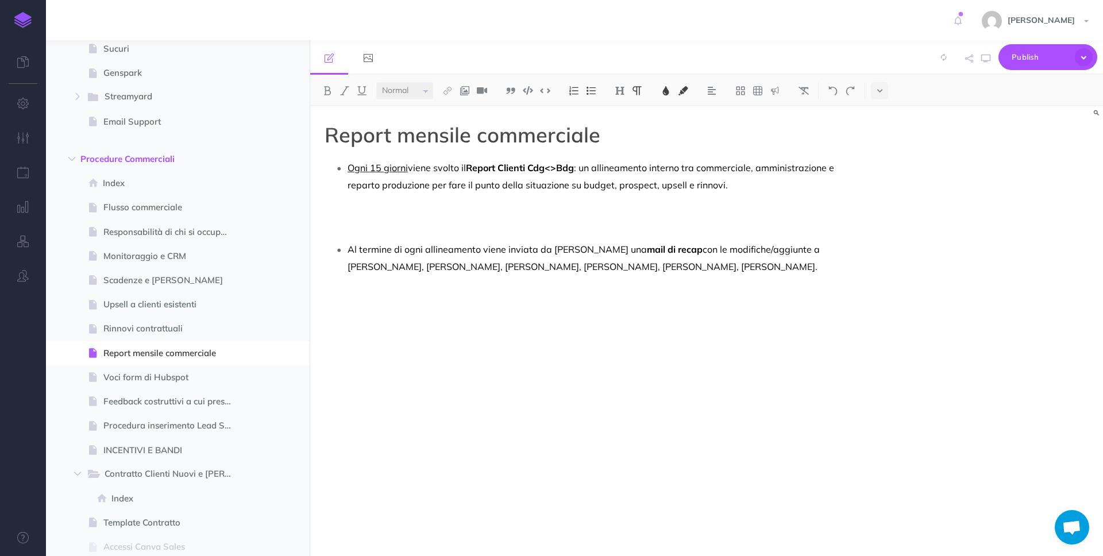
click at [501, 220] on p at bounding box center [588, 221] width 526 height 28
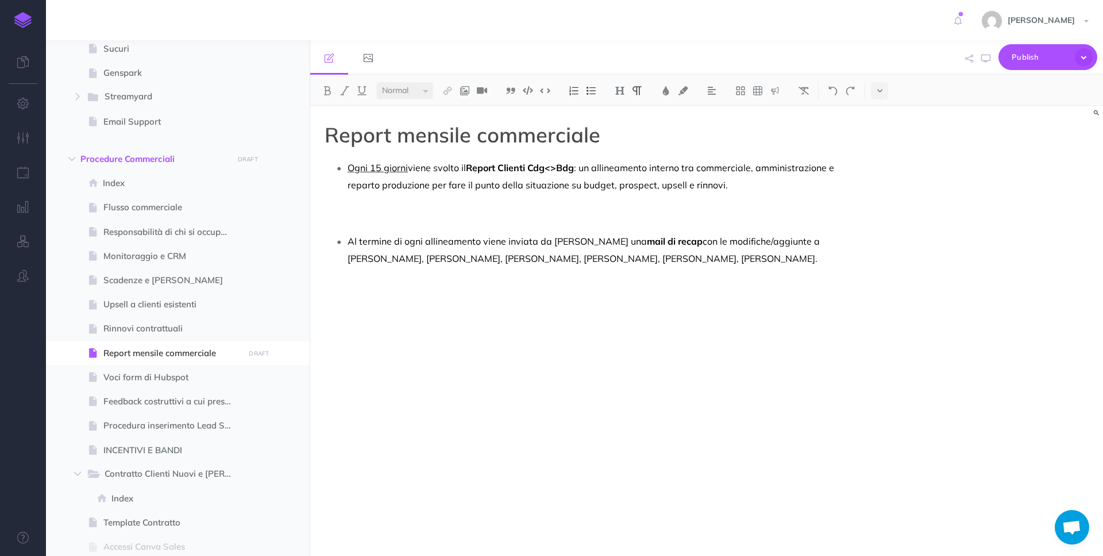
click at [451, 221] on p at bounding box center [599, 211] width 503 height 34
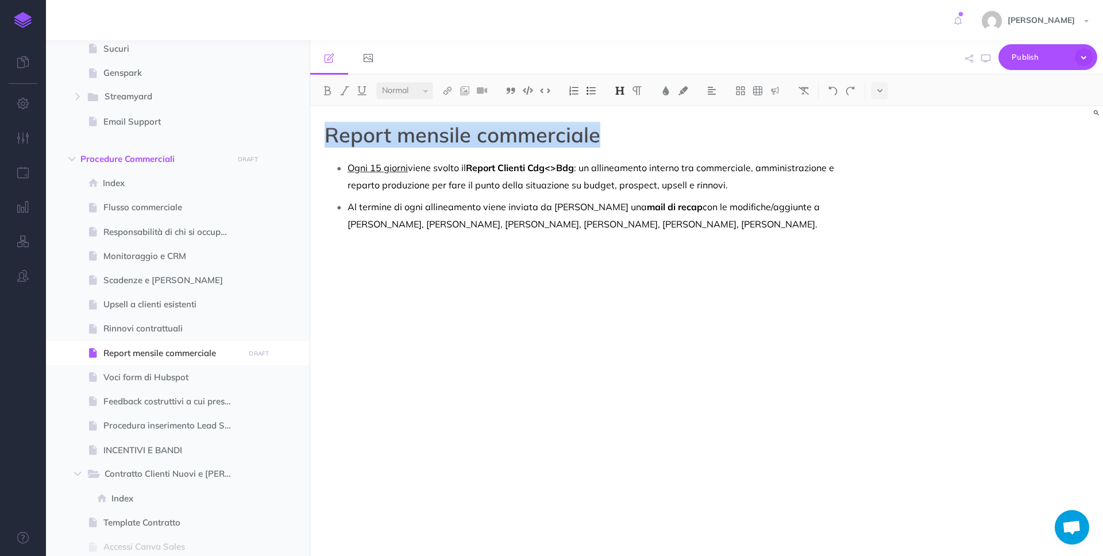
drag, startPoint x: 625, startPoint y: 148, endPoint x: 386, endPoint y: 114, distance: 241.5
click at [287, 108] on div "Procedure Ecommerce School Collapse all Expand all Expand to root folders [URL]…" at bounding box center [574, 298] width 1057 height 516
drag, startPoint x: 412, startPoint y: 117, endPoint x: 433, endPoint y: 125, distance: 22.9
click at [411, 117] on div "Report mensile commerciale Ogni 15 giorni viene svolto il Report Clienti Cdg<>B…" at bounding box center [587, 325] width 555 height 438
drag, startPoint x: 443, startPoint y: 133, endPoint x: 317, endPoint y: 136, distance: 125.8
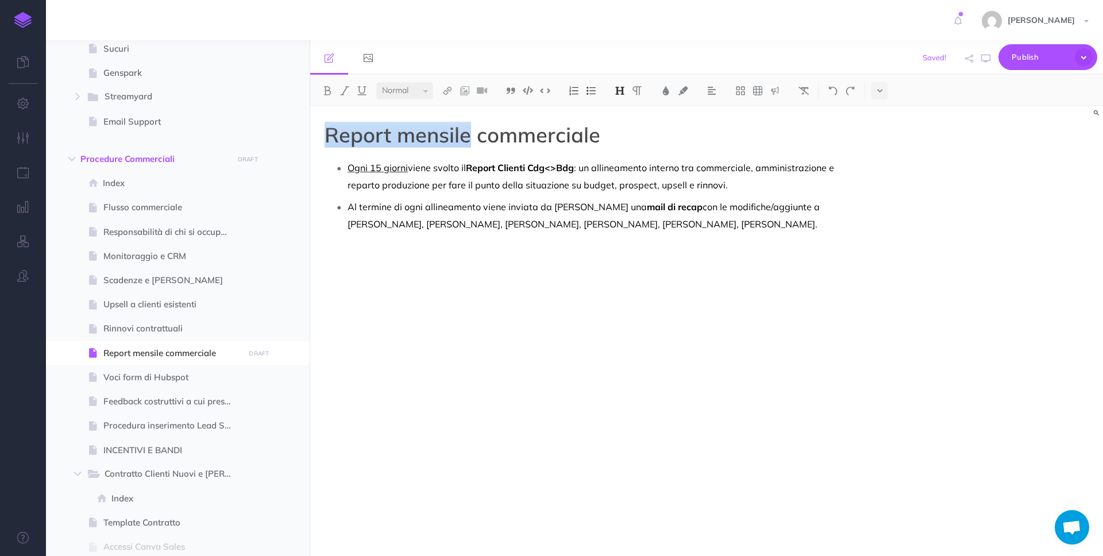
click at [317, 136] on div "Report mensile commerciale Ogni 15 giorni viene svolto il Report Clienti Cdg<>B…" at bounding box center [587, 325] width 555 height 438
click at [292, 351] on button "button" at bounding box center [287, 353] width 21 height 15
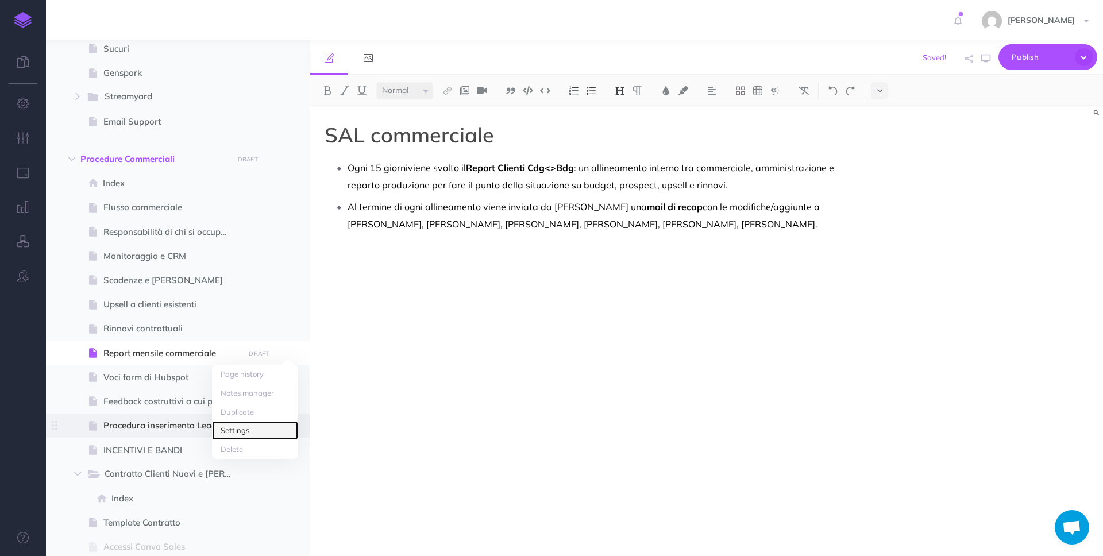
click at [268, 427] on link "Settings" at bounding box center [255, 430] width 86 height 19
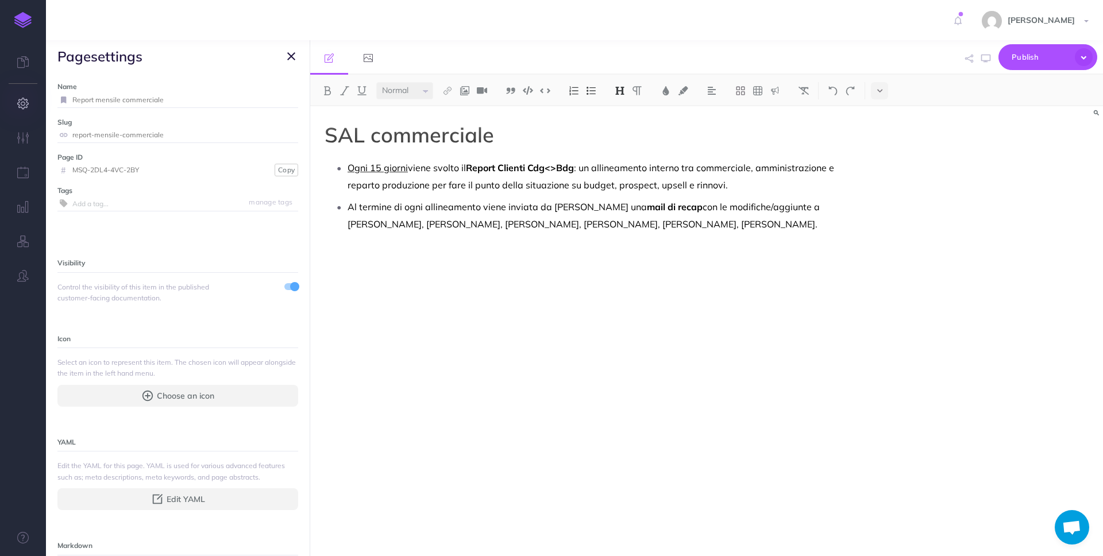
drag, startPoint x: 169, startPoint y: 99, endPoint x: 22, endPoint y: 88, distance: 147.4
click at [46, 88] on div "Toggle Navigation [PERSON_NAME] Settings Account Settings Teams Create Team Eco…" at bounding box center [574, 278] width 1057 height 556
type input "SAL commerciale"
click at [294, 96] on button "Save" at bounding box center [284, 99] width 22 height 11
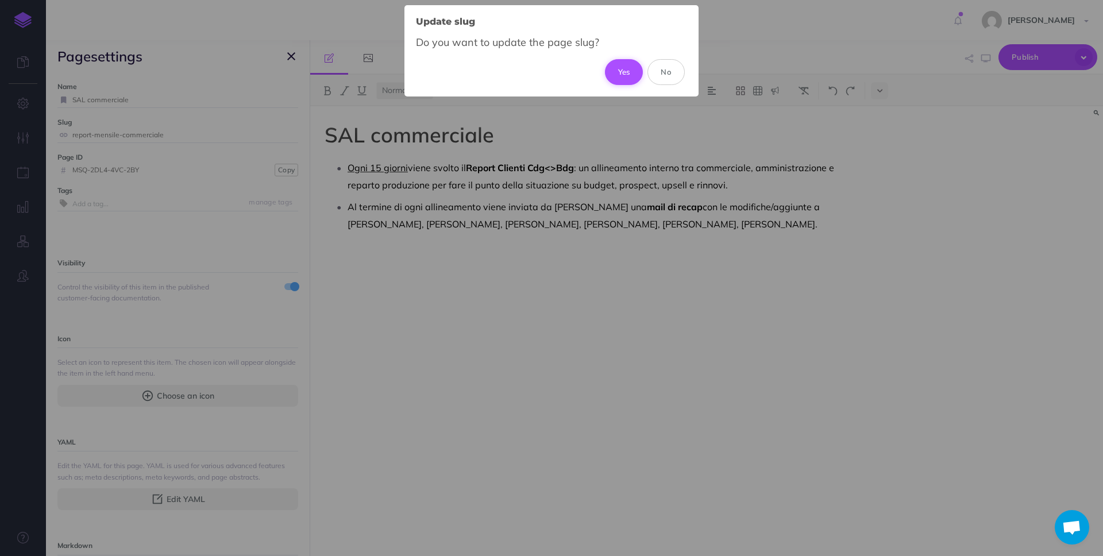
click at [615, 76] on button "Yes" at bounding box center [624, 71] width 38 height 25
type input "sal-commerciale"
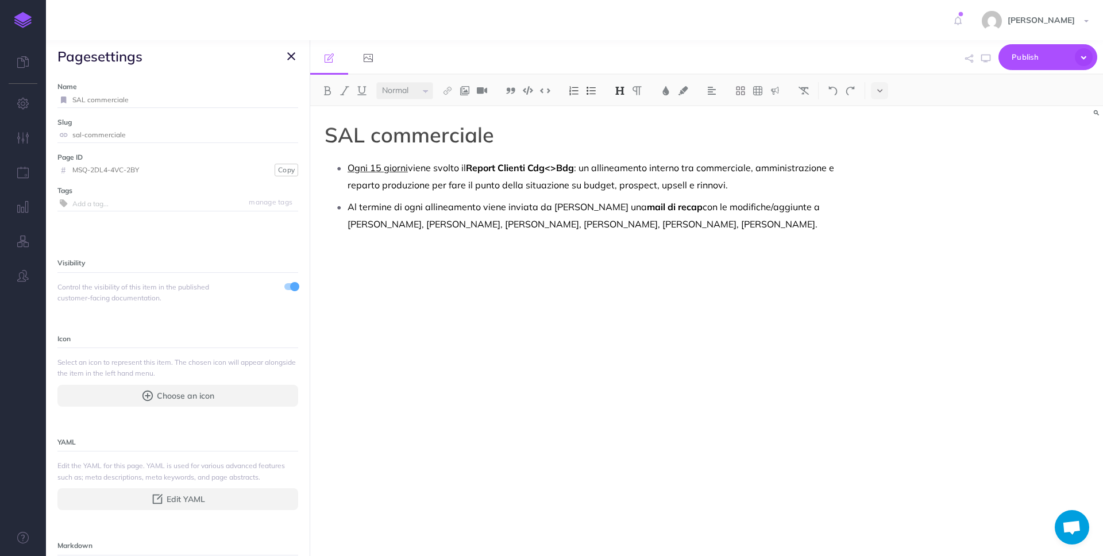
click at [287, 57] on icon "button" at bounding box center [291, 56] width 8 height 14
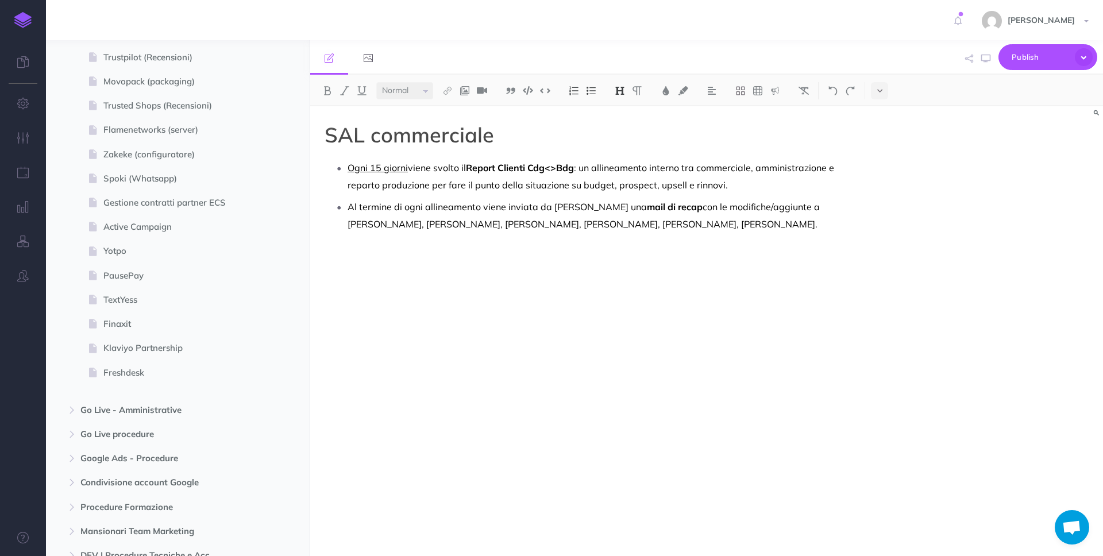
scroll to position [5004, 0]
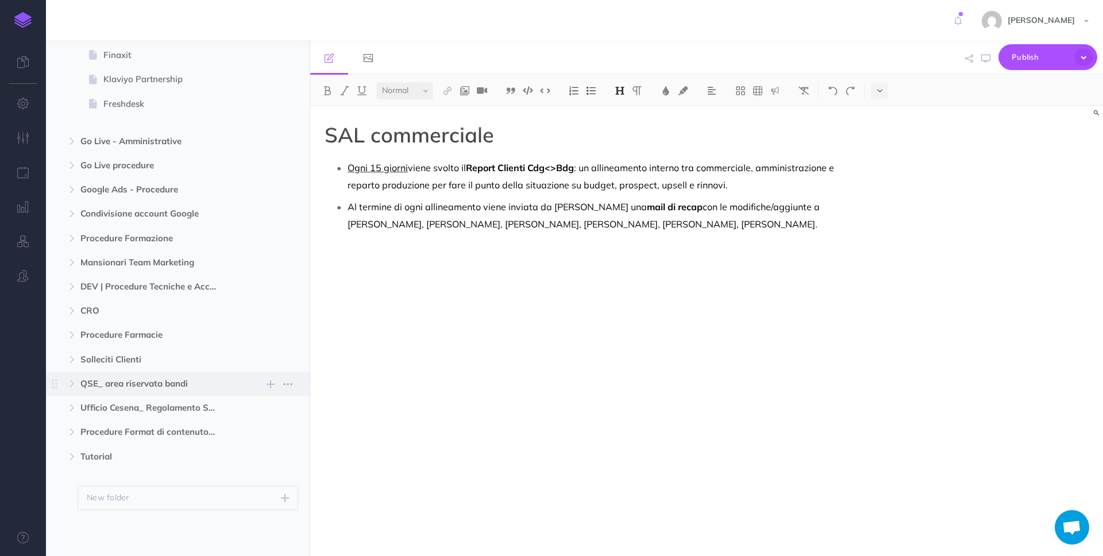
click at [199, 388] on span "QSE_ area riservata bandi" at bounding box center [153, 384] width 146 height 14
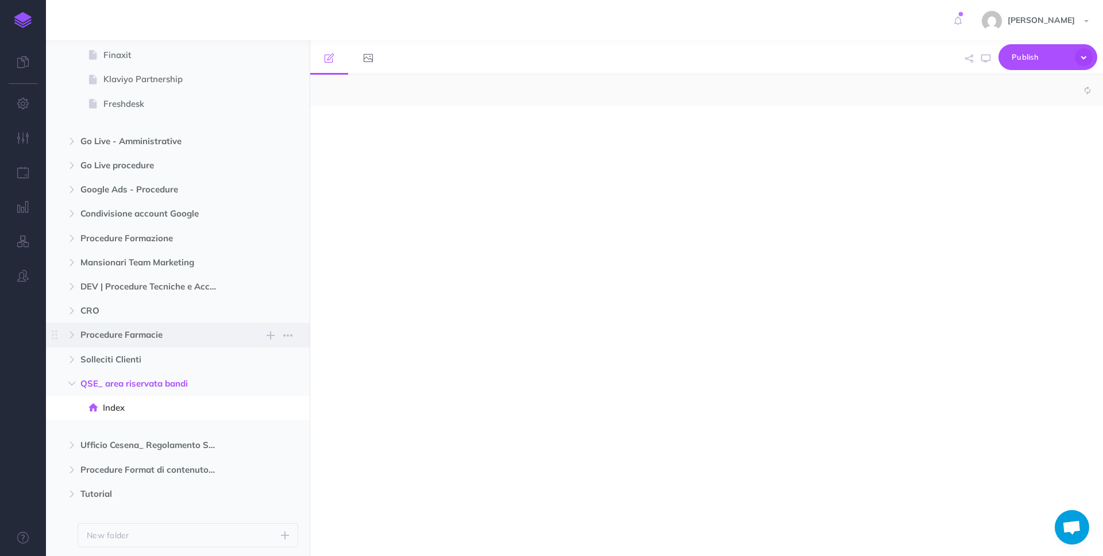
select select "null"
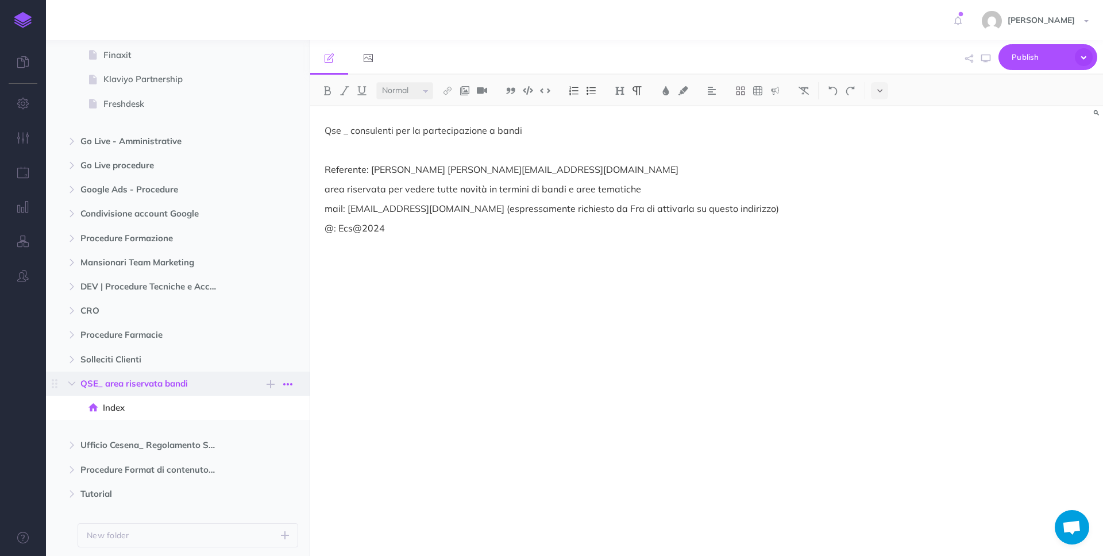
click at [286, 387] on icon "button" at bounding box center [287, 384] width 9 height 14
click at [273, 434] on link "Settings" at bounding box center [255, 442] width 86 height 19
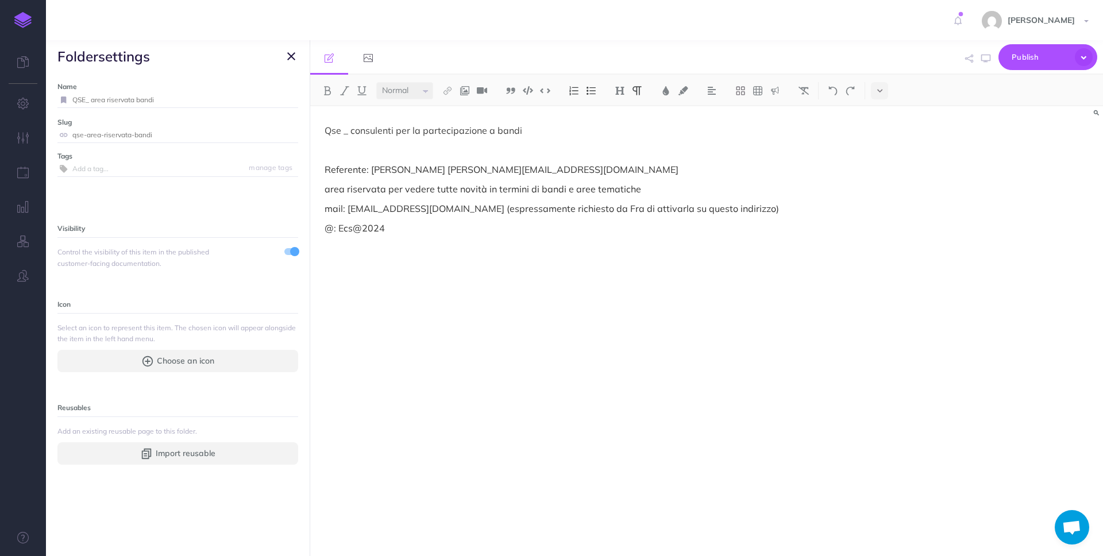
drag, startPoint x: 180, startPoint y: 99, endPoint x: -4, endPoint y: 81, distance: 184.7
click at [0, 81] on html "Toggle Navigation [PERSON_NAME] Settings Account Settings Teams Create Team Eco…" at bounding box center [551, 278] width 1103 height 556
type input "Bandi"
click at [284, 98] on small "Save" at bounding box center [284, 99] width 15 height 9
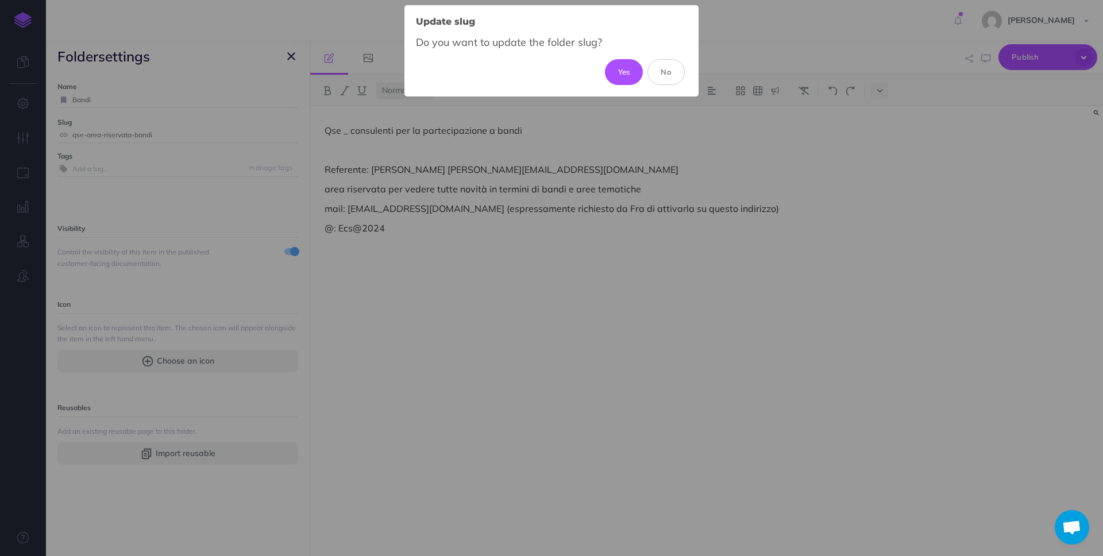
drag, startPoint x: 622, startPoint y: 77, endPoint x: 606, endPoint y: 99, distance: 26.8
click at [622, 77] on button "Yes" at bounding box center [624, 71] width 38 height 25
type input "bandi"
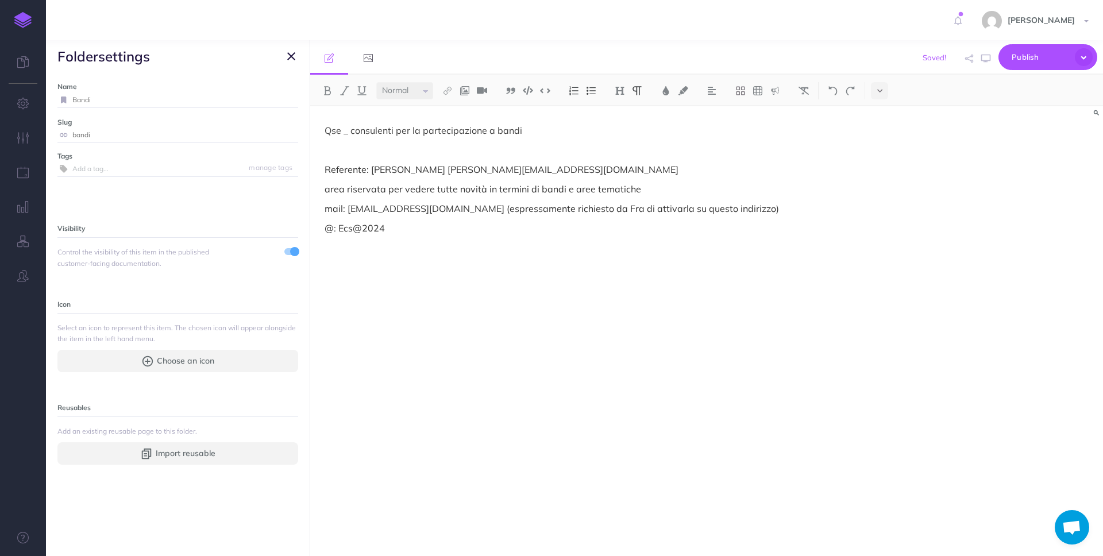
drag, startPoint x: 294, startPoint y: 61, endPoint x: 290, endPoint y: 97, distance: 36.4
click at [293, 61] on icon "button" at bounding box center [291, 56] width 8 height 14
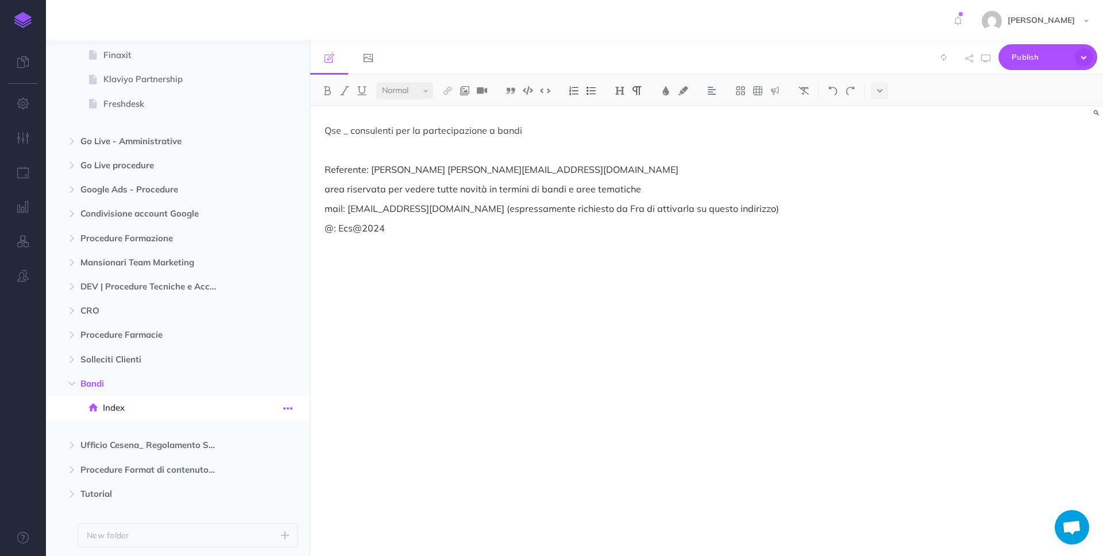
click at [289, 408] on icon "button" at bounding box center [287, 409] width 9 height 14
click at [178, 381] on span "Bandi" at bounding box center [153, 384] width 146 height 14
click at [271, 385] on icon "button" at bounding box center [271, 384] width 8 height 14
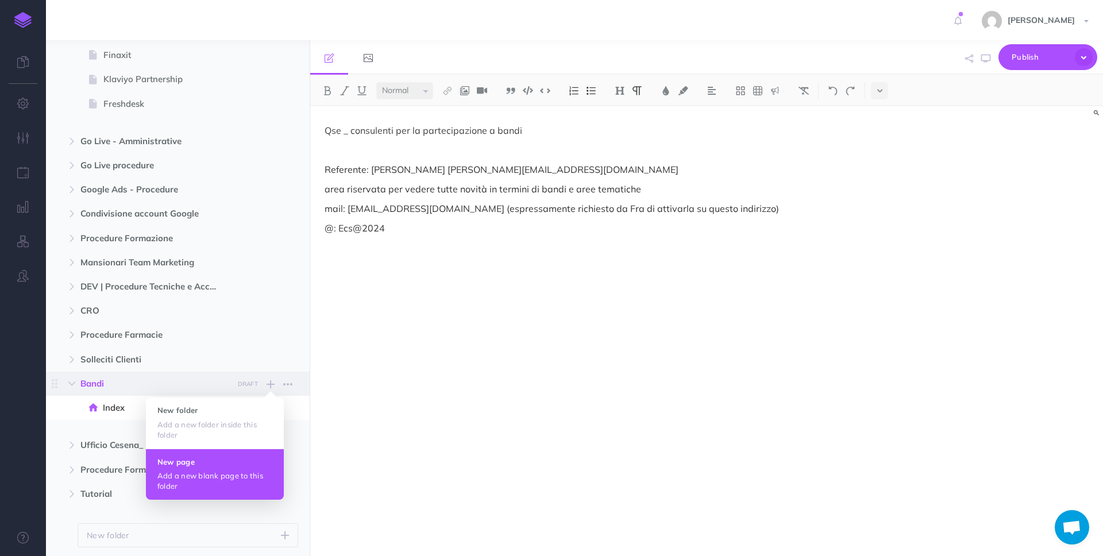
click at [255, 466] on button "New page Add a new blank page to this folder" at bounding box center [215, 474] width 138 height 51
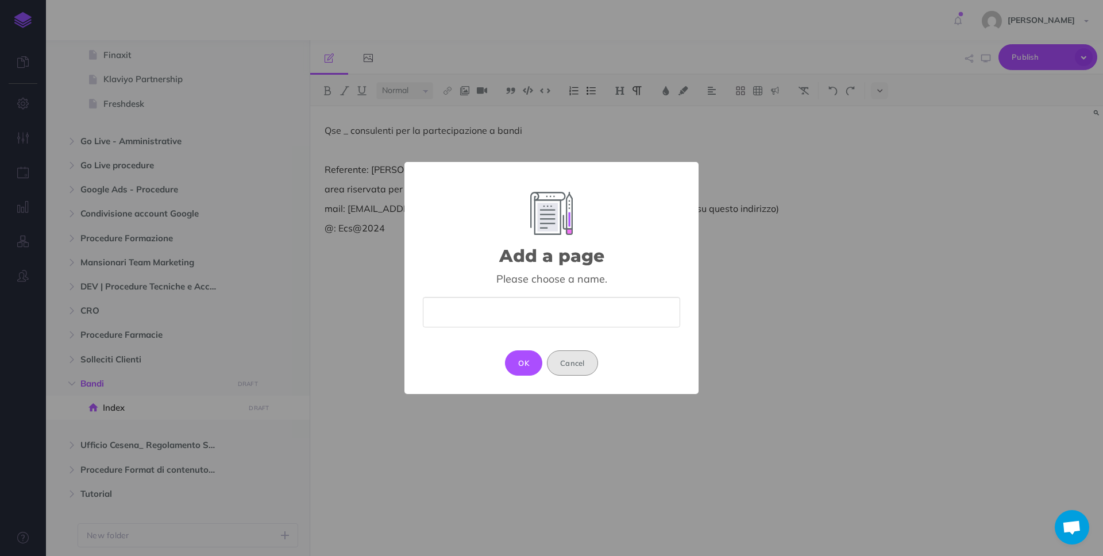
click at [566, 365] on button "Cancel" at bounding box center [572, 362] width 51 height 25
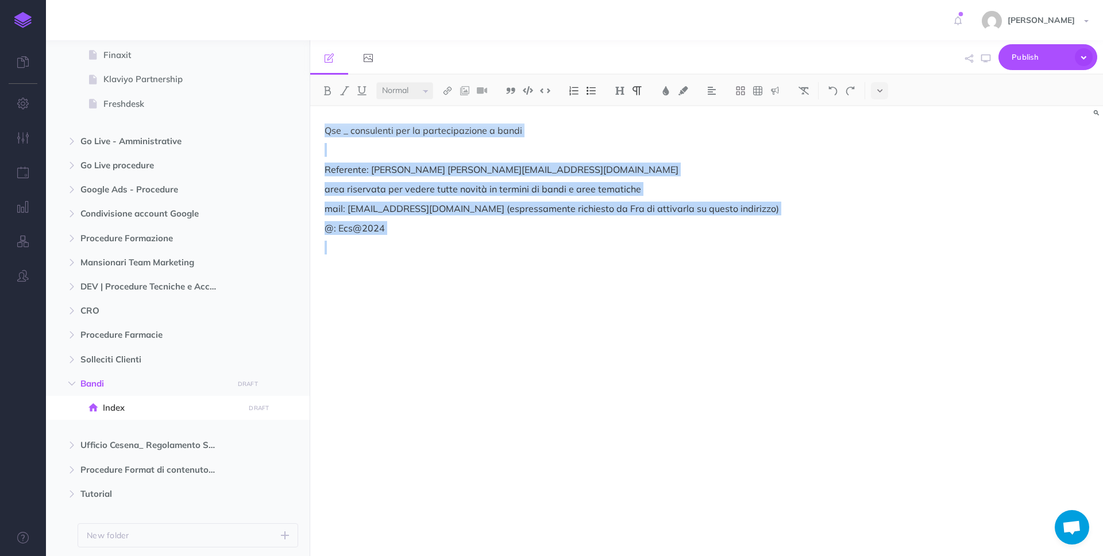
drag, startPoint x: 468, startPoint y: 236, endPoint x: 302, endPoint y: 118, distance: 204.0
click at [300, 118] on div "Procedure Ecommerce School Collapse all Expand all Expand to root folders [URL]…" at bounding box center [574, 298] width 1057 height 516
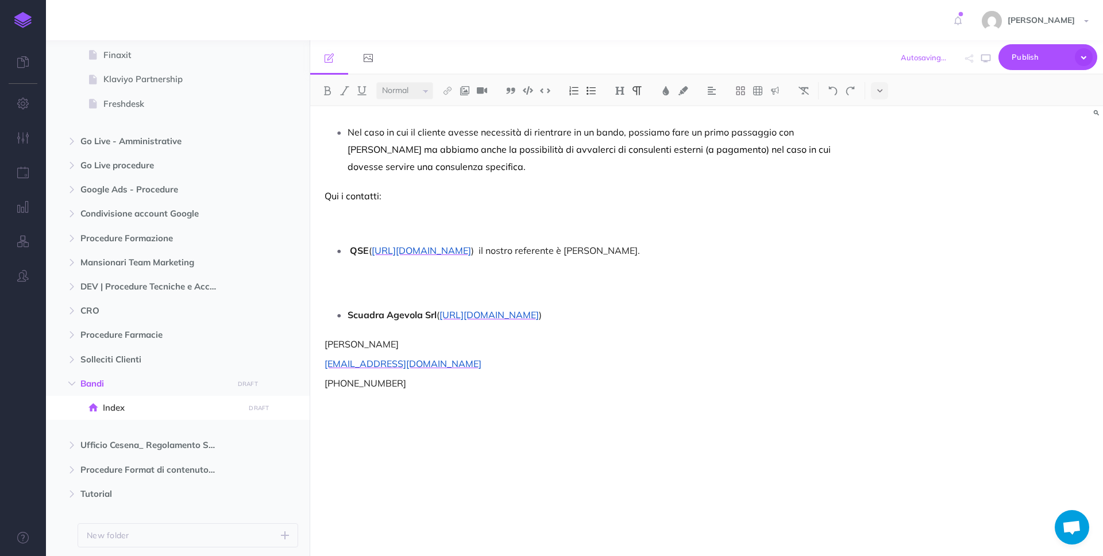
click at [416, 211] on p at bounding box center [588, 223] width 526 height 28
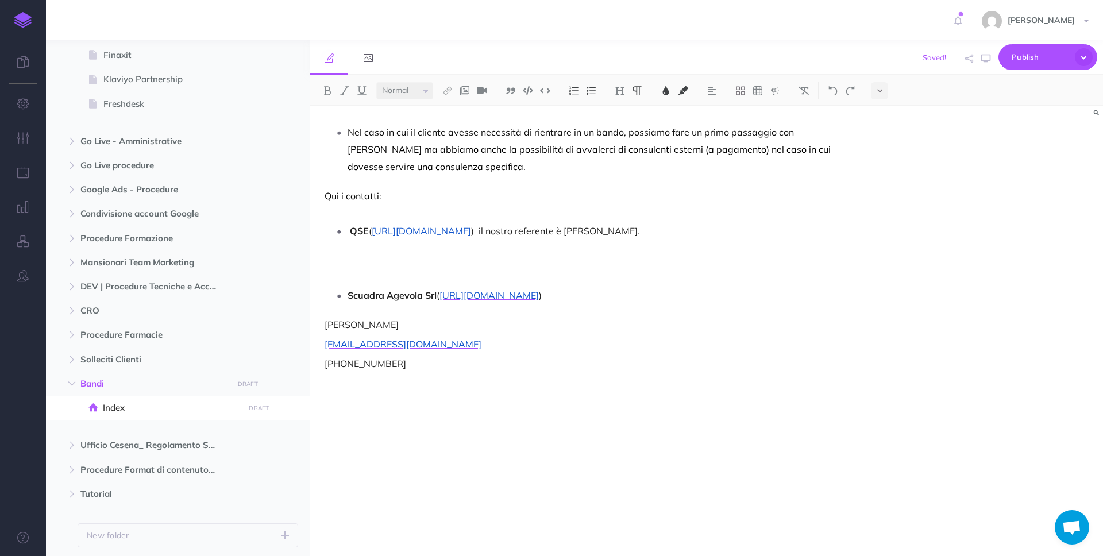
click at [348, 130] on li "Nel caso in cui il cliente avesse necessità di rientrare in un bando, possiamo …" at bounding box center [599, 150] width 503 height 52
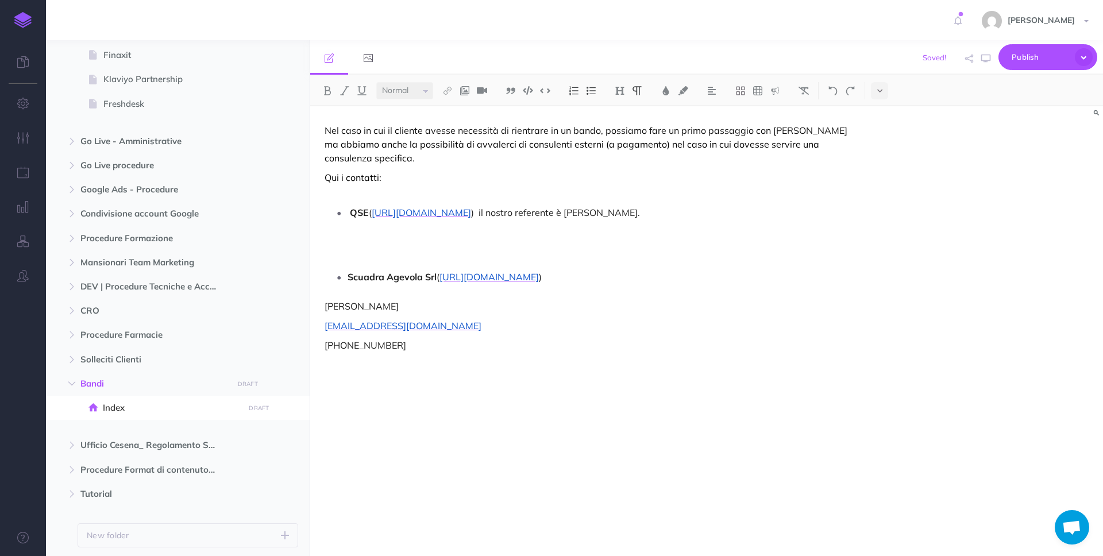
click at [434, 241] on p at bounding box center [588, 249] width 526 height 28
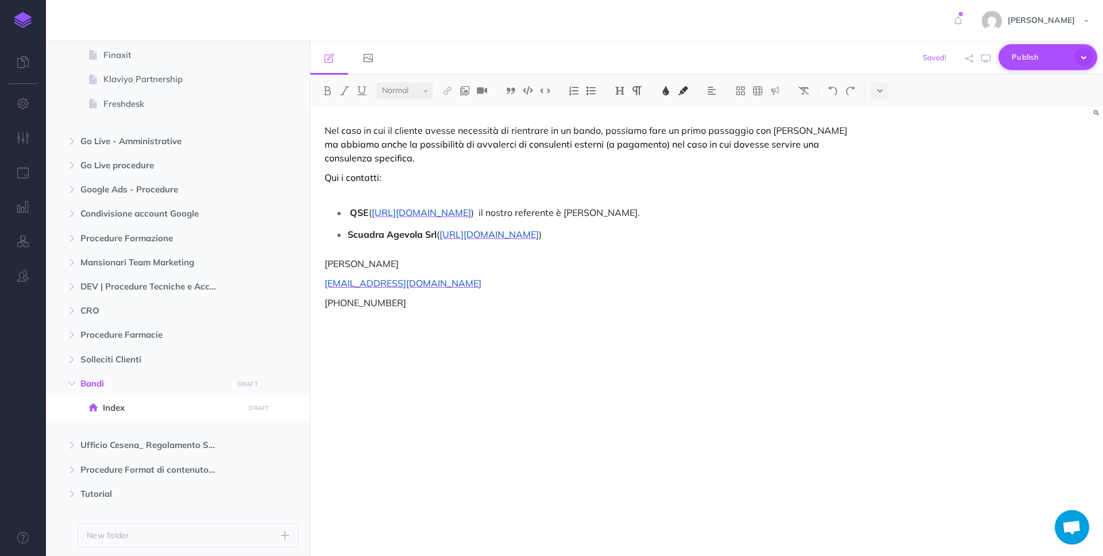
click at [1029, 56] on span "Publish" at bounding box center [1040, 57] width 57 height 18
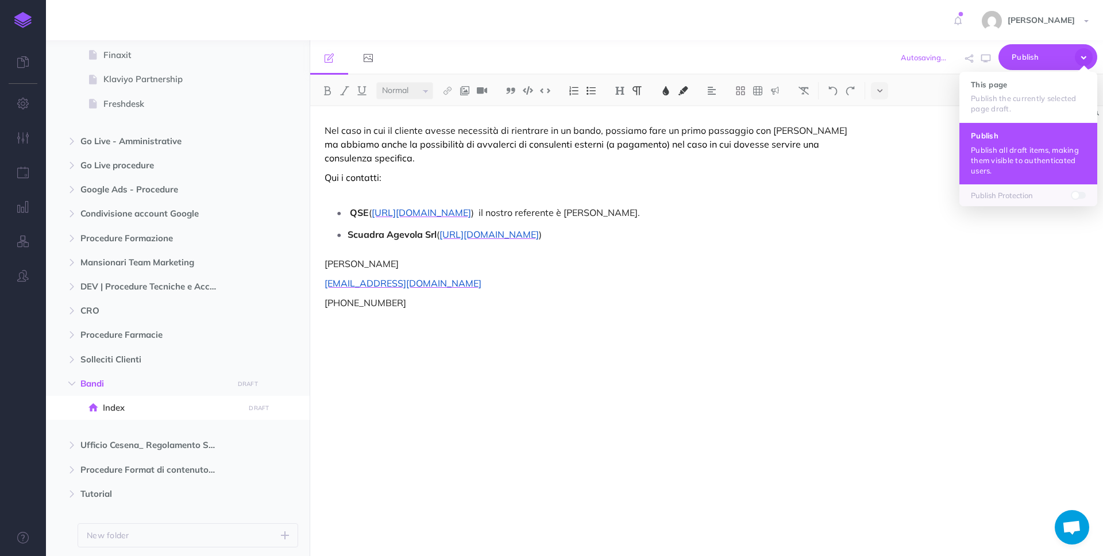
click at [1015, 176] on button "Publish Publish all draft items, making them visible to authenticated users." at bounding box center [1028, 152] width 138 height 61
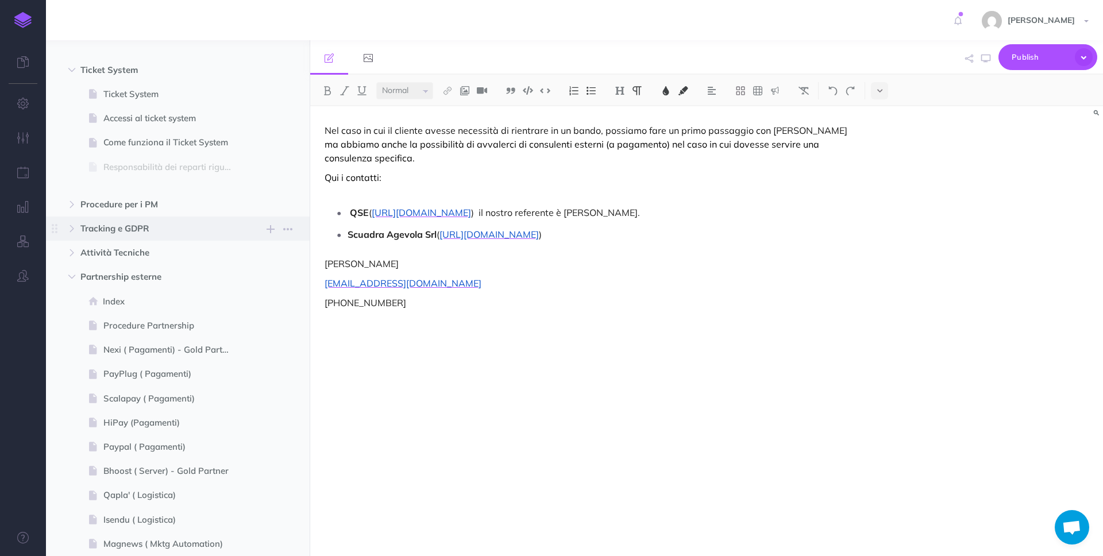
scroll to position [3881, 0]
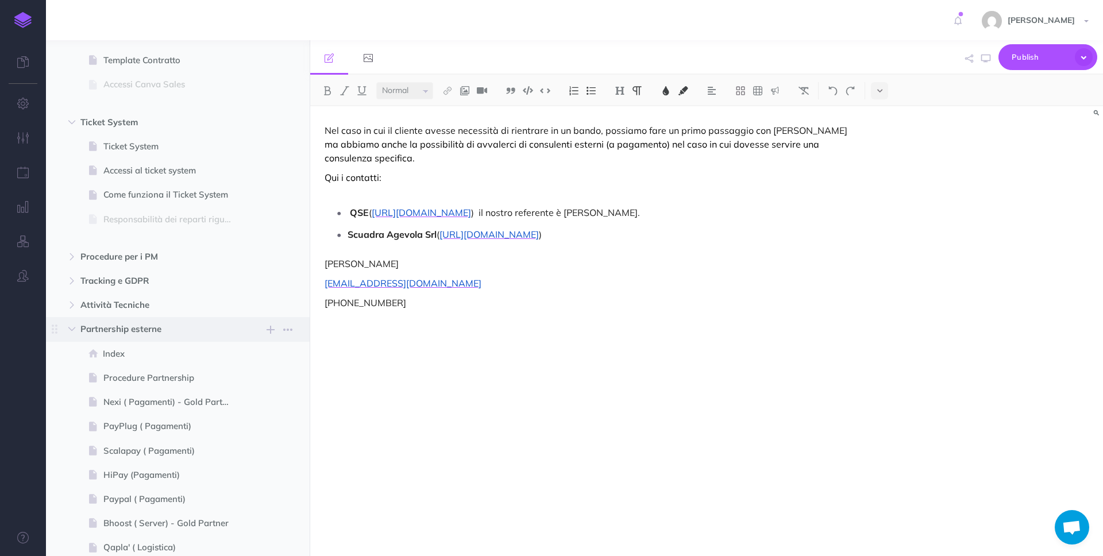
click at [101, 330] on span "Partnership esterne" at bounding box center [153, 329] width 146 height 14
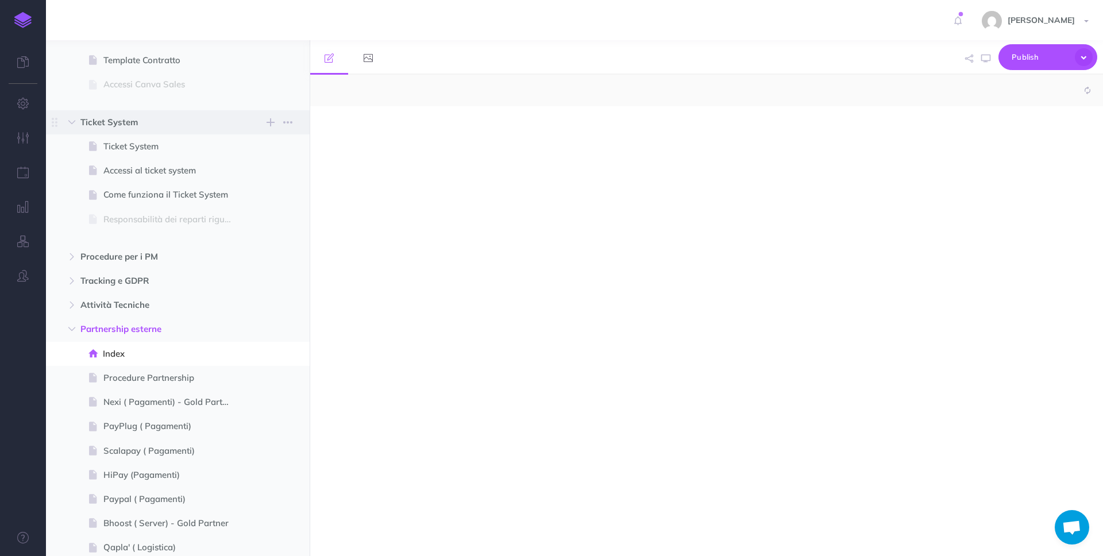
select select "null"
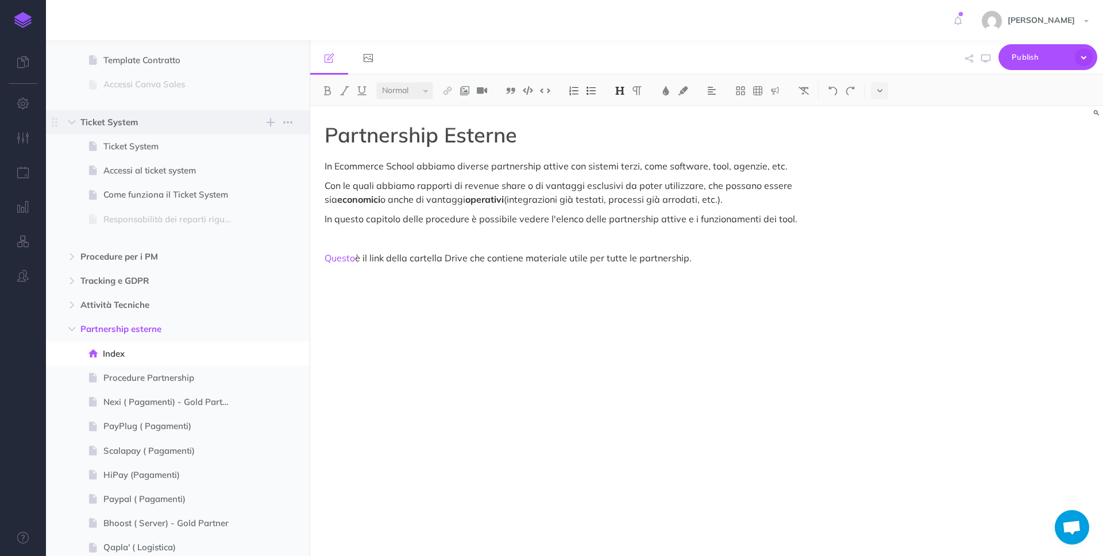
click at [110, 124] on span "Ticket System" at bounding box center [153, 122] width 146 height 14
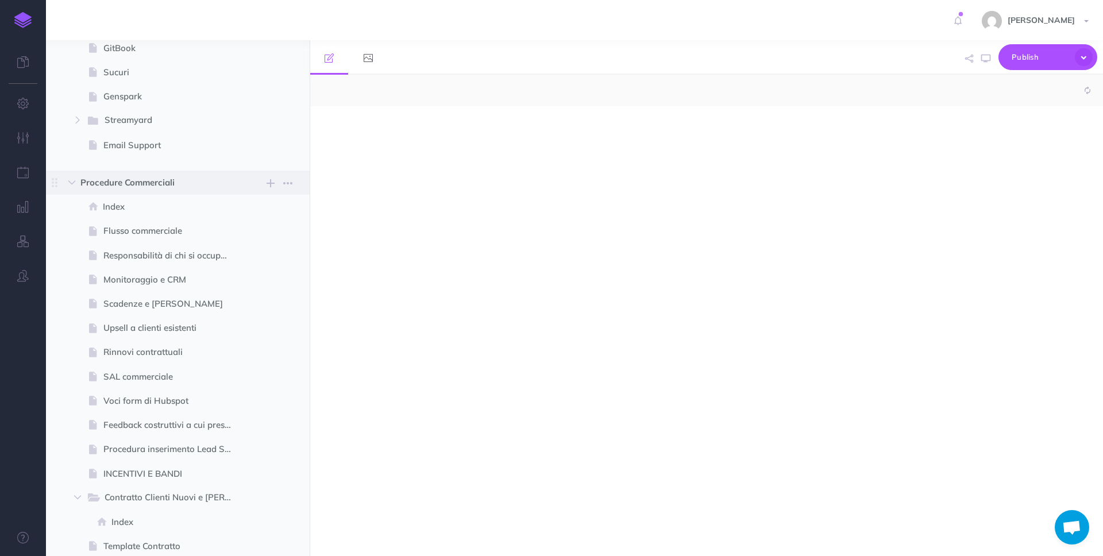
scroll to position [3393, 0]
select select "null"
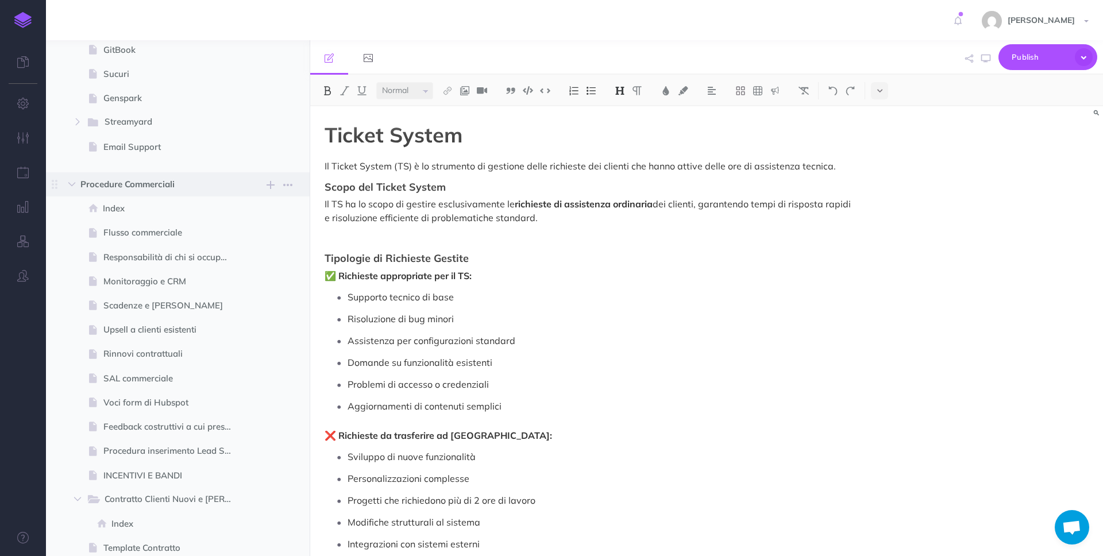
click at [142, 184] on span "Procedure Commerciali" at bounding box center [153, 185] width 146 height 14
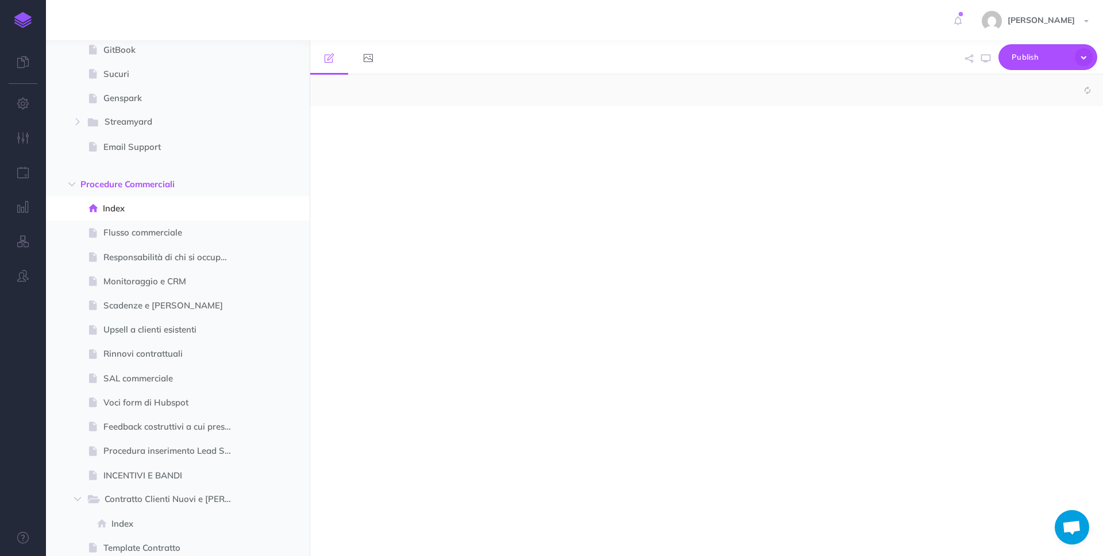
select select "null"
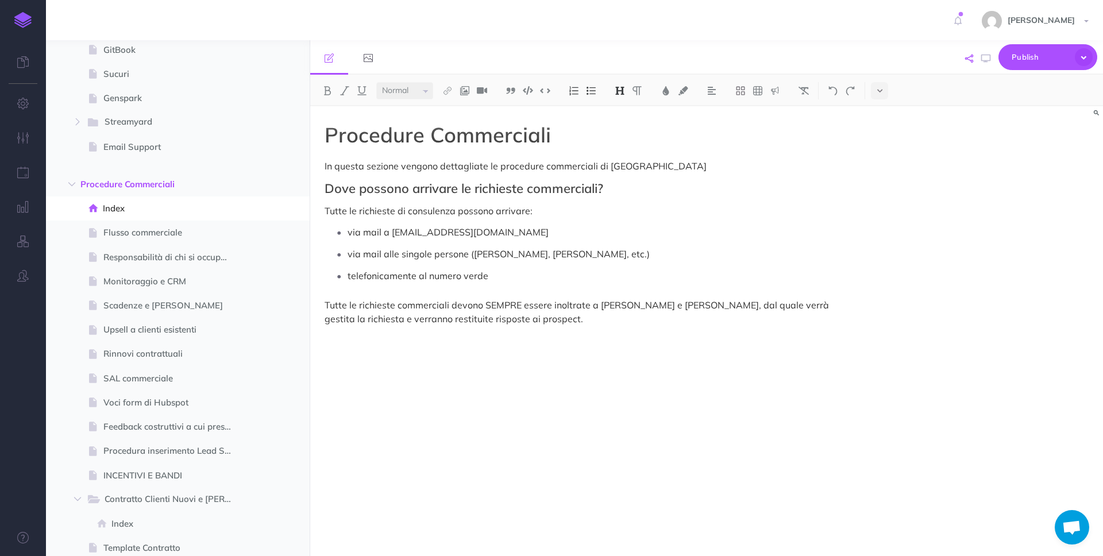
click at [963, 59] on button "button" at bounding box center [969, 58] width 14 height 33
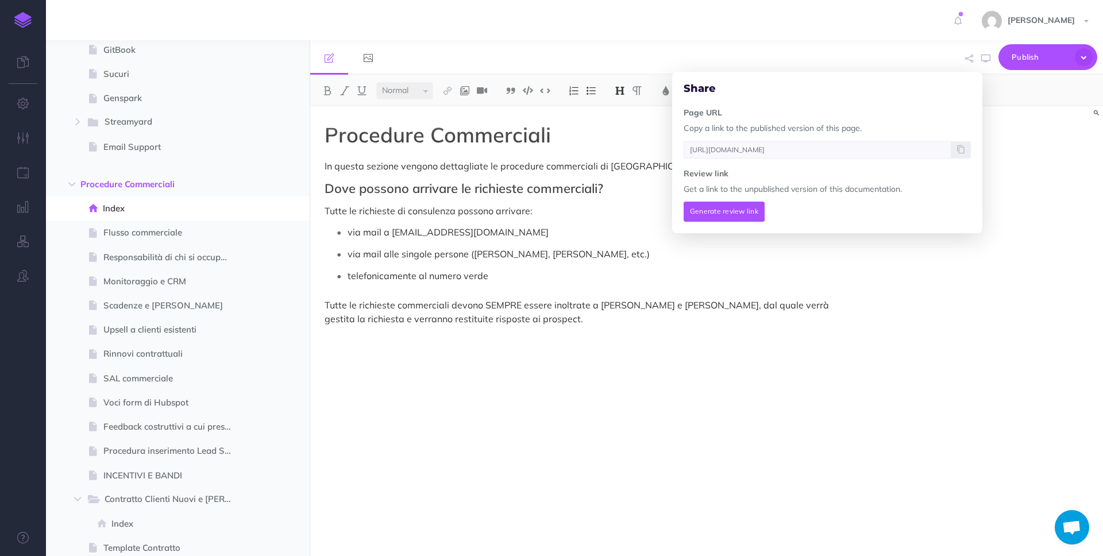
drag, startPoint x: 960, startPoint y: 152, endPoint x: 867, endPoint y: 148, distance: 93.2
click at [959, 152] on icon at bounding box center [960, 149] width 7 height 7
